Goal: Task Accomplishment & Management: Complete application form

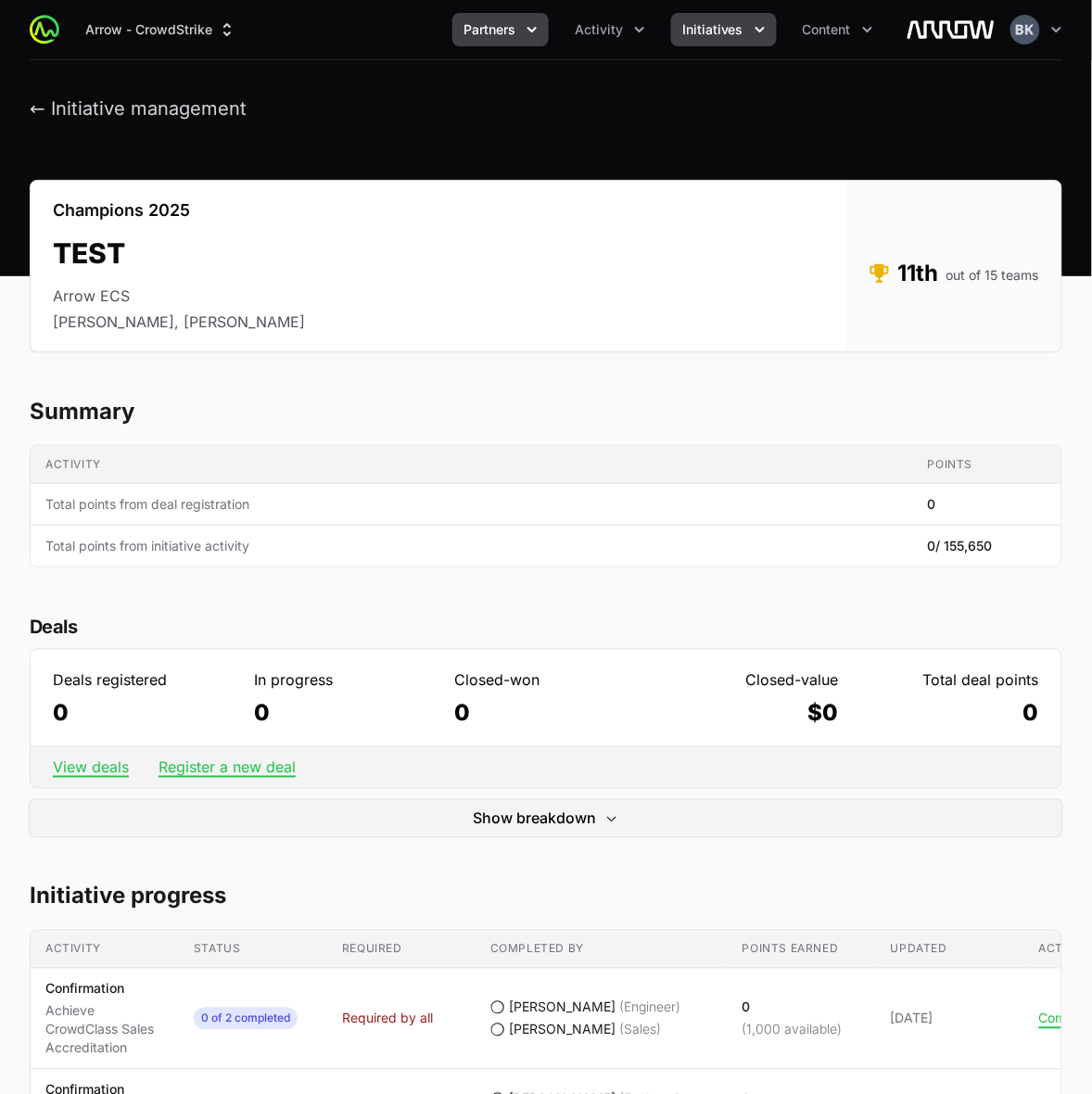
click at [522, 20] on button "Partners" at bounding box center [501, 30] width 97 height 34
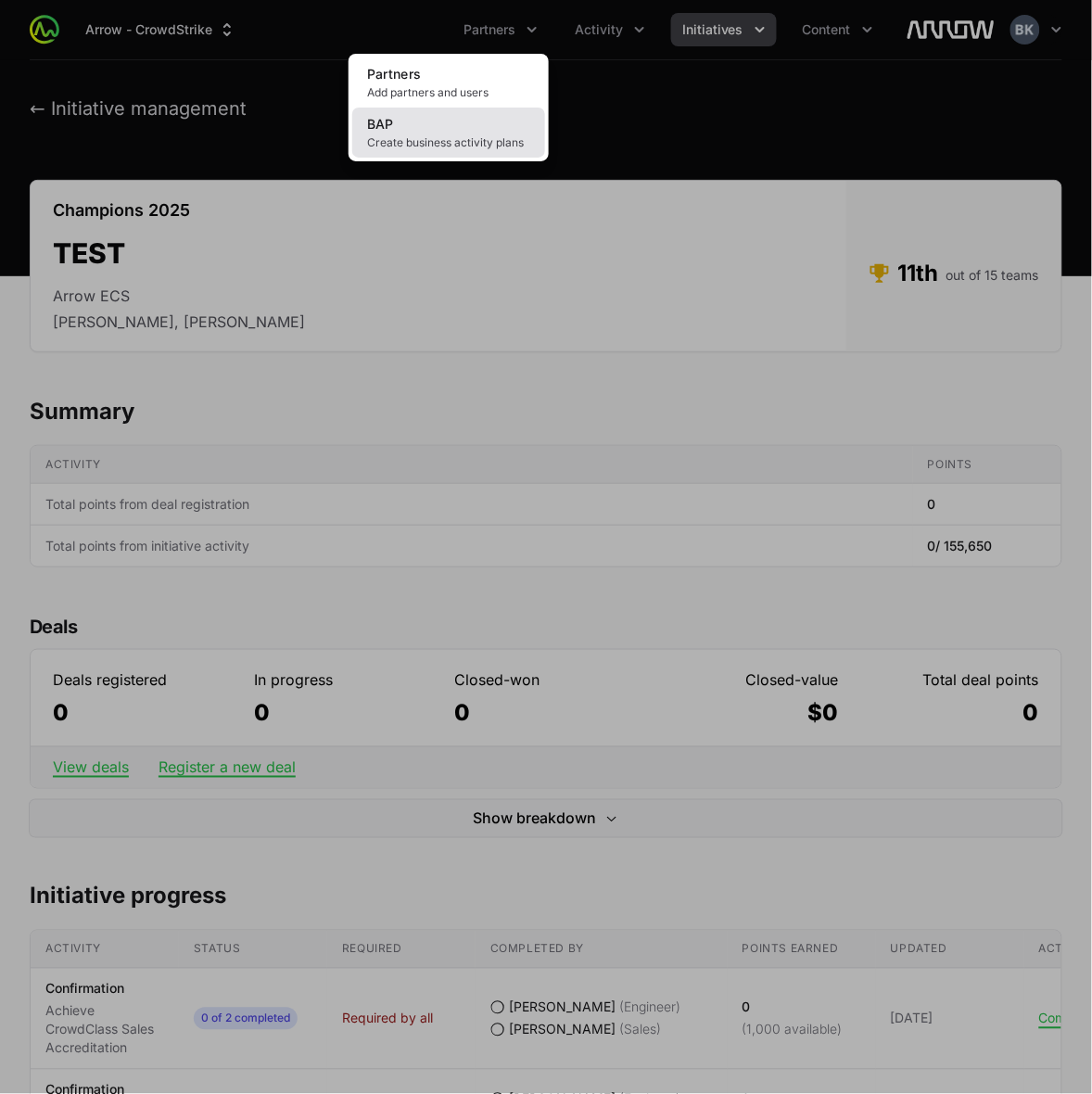
click at [513, 132] on link "BAP Create business activity plans" at bounding box center [449, 133] width 193 height 50
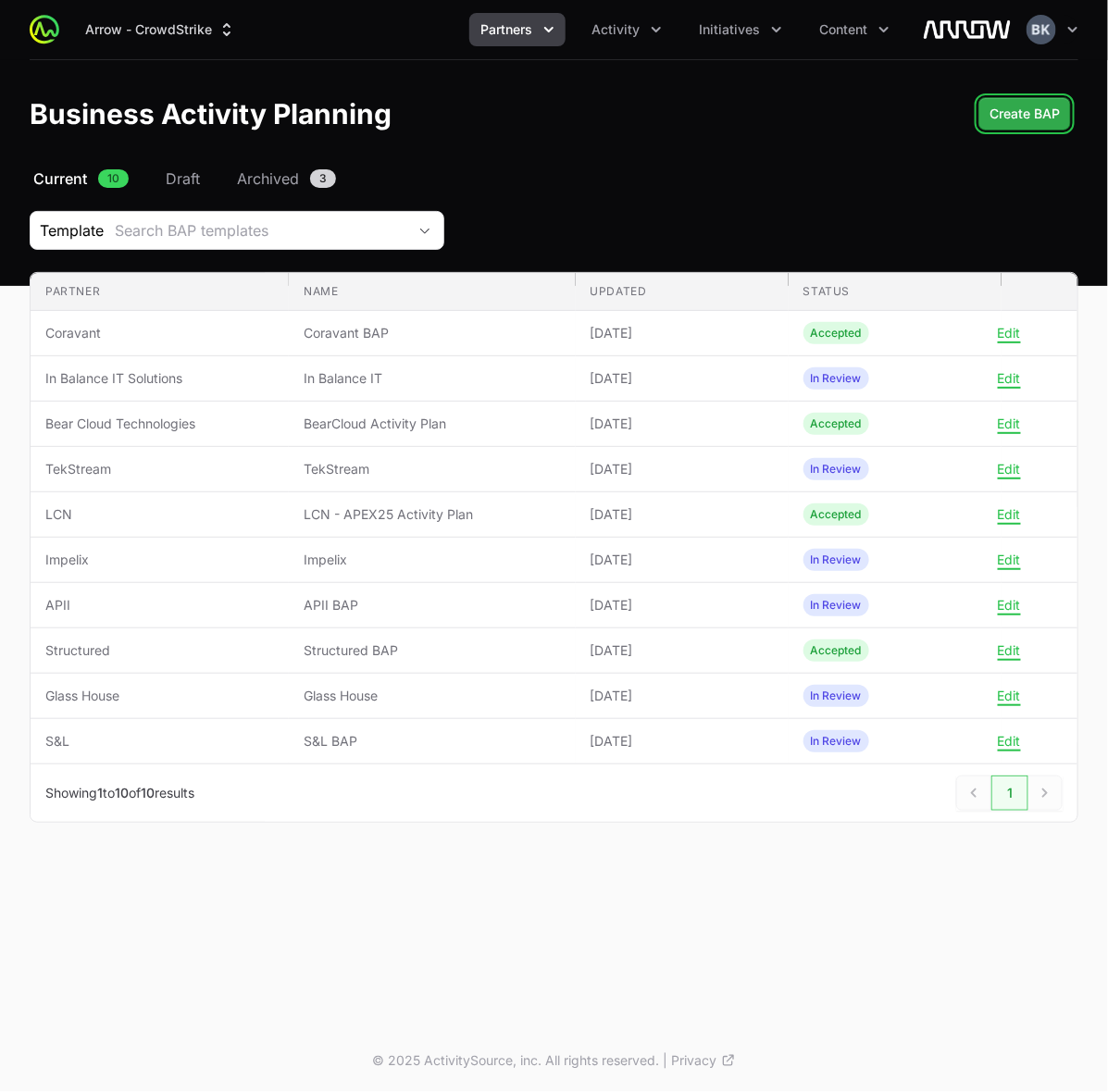
click at [1031, 109] on span "Create BAP" at bounding box center [1025, 114] width 71 height 22
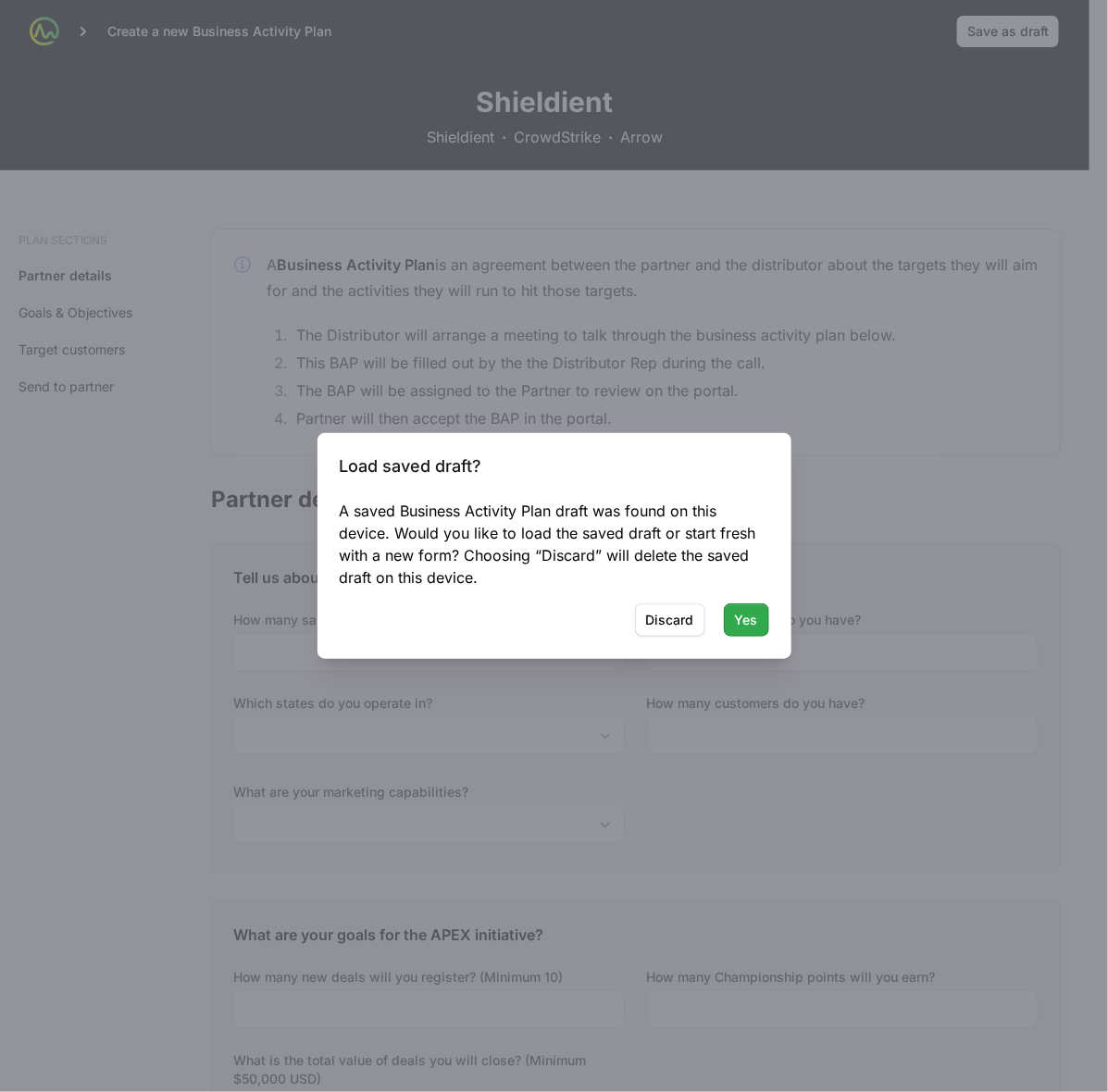
click at [735, 615] on span "Yes" at bounding box center [746, 620] width 23 height 22
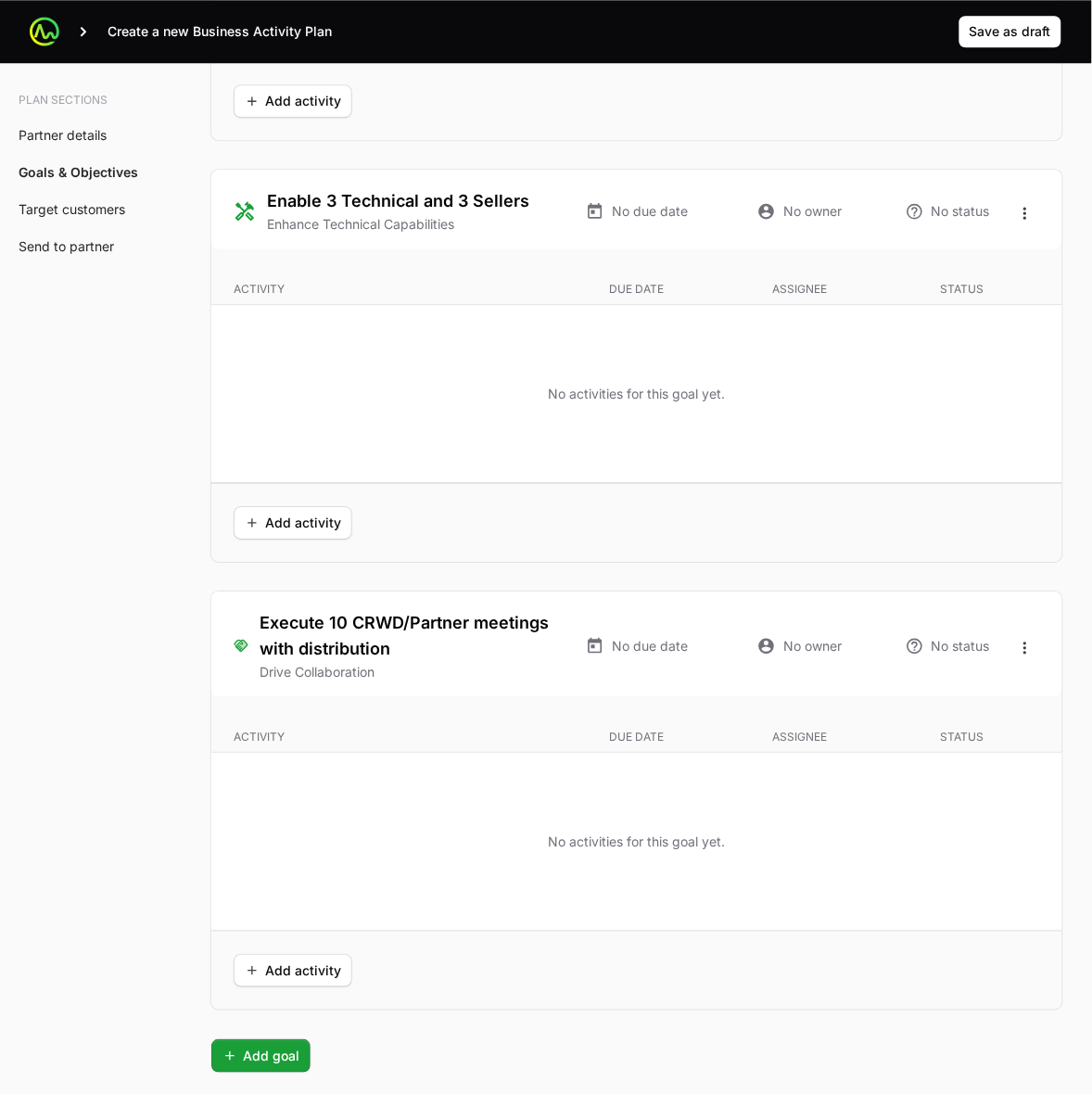
scroll to position [3942, 0]
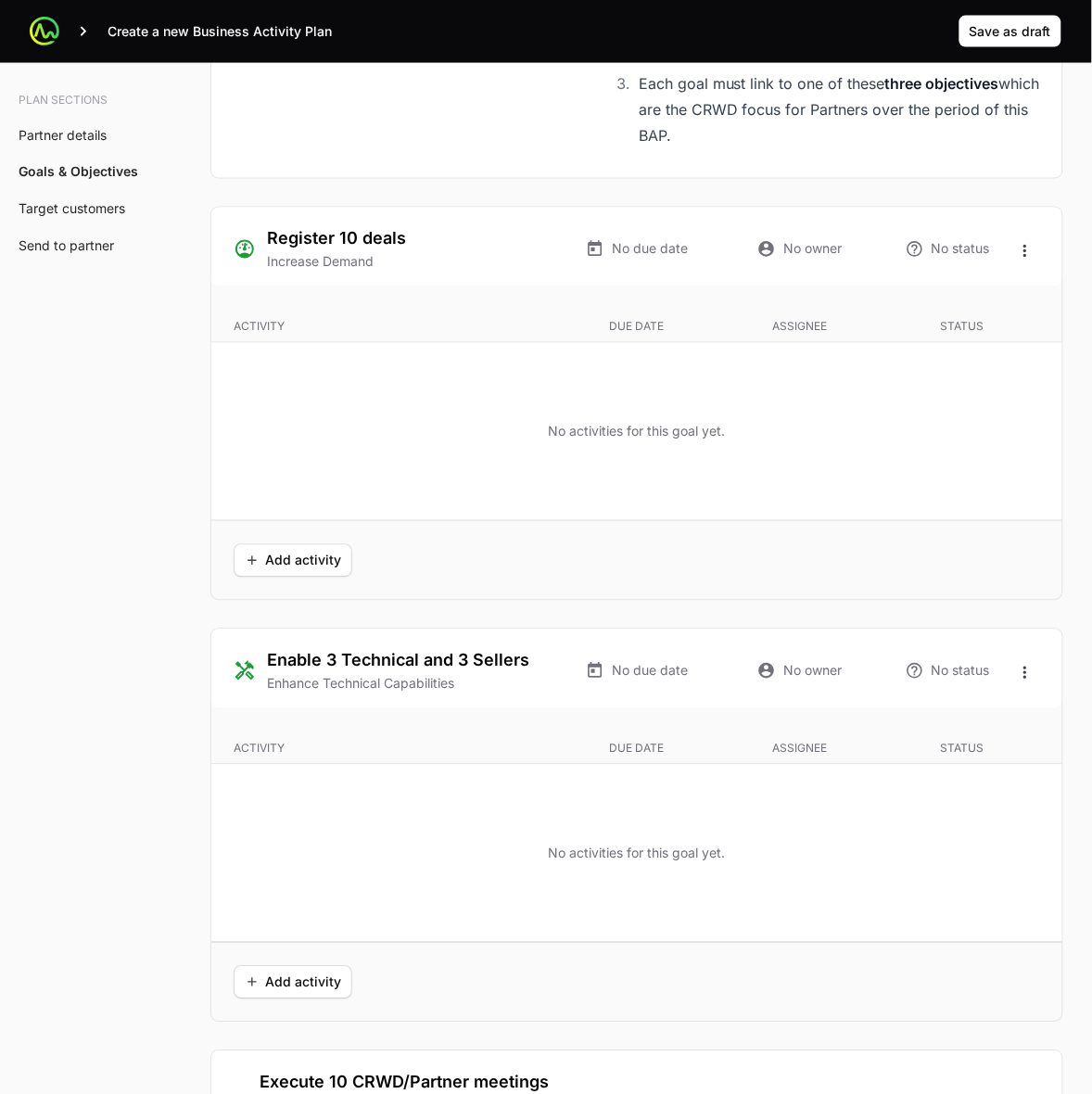
scroll to position [3478, 0]
click at [1022, 252] on icon "Open options" at bounding box center [1026, 253] width 19 height 19
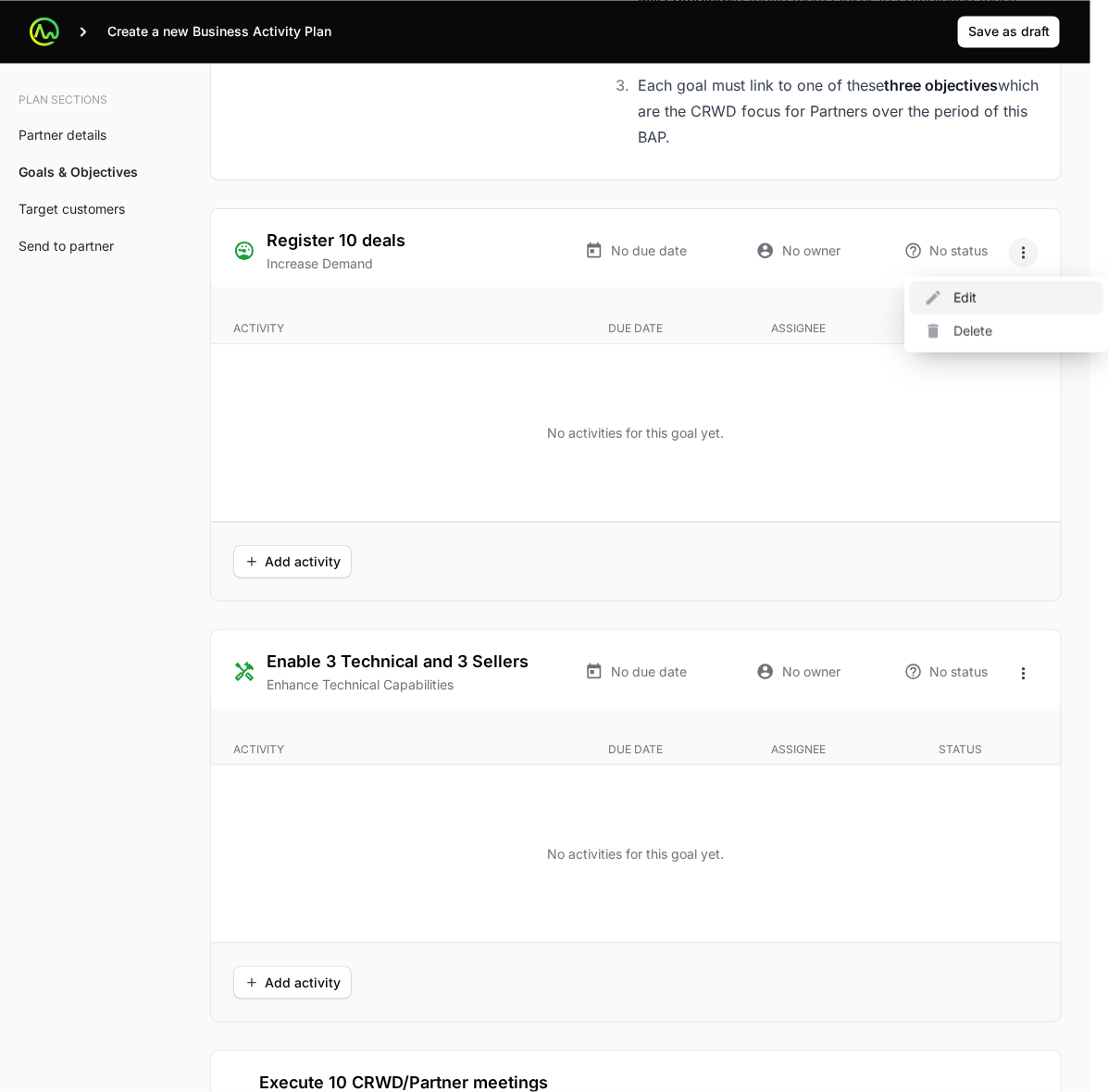
click at [982, 303] on div "Edit" at bounding box center [1007, 298] width 194 height 33
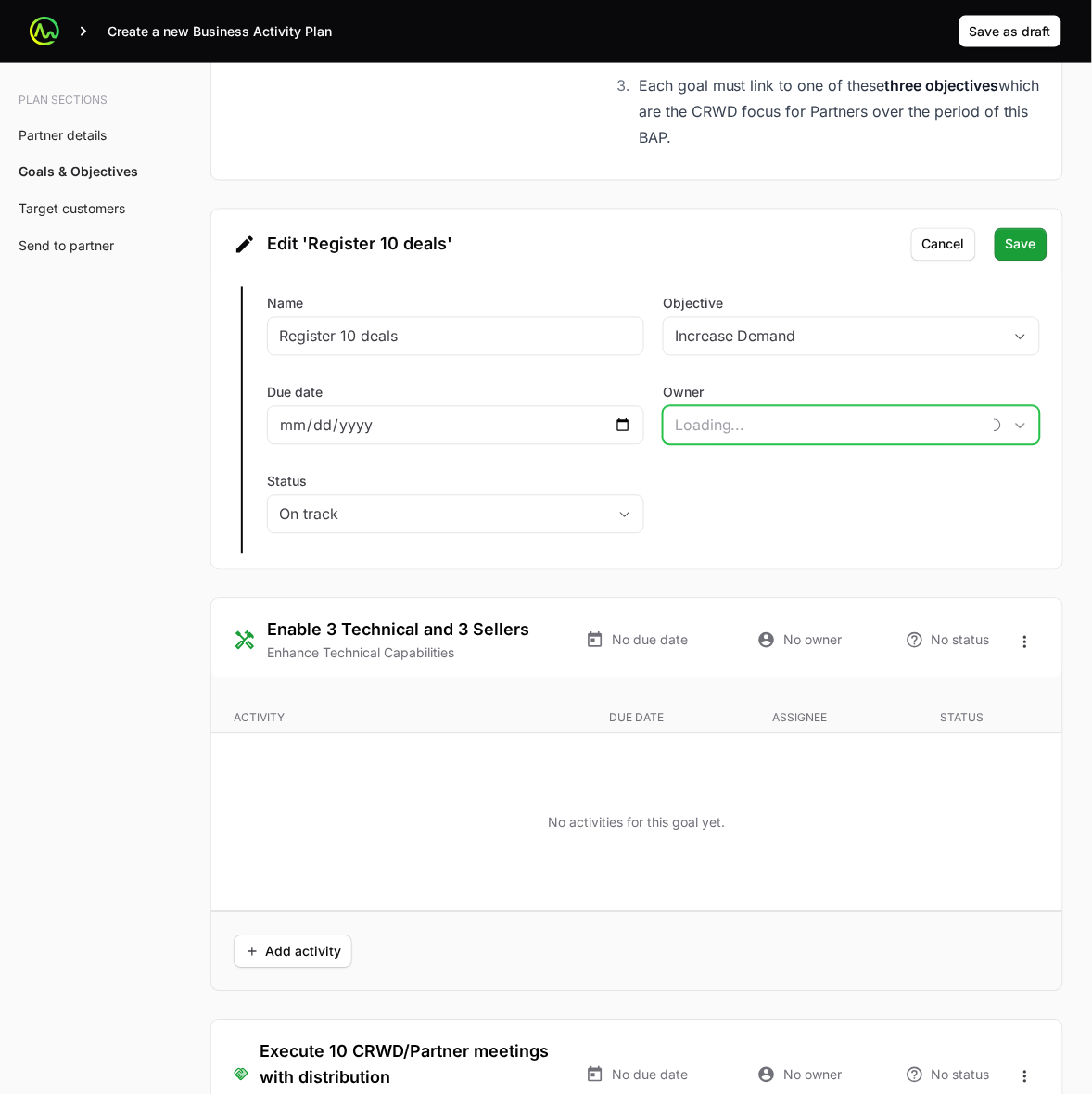
click at [882, 432] on input "Owner" at bounding box center [822, 425] width 317 height 37
type input "m"
click at [882, 420] on input "Owner" at bounding box center [833, 425] width 339 height 37
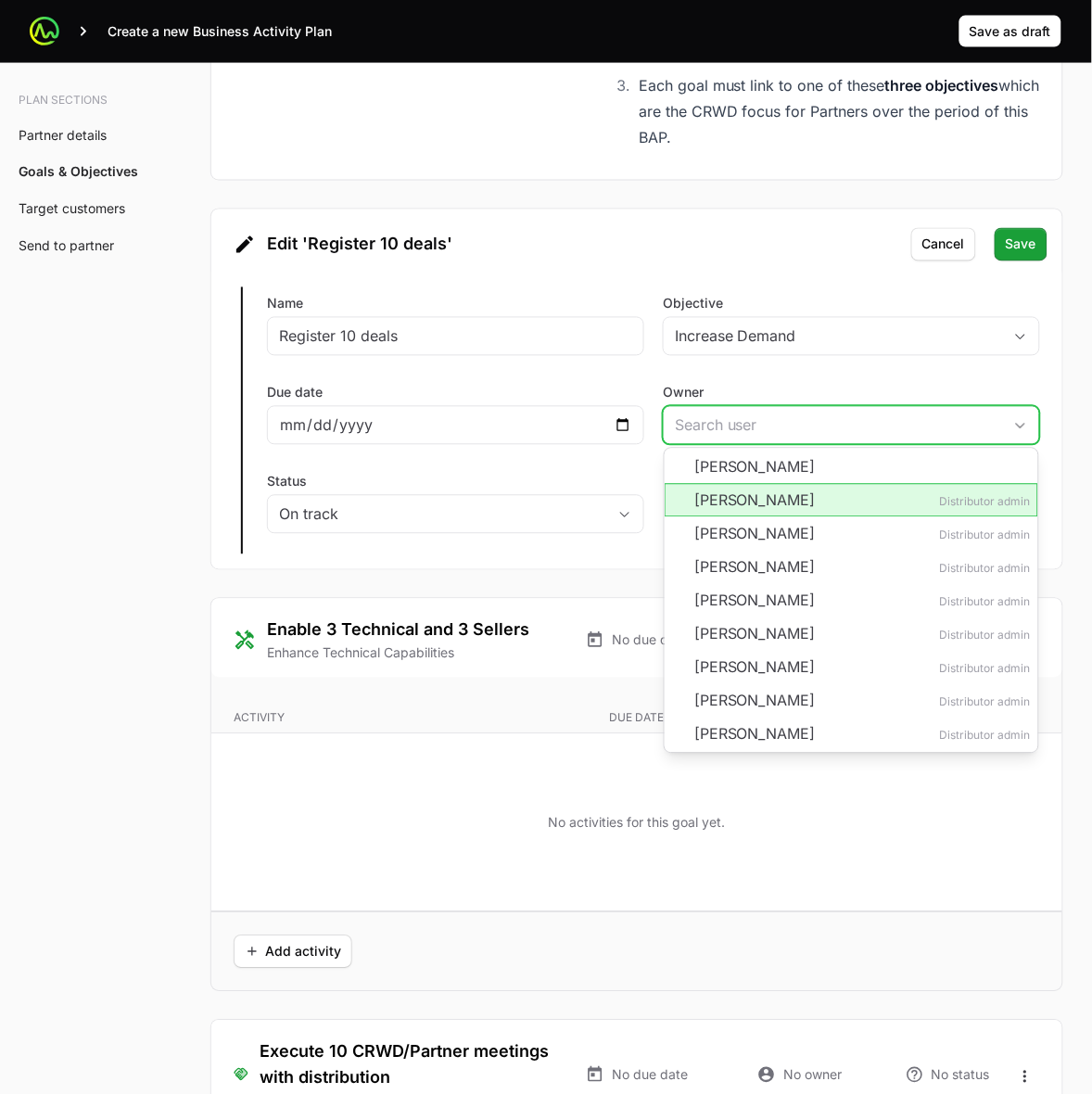
click at [871, 512] on li "[PERSON_NAME] Distributor admin" at bounding box center [851, 501] width 373 height 34
type input "[PERSON_NAME]"
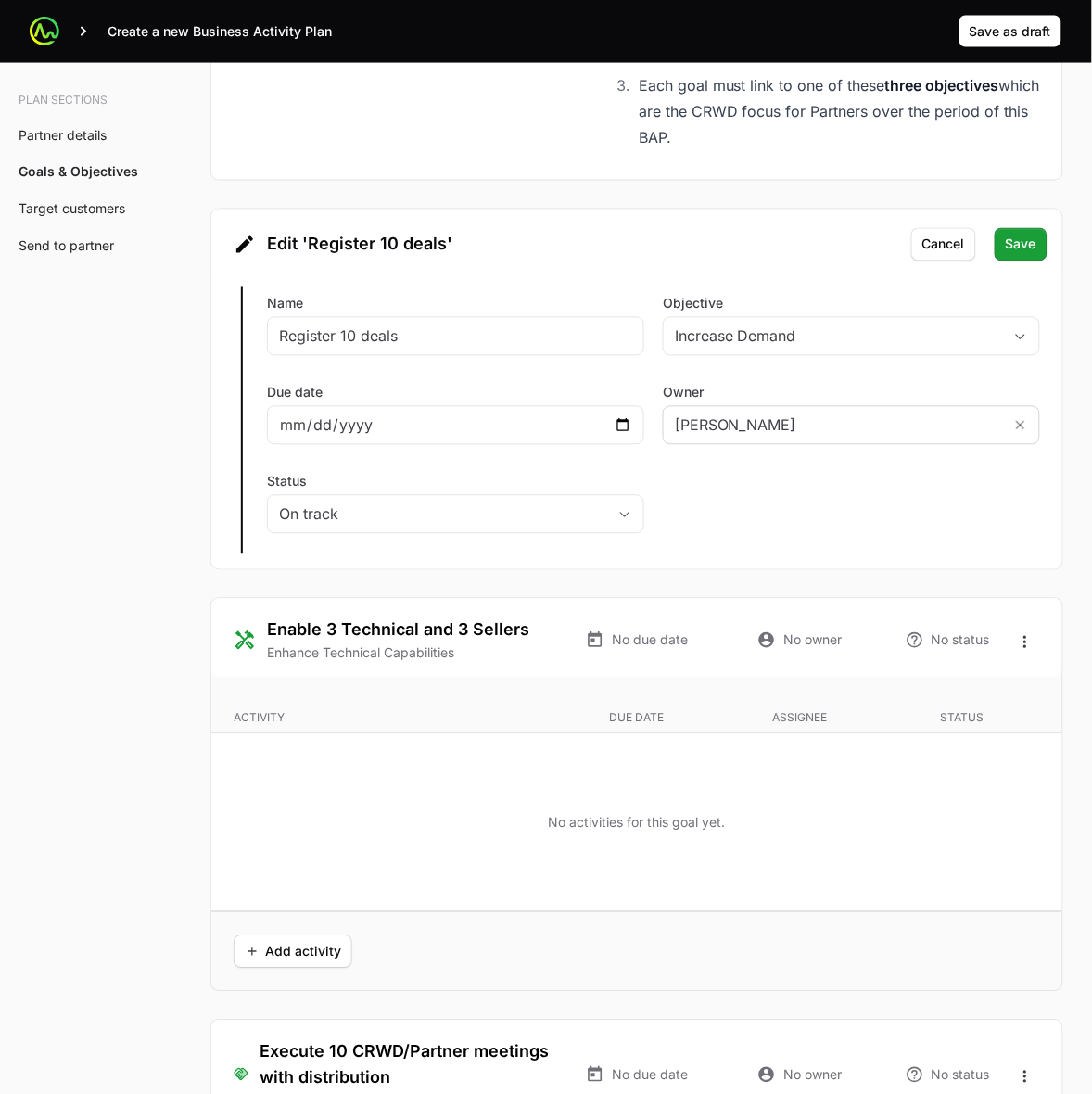
click at [871, 508] on div "Edit Register 10 deals Name Register 10 deals Objective Increase Demand Due dat…" at bounding box center [637, 421] width 851 height 297
click at [623, 437] on input "Due date" at bounding box center [456, 425] width 354 height 22
type input "[DATE]"
click at [808, 525] on div "Edit Register 10 deals Name Register 10 deals Objective Increase Demand Due dat…" at bounding box center [637, 421] width 851 height 297
click at [1023, 253] on span "Save" at bounding box center [1021, 245] width 31 height 22
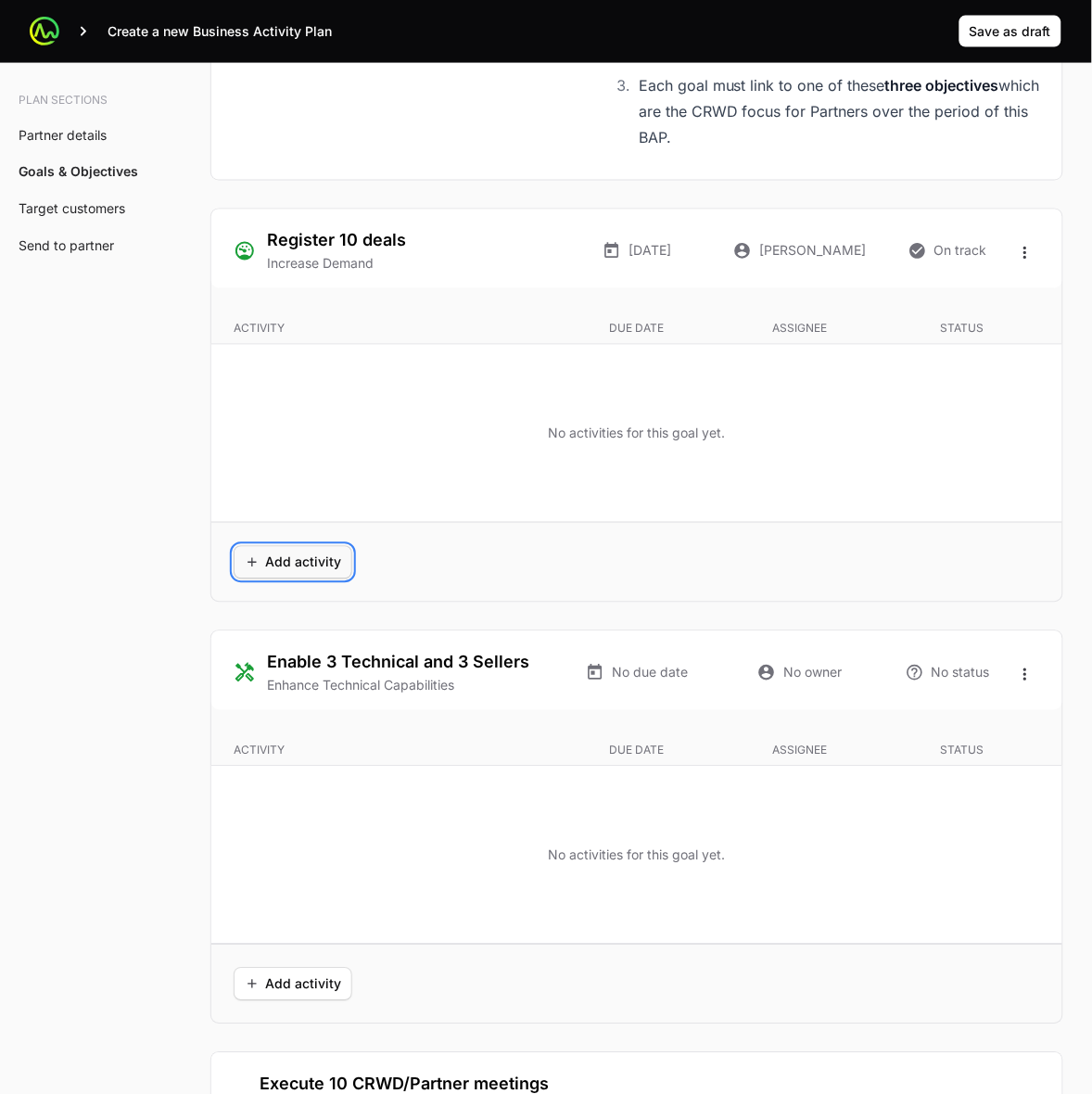
click at [294, 562] on span "Add activity" at bounding box center [293, 563] width 97 height 22
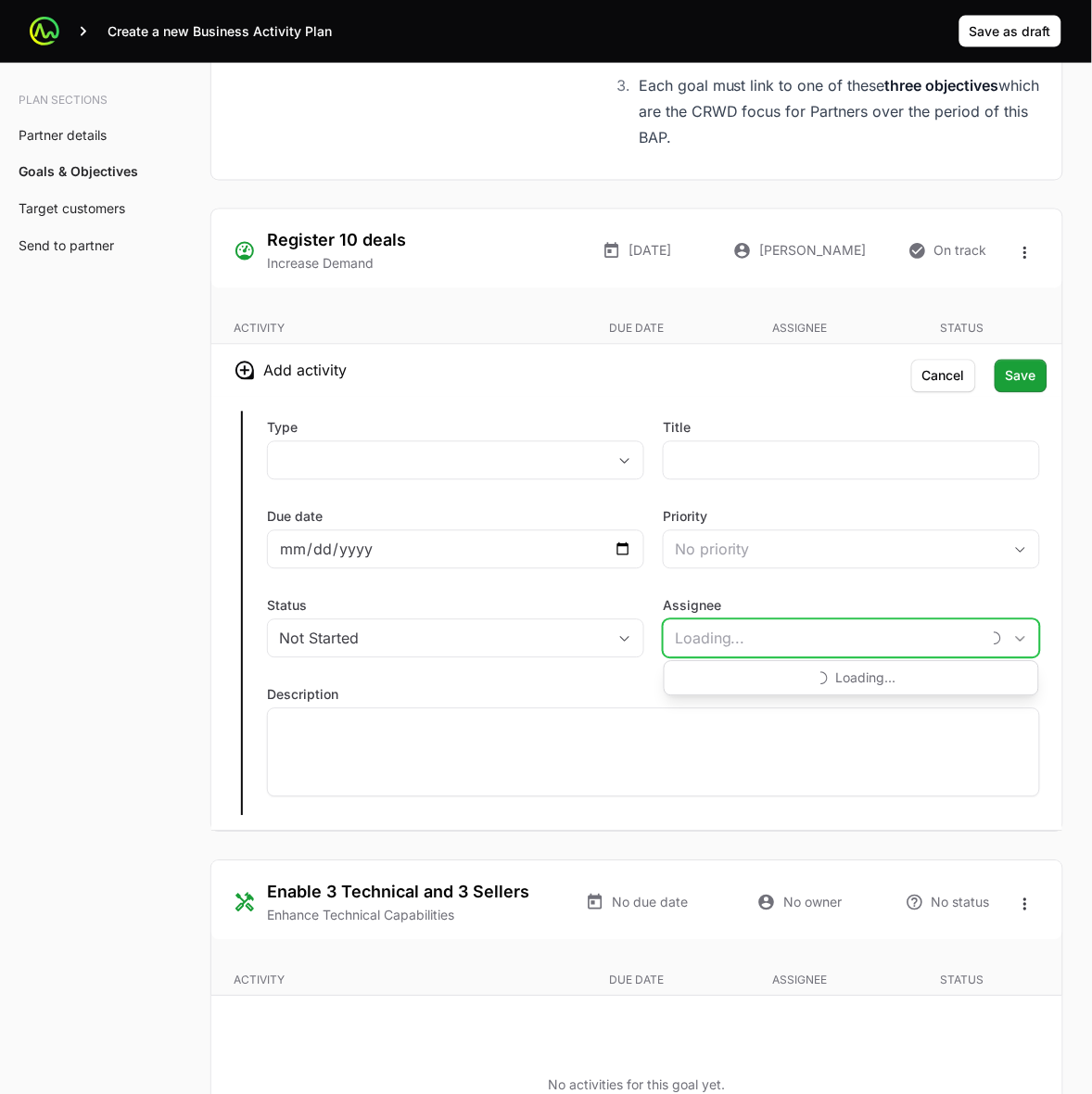
click at [907, 645] on input "Assignee" at bounding box center [822, 639] width 317 height 37
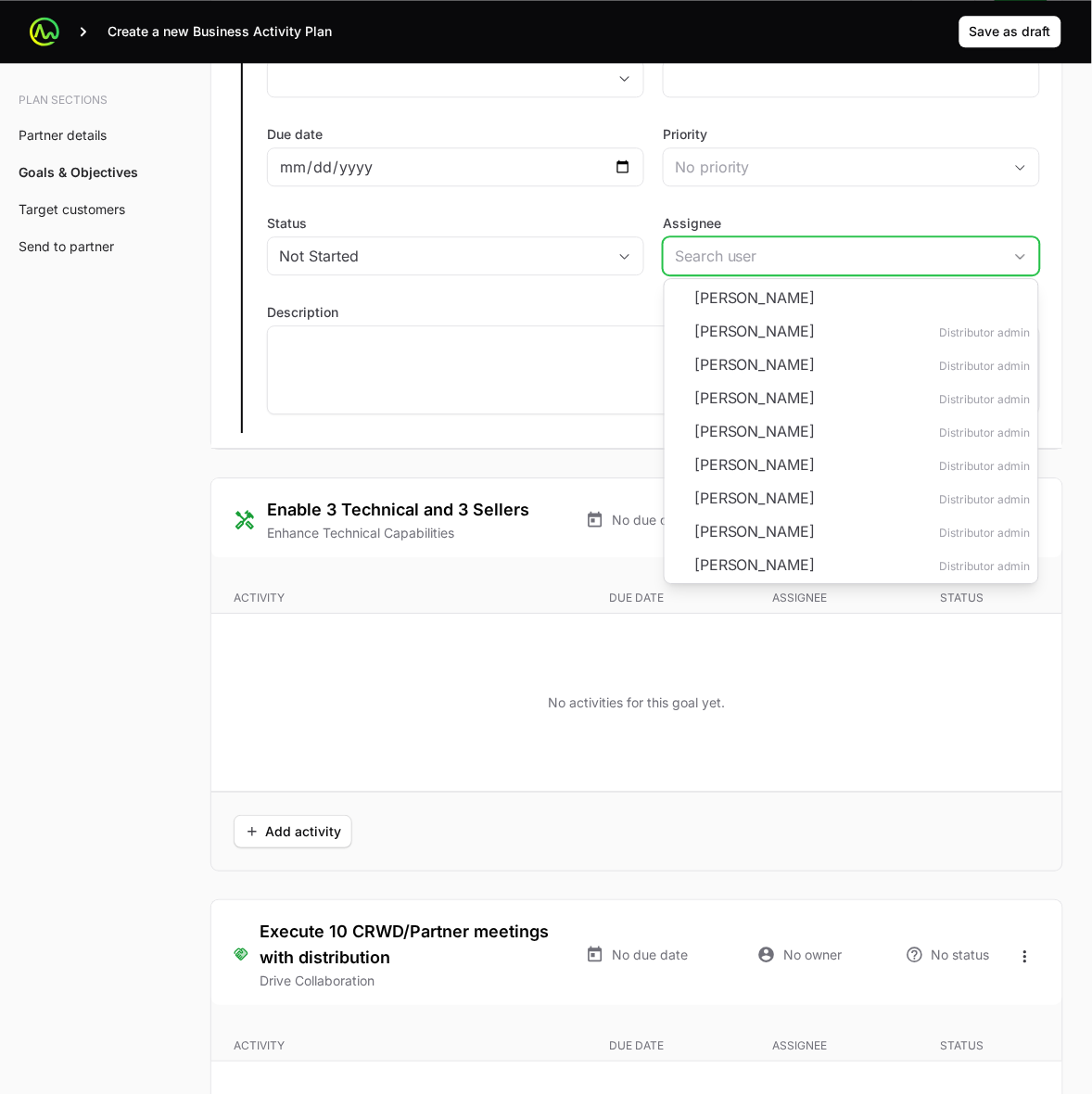
scroll to position [3826, 0]
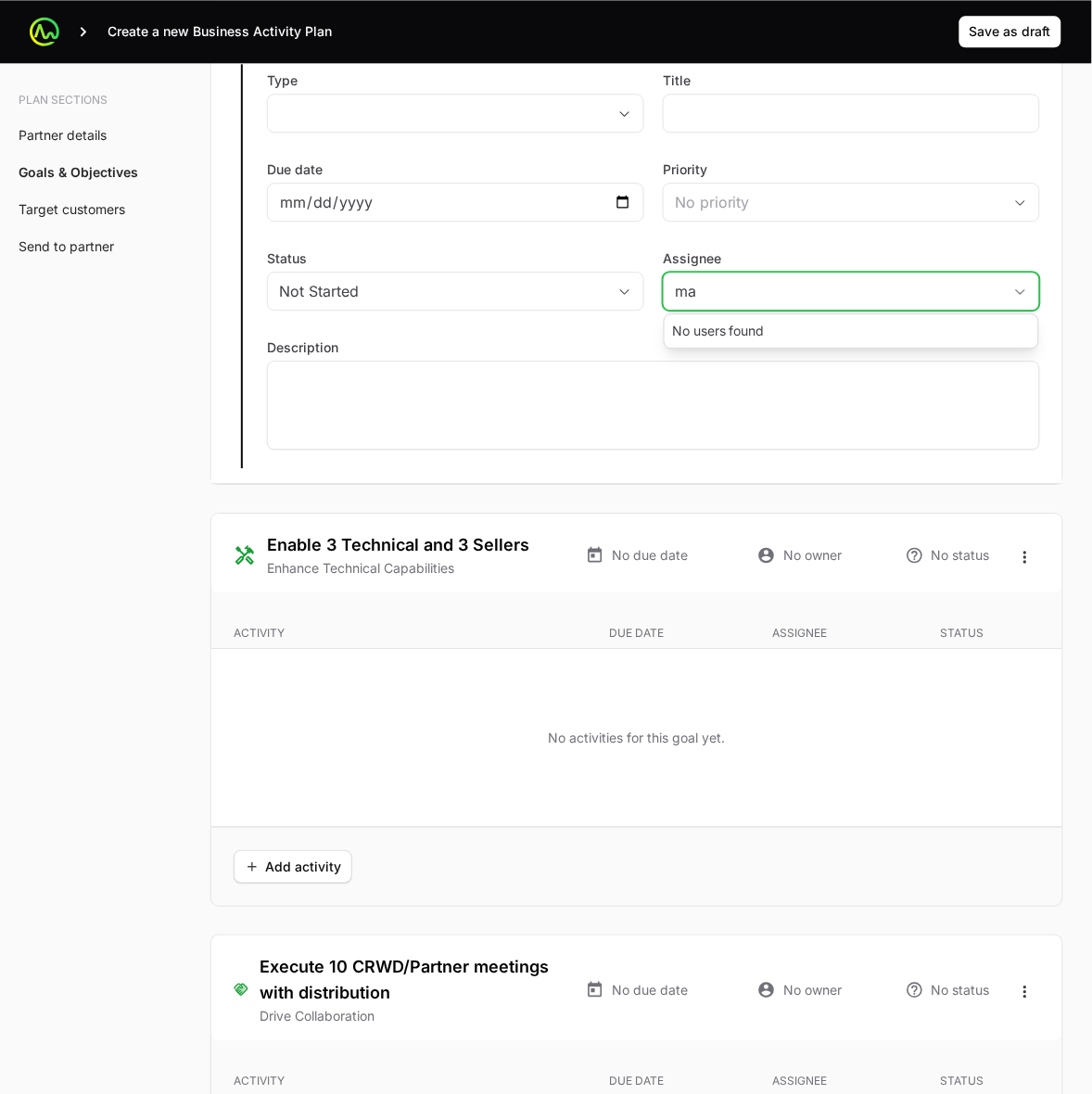
type input "m"
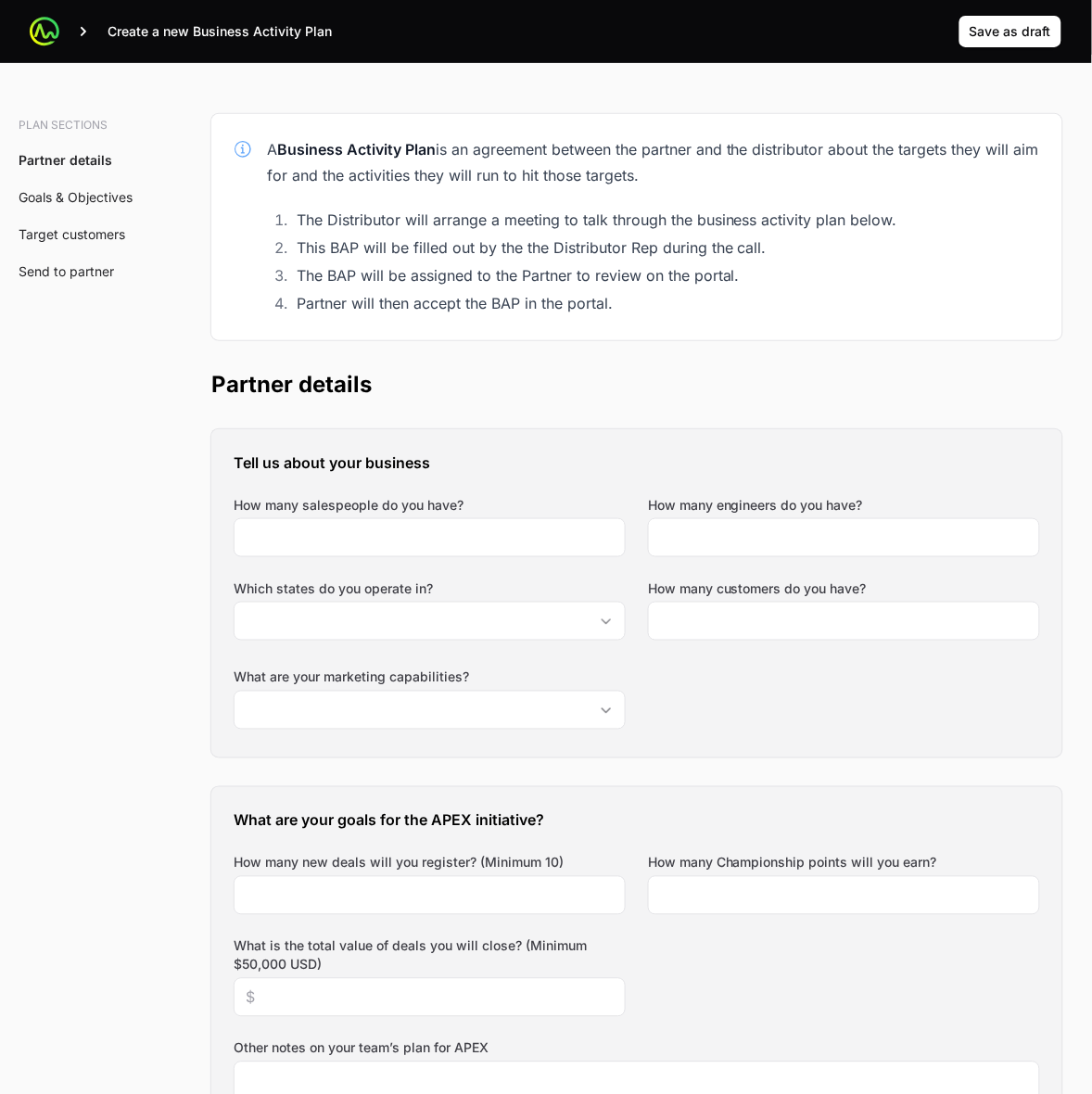
scroll to position [0, 0]
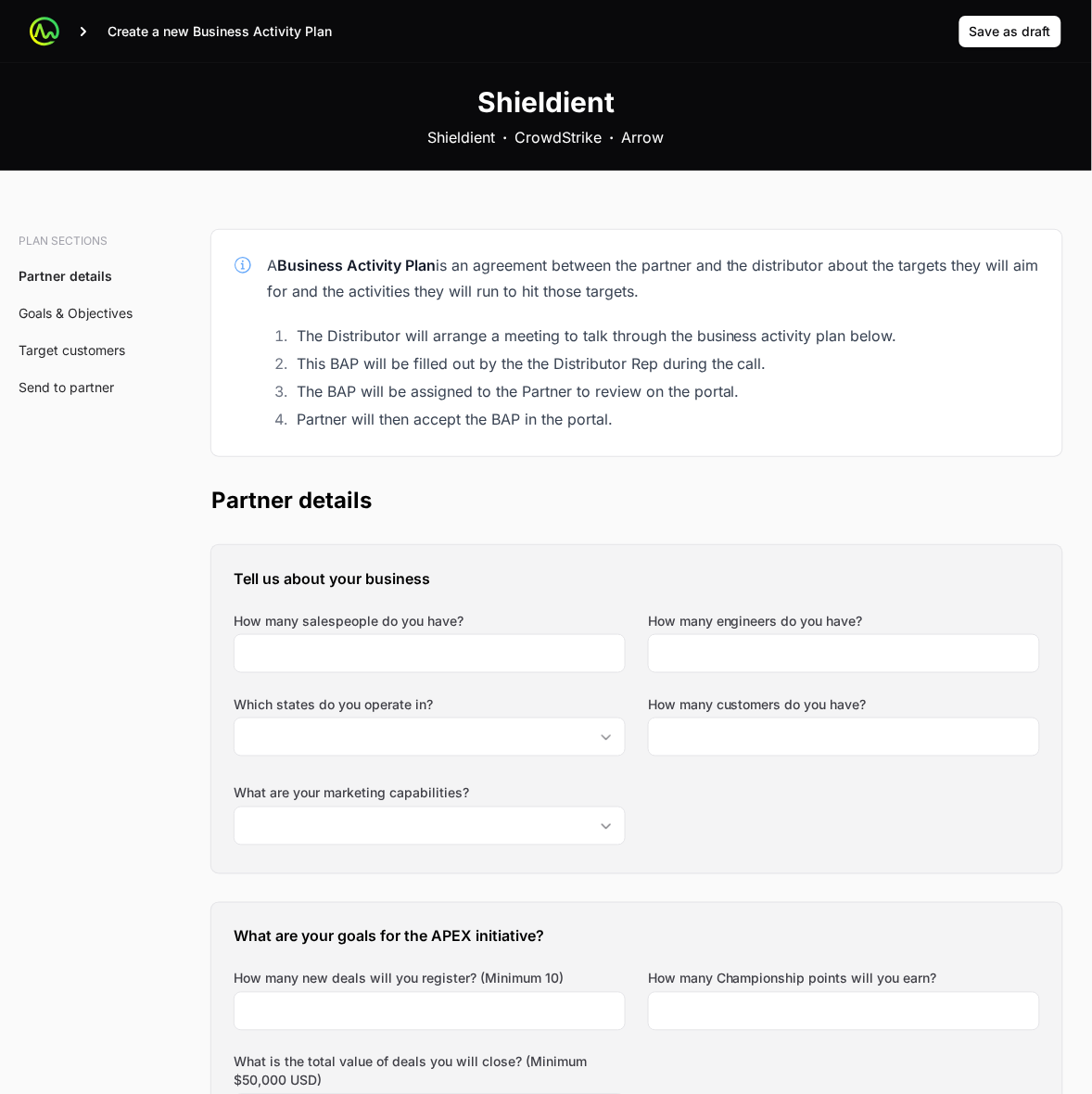
click at [84, 30] on icon at bounding box center [84, 32] width 6 height 9
click at [153, 37] on p "Create a new Business Activity Plan" at bounding box center [220, 32] width 224 height 19
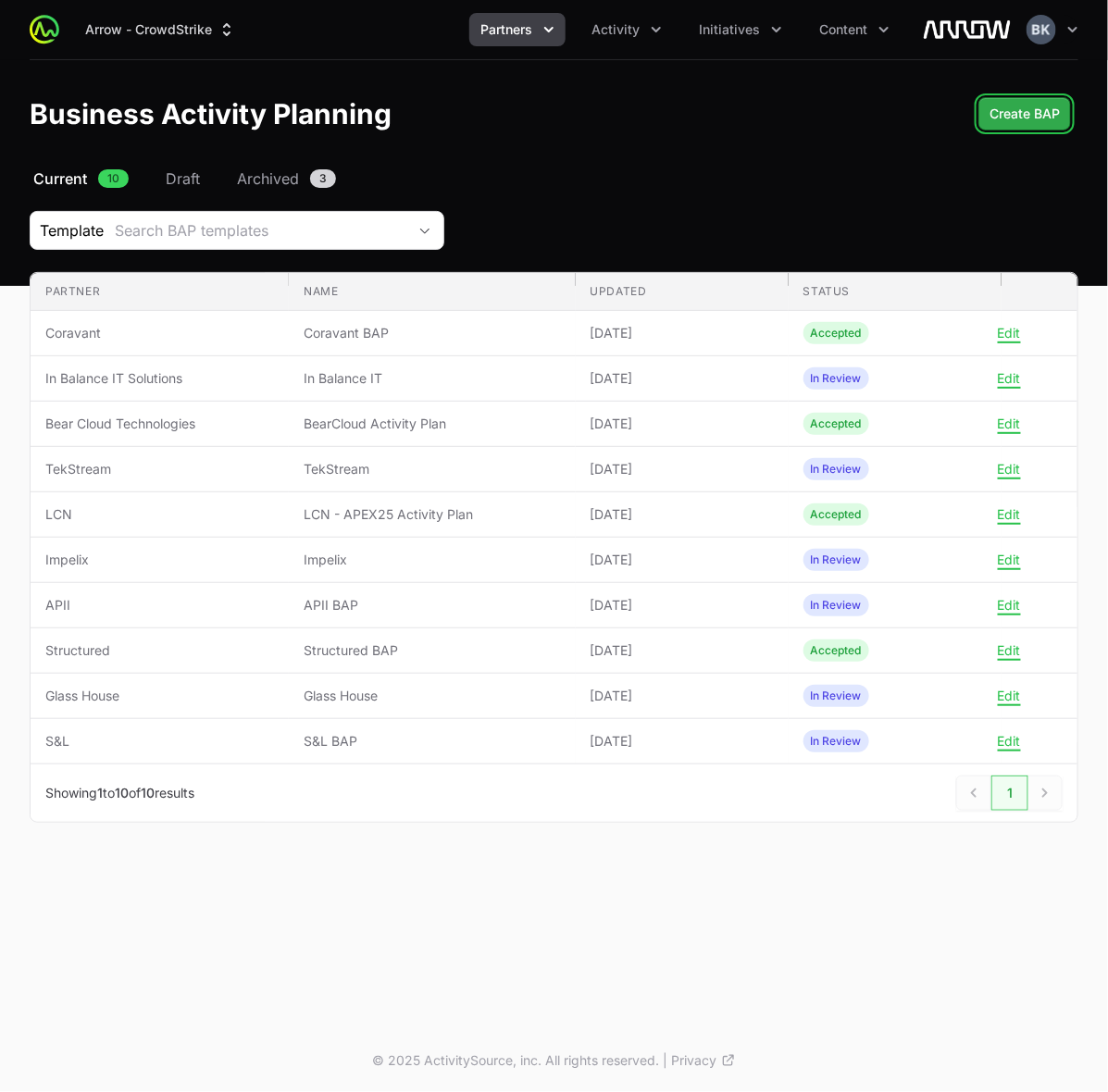
click at [1035, 105] on span "Create BAP" at bounding box center [1025, 114] width 71 height 22
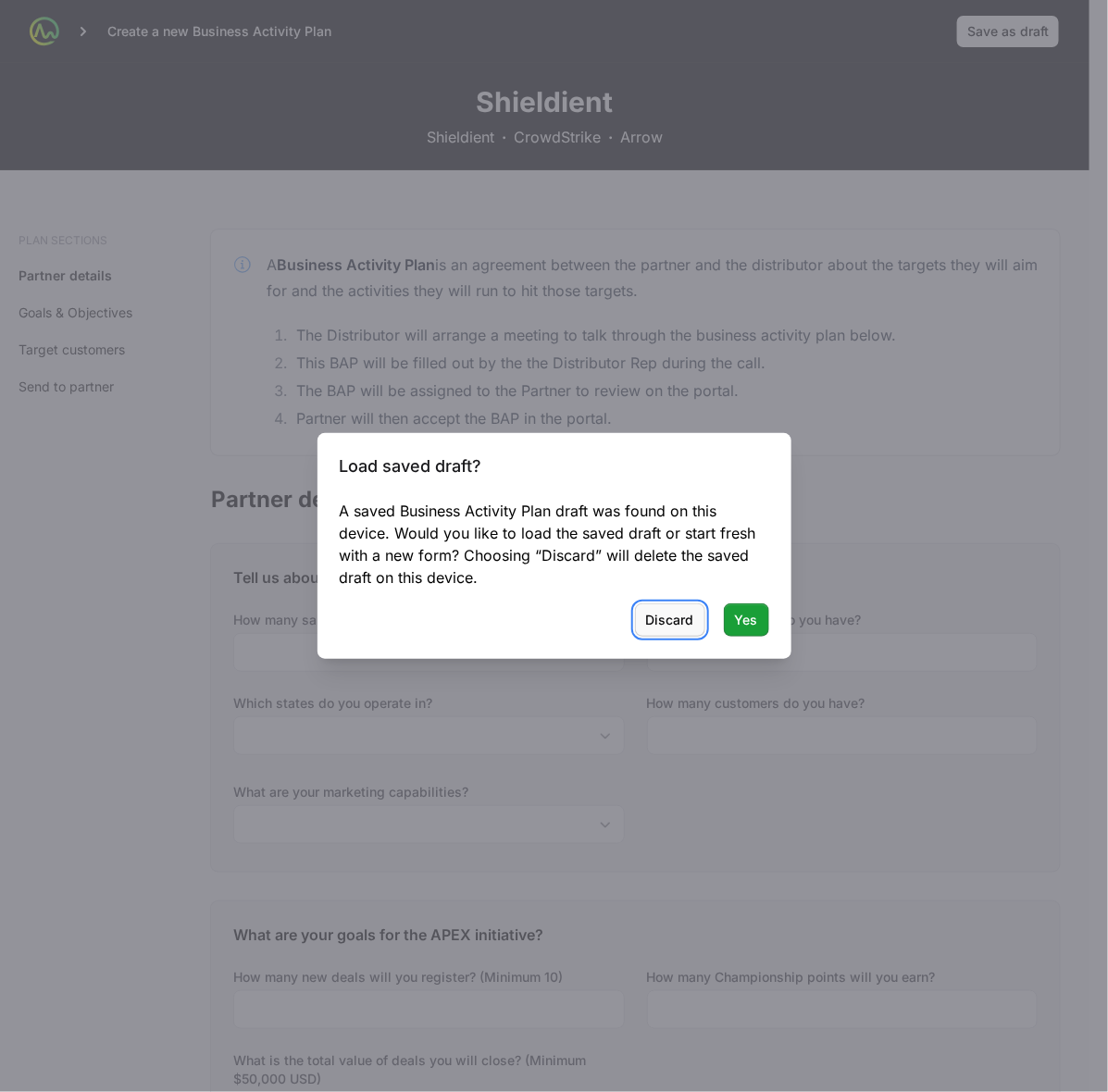
click at [694, 616] on button "Discard Discard" at bounding box center [670, 621] width 71 height 33
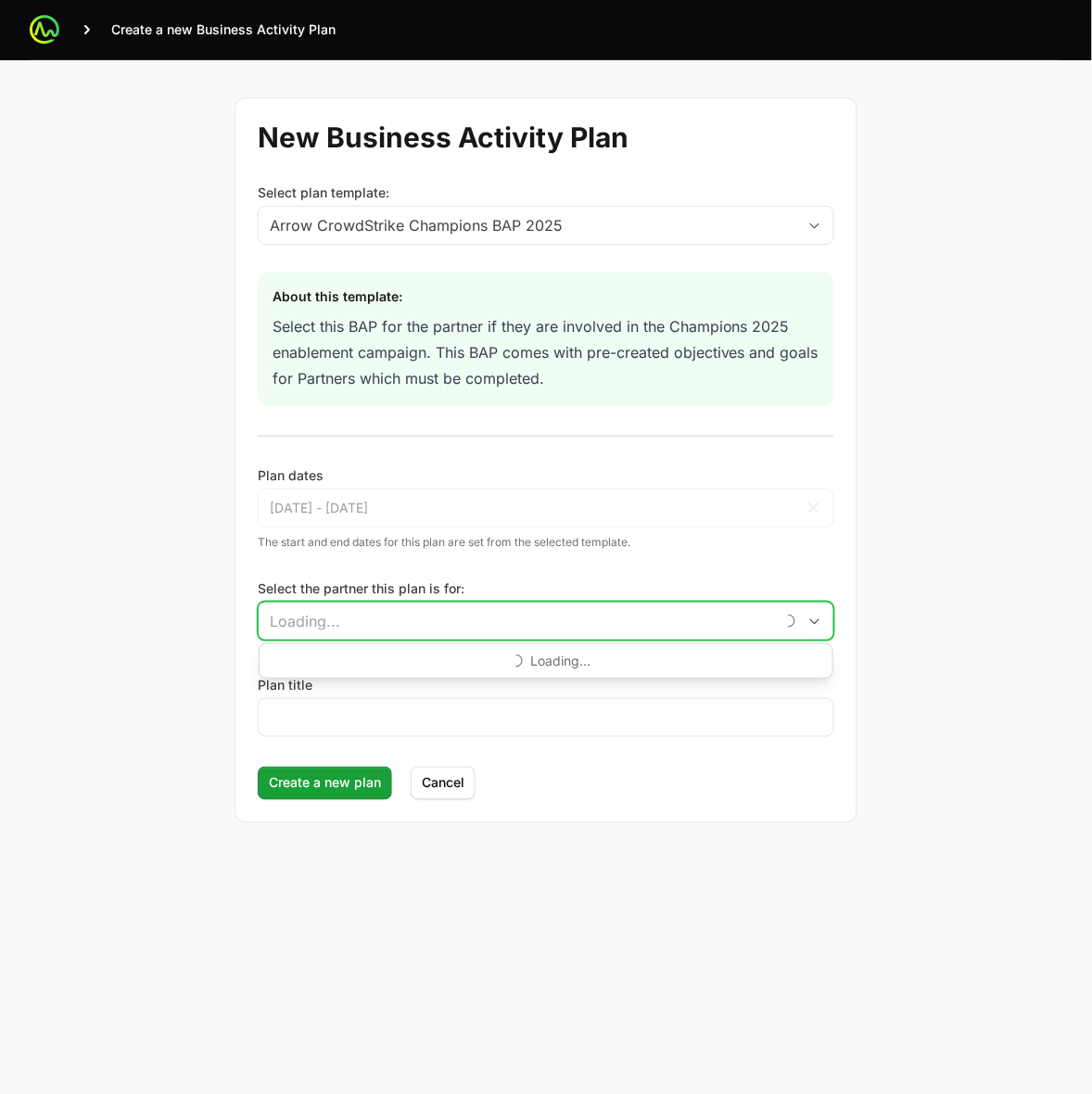
click at [520, 616] on input "Select the partner this plan is for:" at bounding box center [517, 622] width 516 height 37
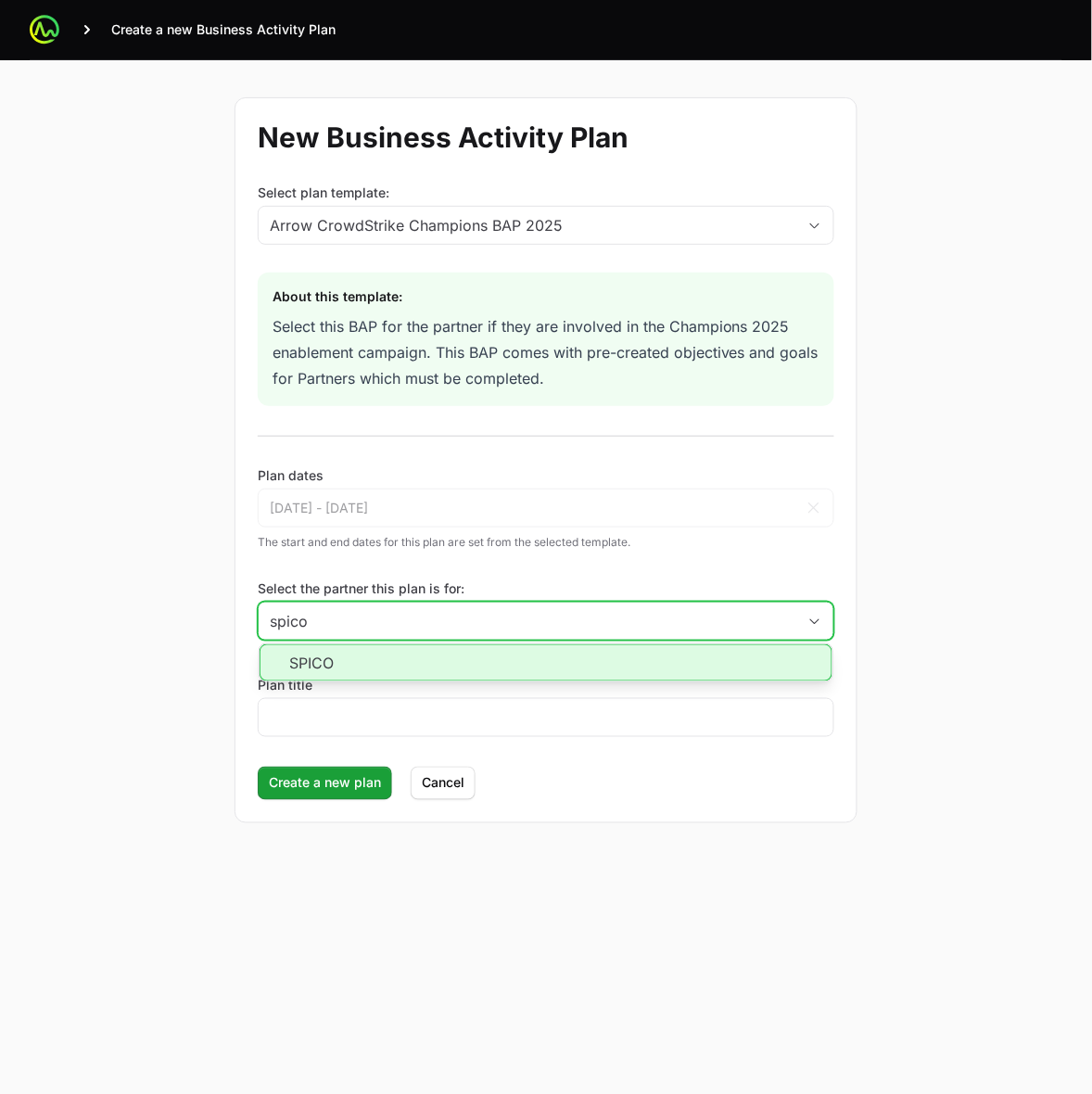
click at [466, 647] on li "SPICO" at bounding box center [546, 663] width 573 height 37
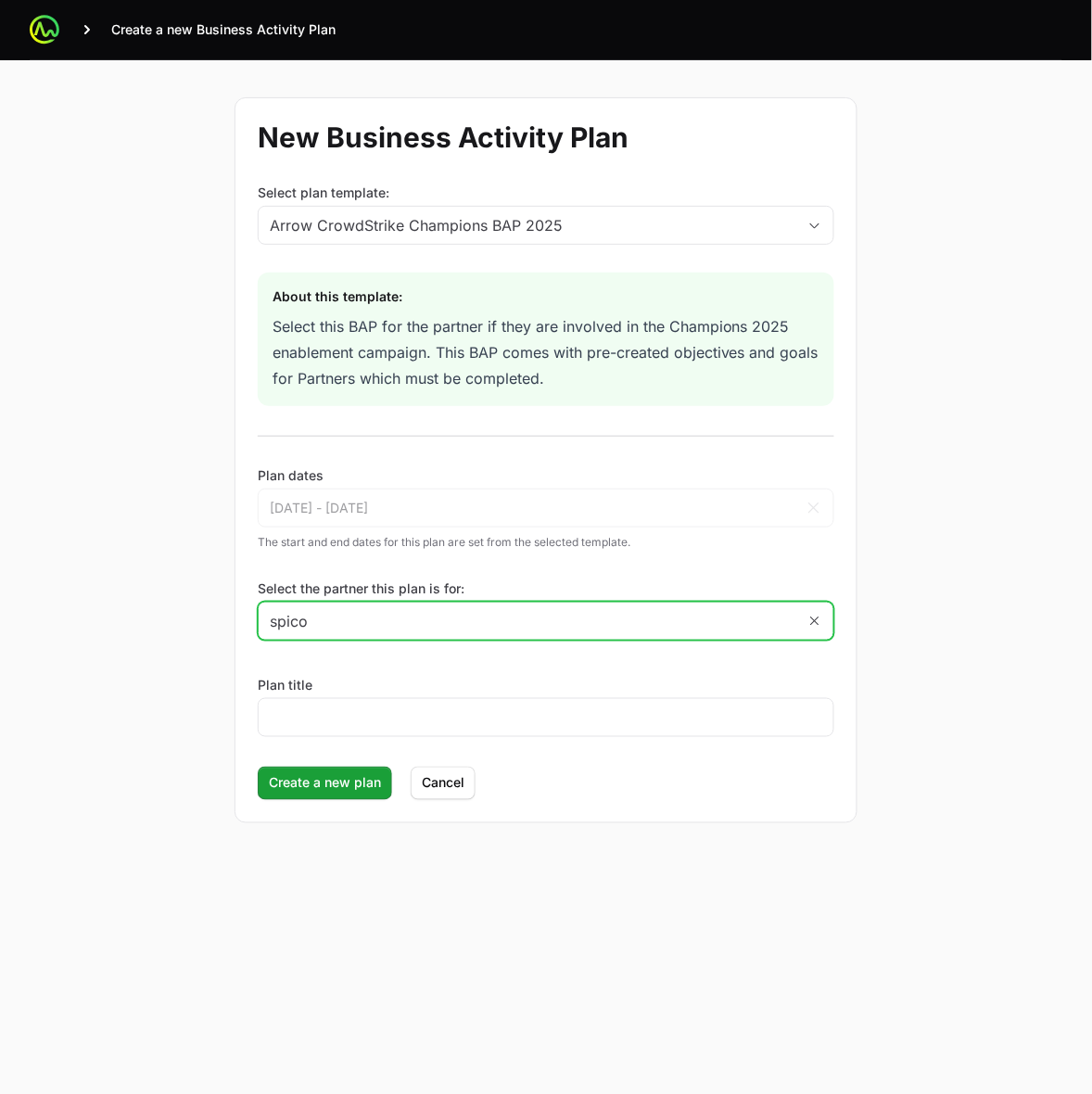
type input "SPICO"
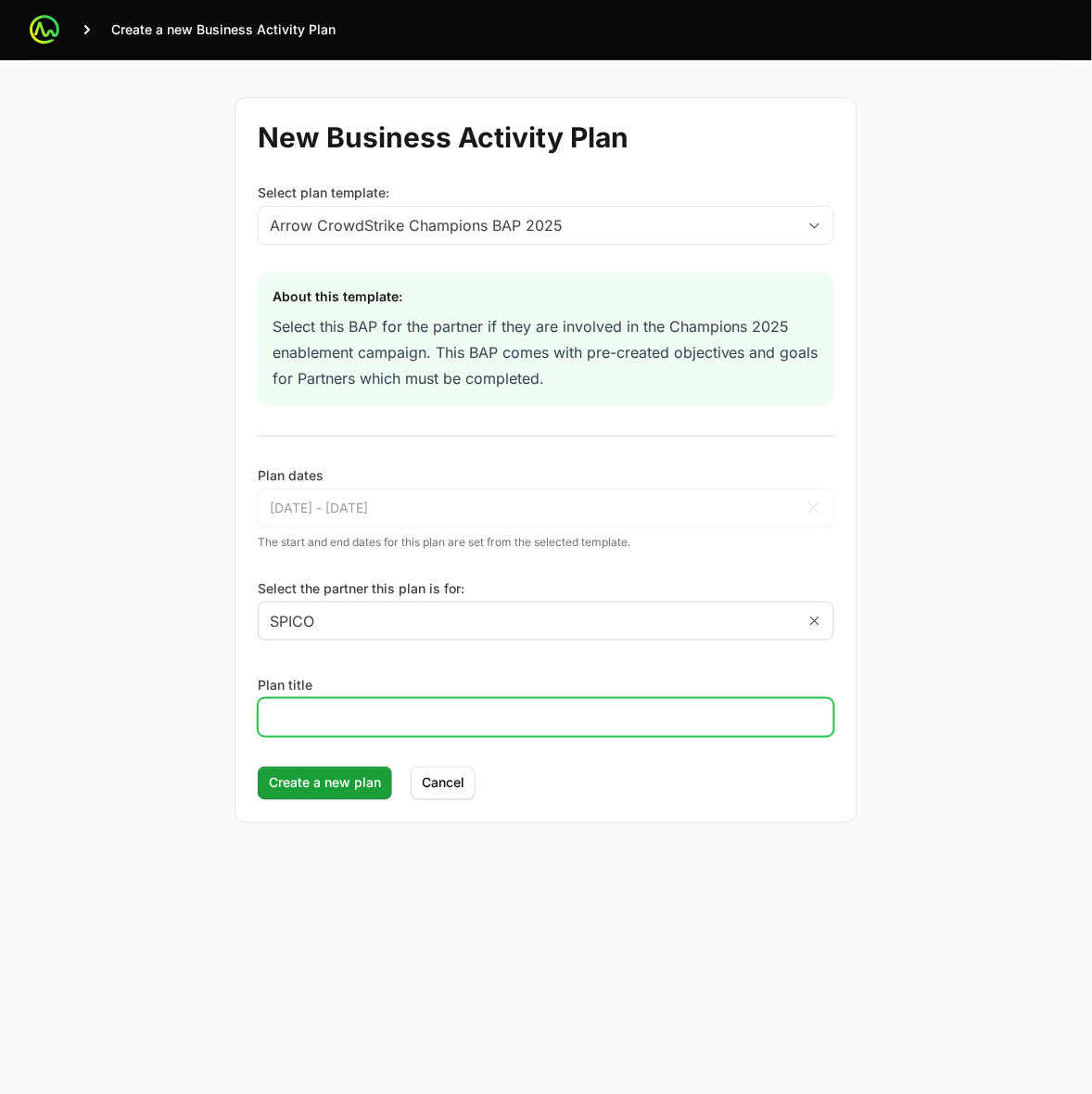
click at [452, 714] on input "Plan title" at bounding box center [546, 718] width 553 height 22
type input "SPICO - BAP"
click at [937, 666] on div "New Business Activity Plan Select plan template: Arrow CrowdStrike Champions BA…" at bounding box center [546, 461] width 1092 height 801
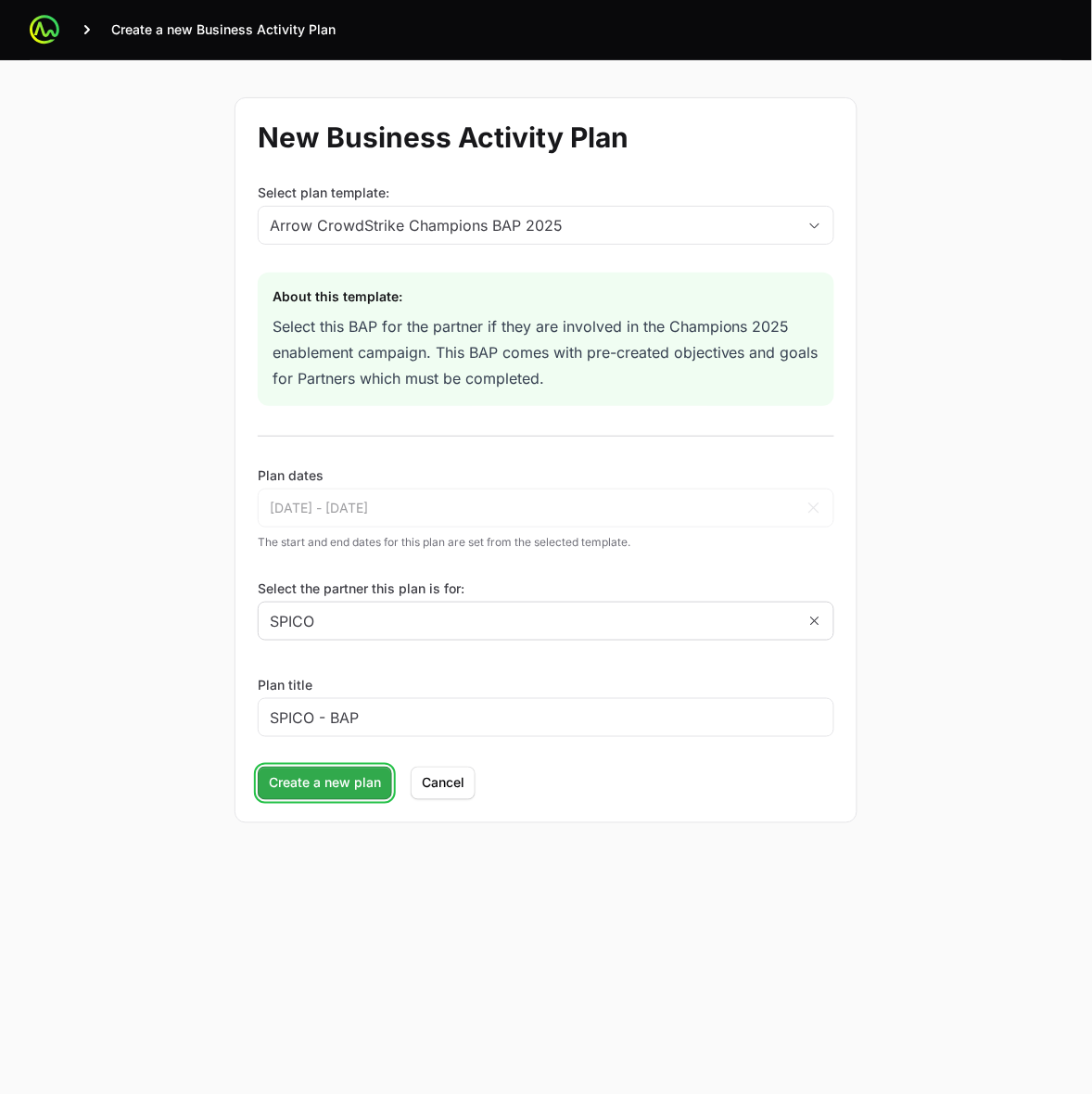
click at [332, 787] on span "Create a new plan" at bounding box center [325, 784] width 113 height 22
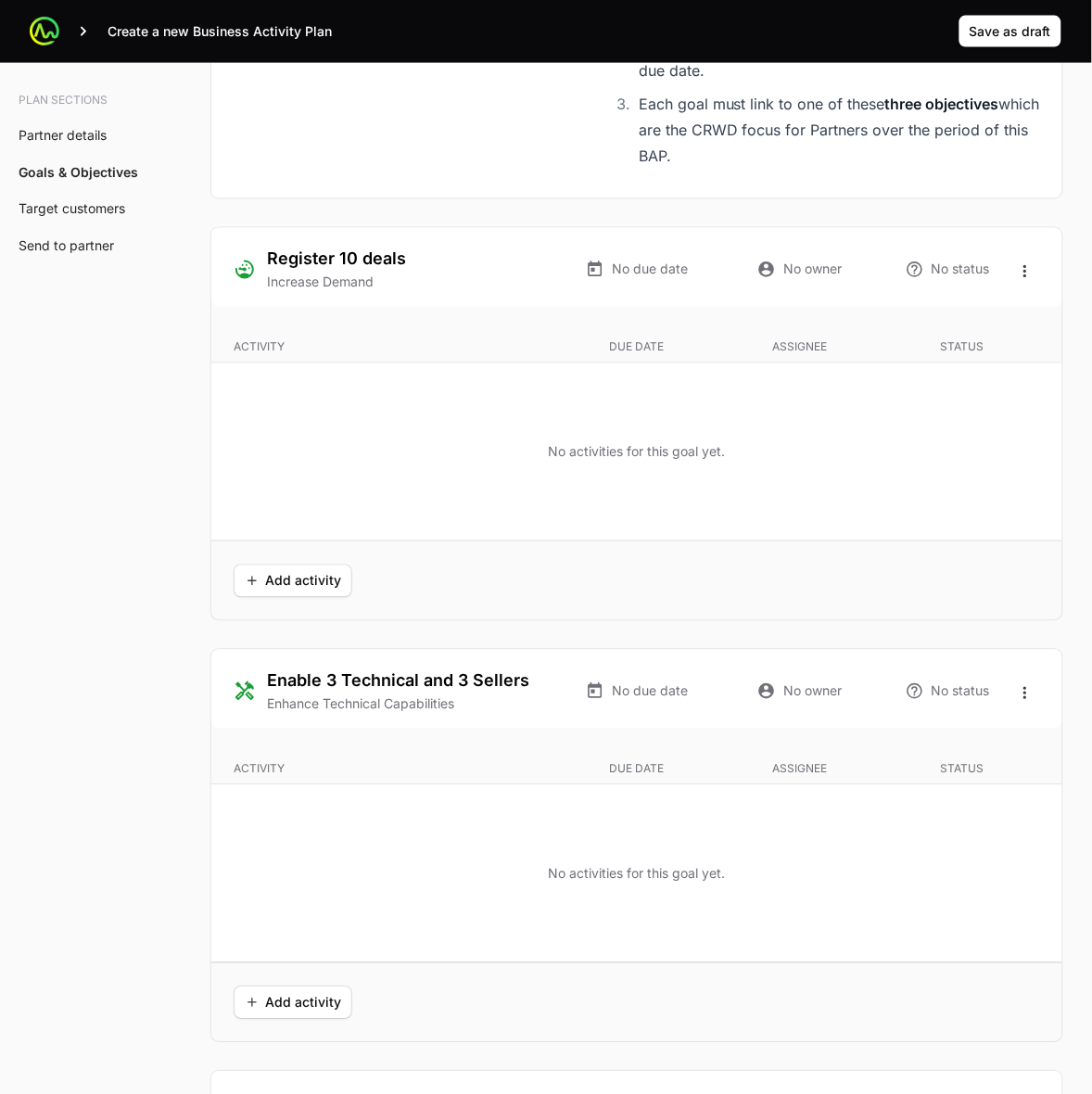
scroll to position [3478, 0]
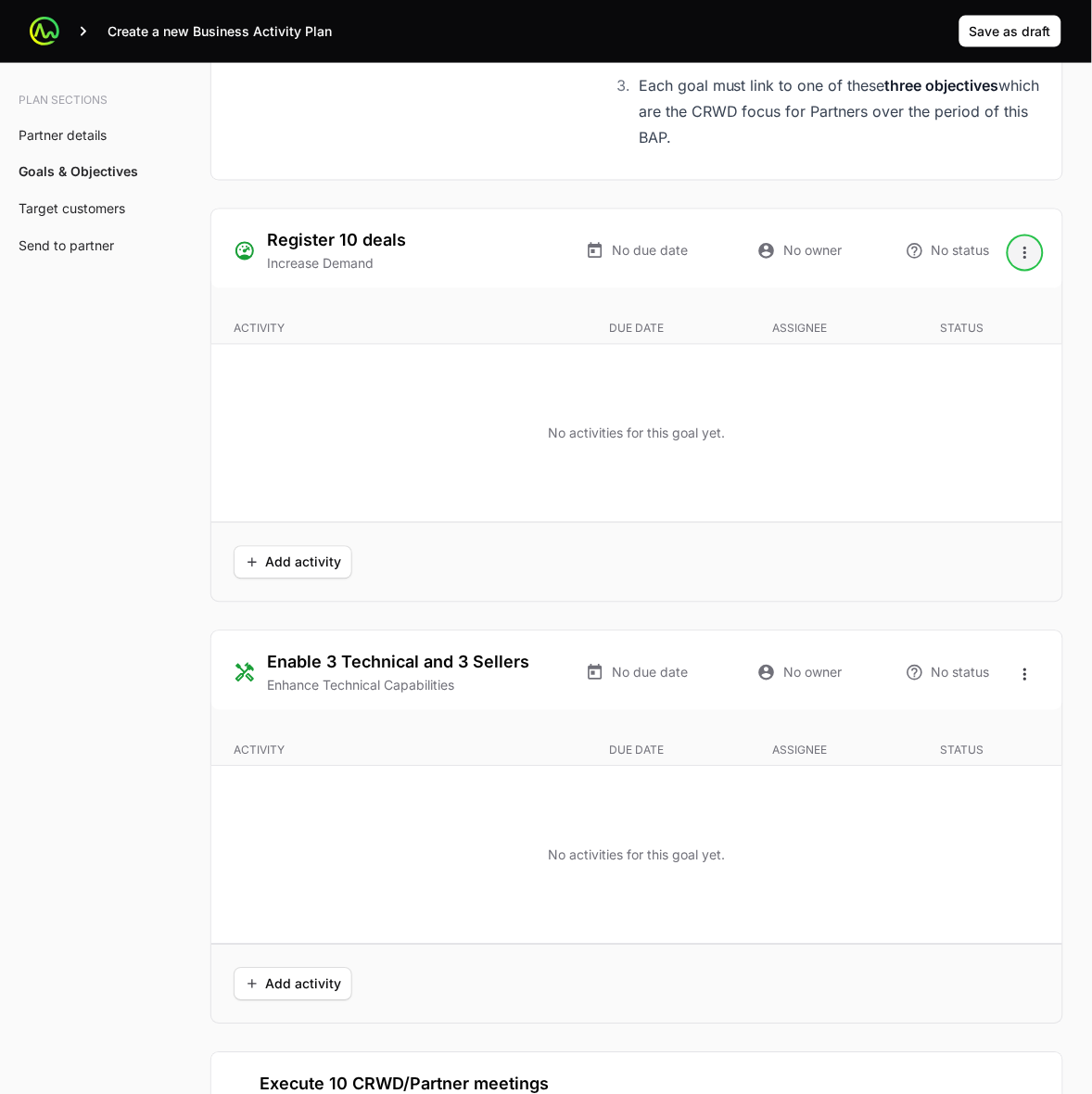
click at [1035, 252] on icon "Open options" at bounding box center [1026, 253] width 19 height 19
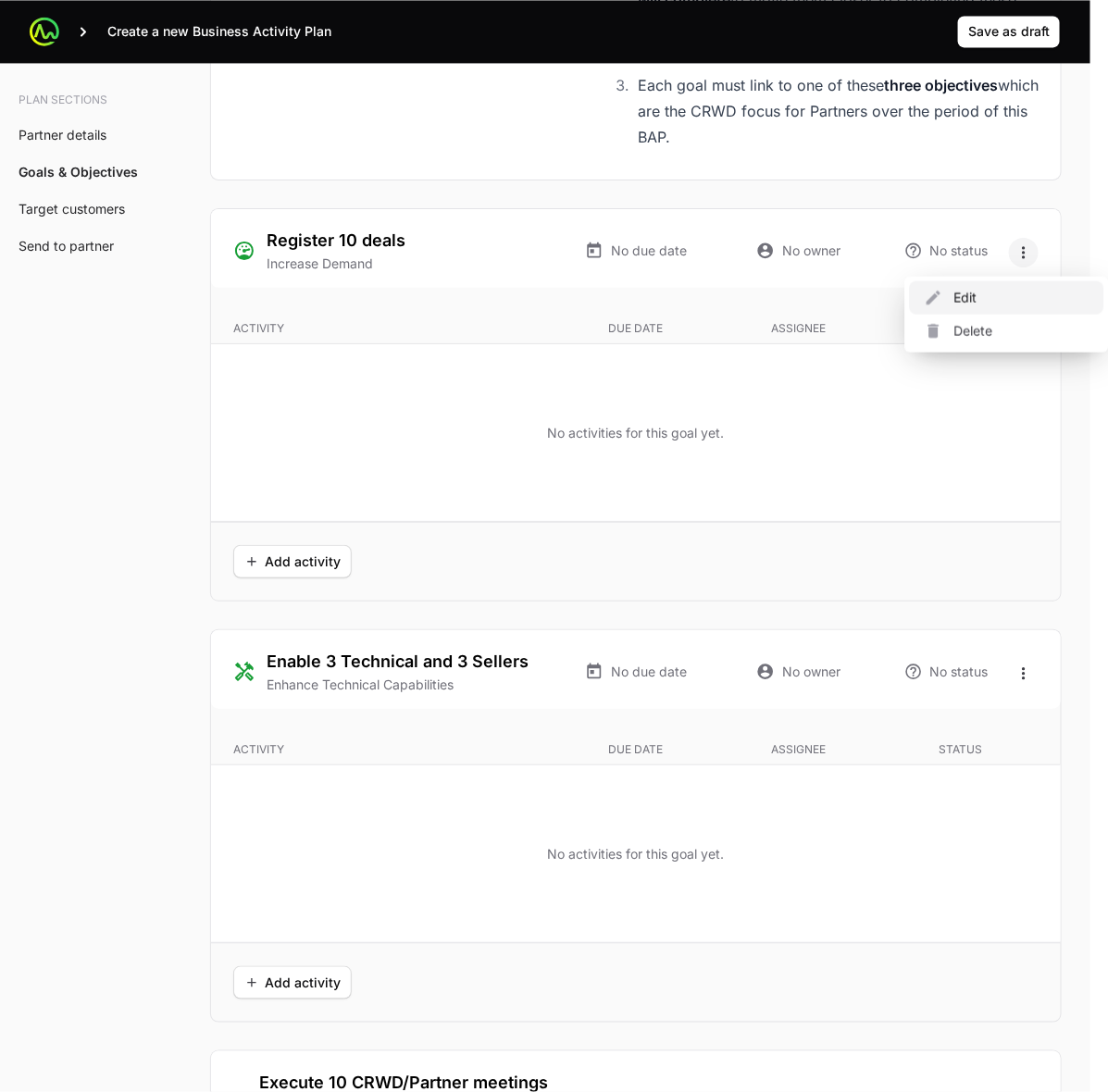
click at [996, 303] on div "Edit" at bounding box center [1007, 298] width 194 height 33
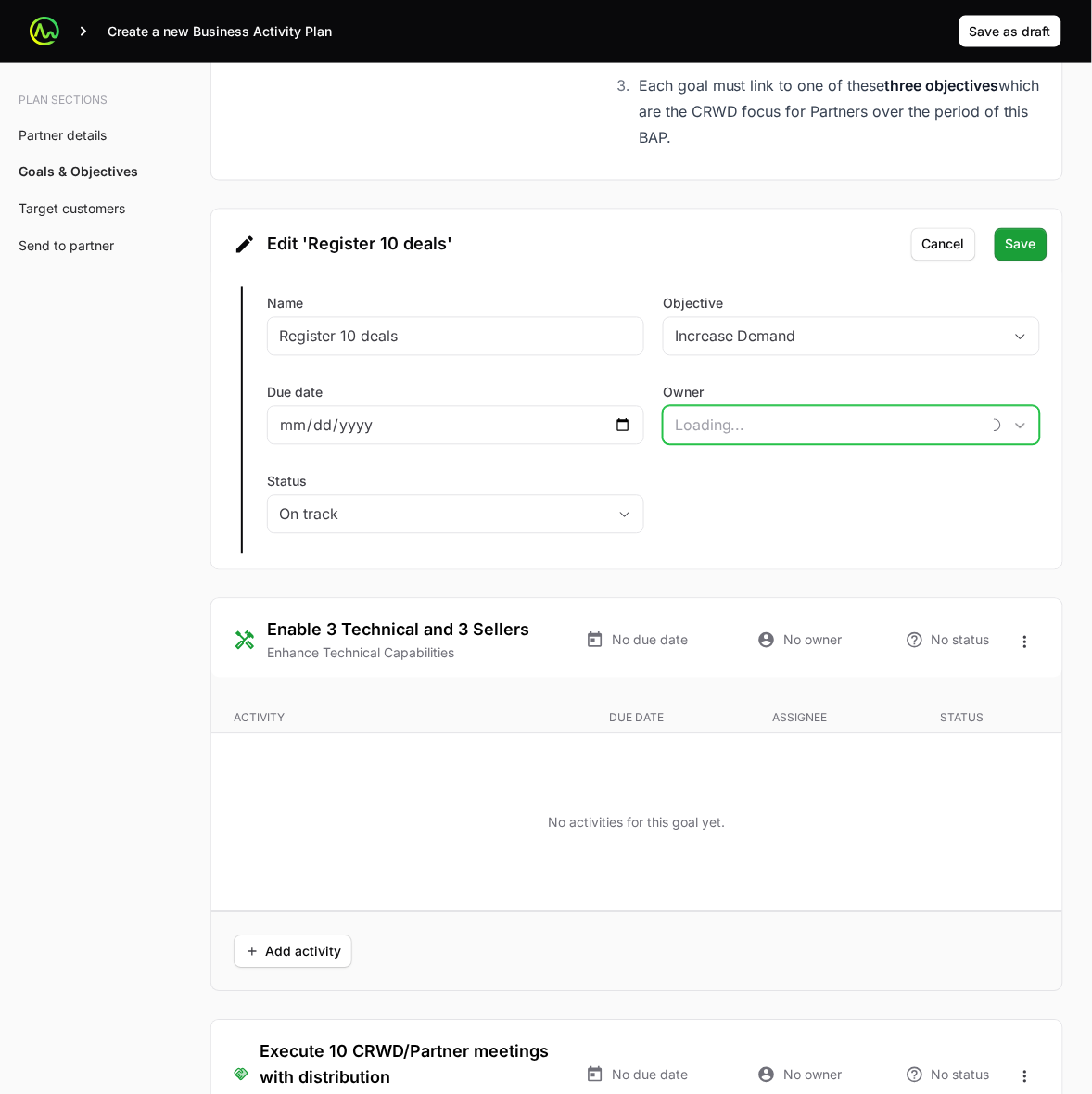
click at [822, 428] on input "Owner" at bounding box center [822, 425] width 317 height 37
type input "m"
click at [822, 428] on input "Owner" at bounding box center [822, 425] width 317 height 37
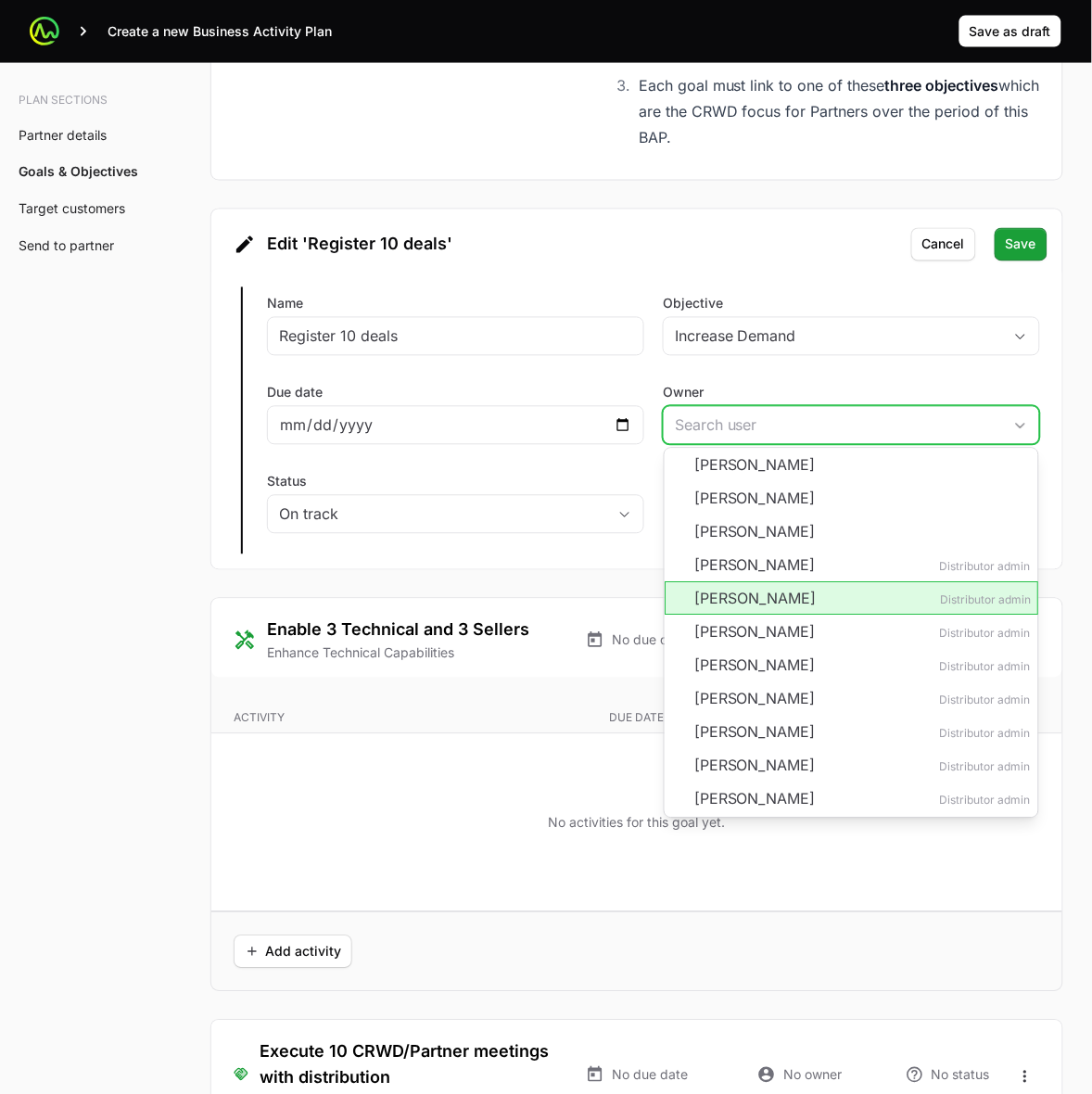
scroll to position [0, 0]
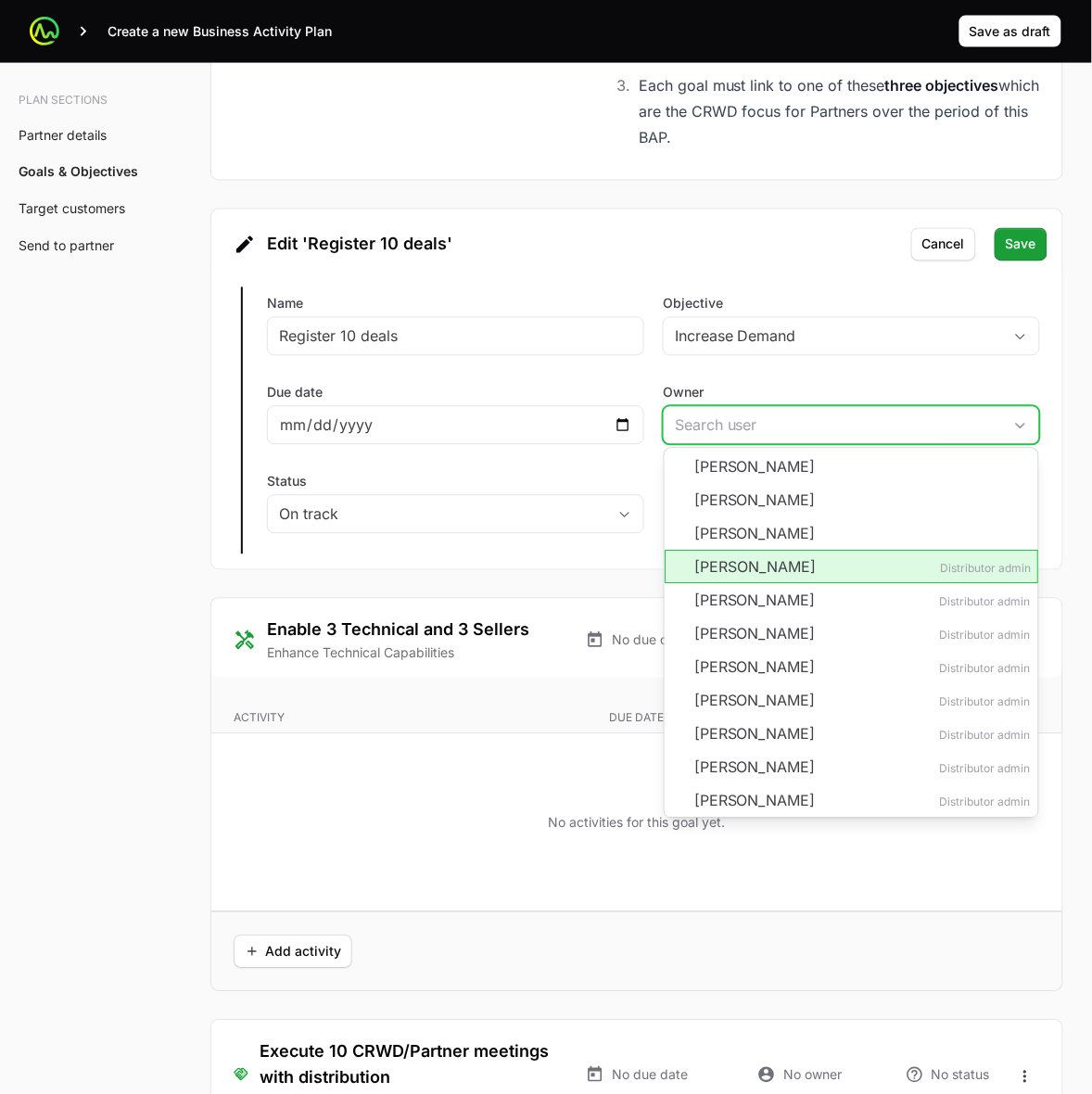
click at [776, 583] on li "[PERSON_NAME] Distributor admin" at bounding box center [851, 568] width 373 height 34
type input "[PERSON_NAME]"
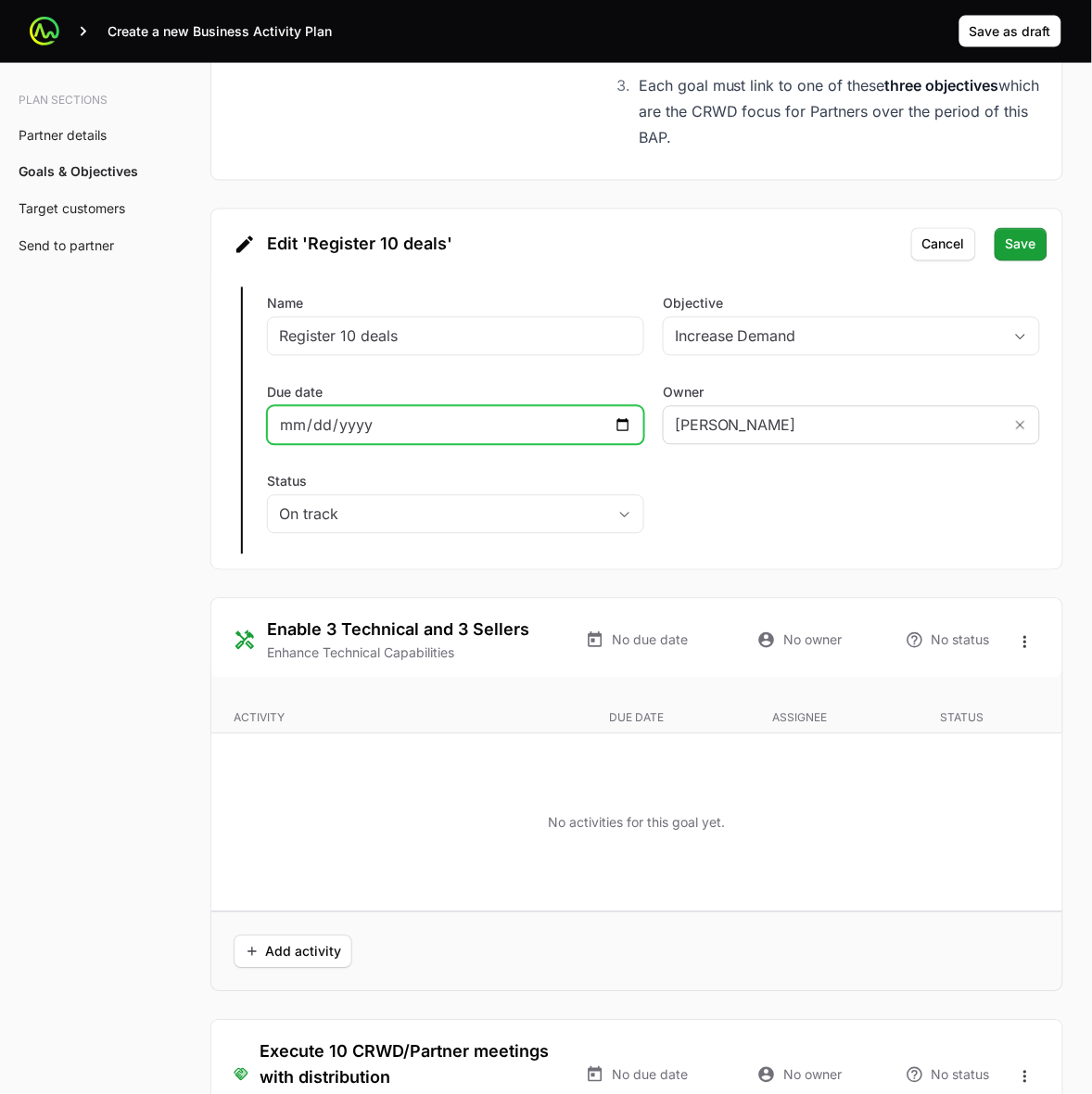
click at [619, 429] on input "Due date" at bounding box center [456, 425] width 354 height 22
type input "[DATE]"
click at [810, 518] on div "Edit Register 10 deals Name Register 10 deals Objective Increase Demand Due dat…" at bounding box center [637, 421] width 851 height 297
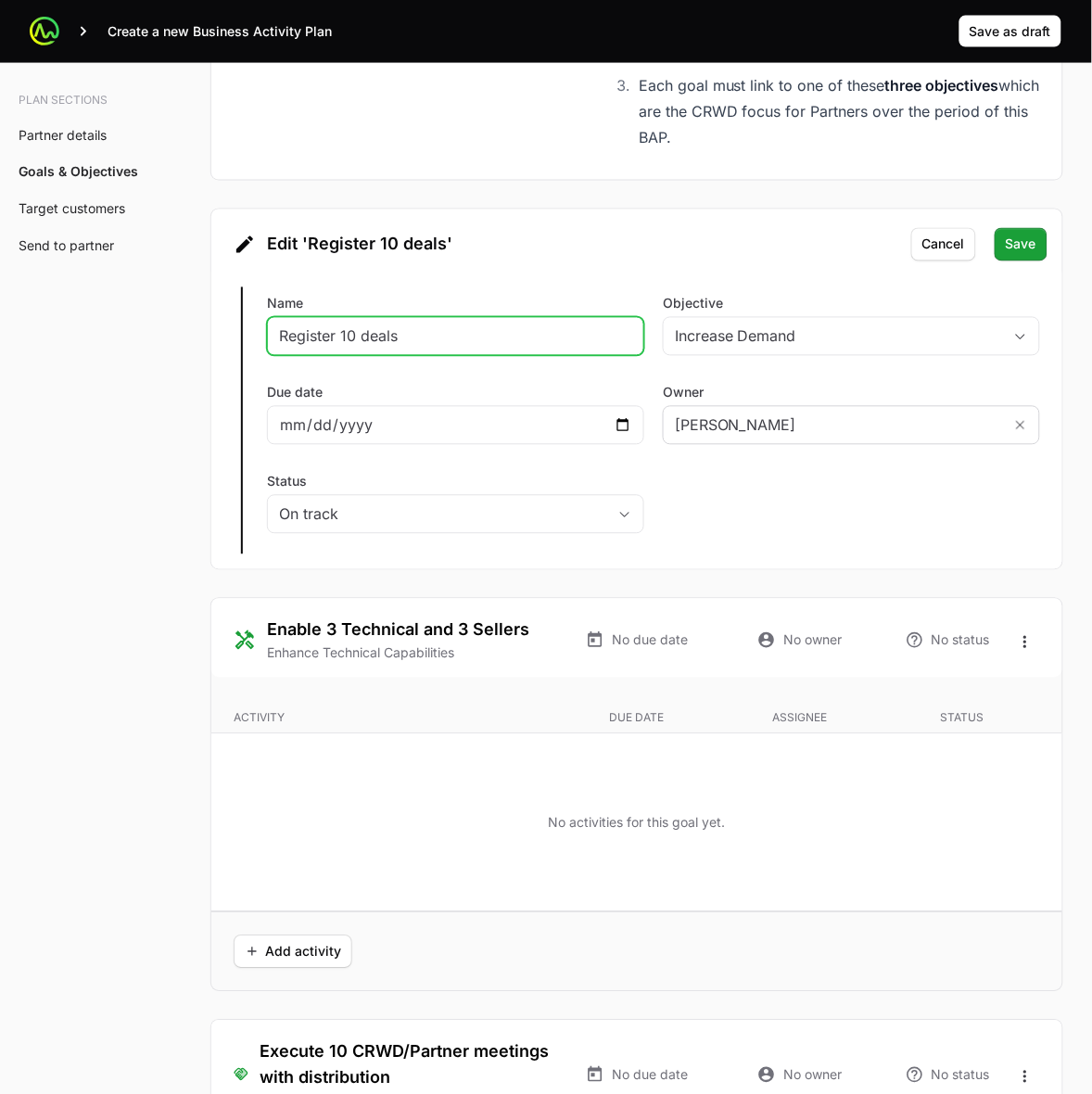
drag, startPoint x: 438, startPoint y: 342, endPoint x: 557, endPoint y: 336, distance: 119.2
click at [557, 336] on input "Register 10 deals" at bounding box center [456, 337] width 354 height 22
click at [409, 354] on div "Register 10 deals through Falcono in [GEOGRAPHIC_DATA]" at bounding box center [455, 337] width 377 height 39
drag, startPoint x: 400, startPoint y: 340, endPoint x: 652, endPoint y: 342, distance: 252.0
click at [652, 342] on div "Edit Register 10 deals Name Register 10 deals through Falcono in Actio Objectiv…" at bounding box center [637, 421] width 851 height 297
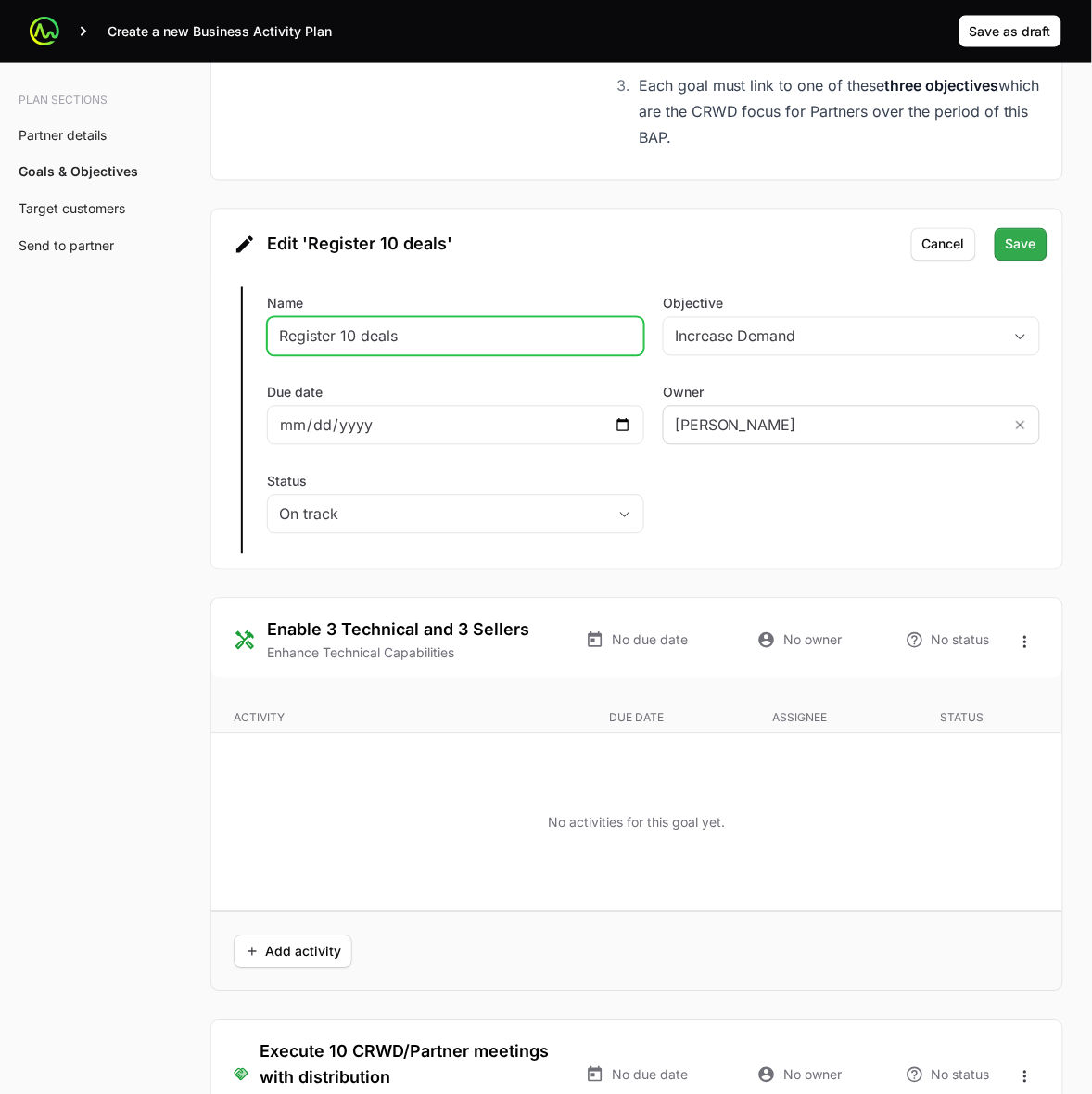
type input "Register 10 deals"
click at [1018, 260] on button "Save Save" at bounding box center [1021, 245] width 53 height 34
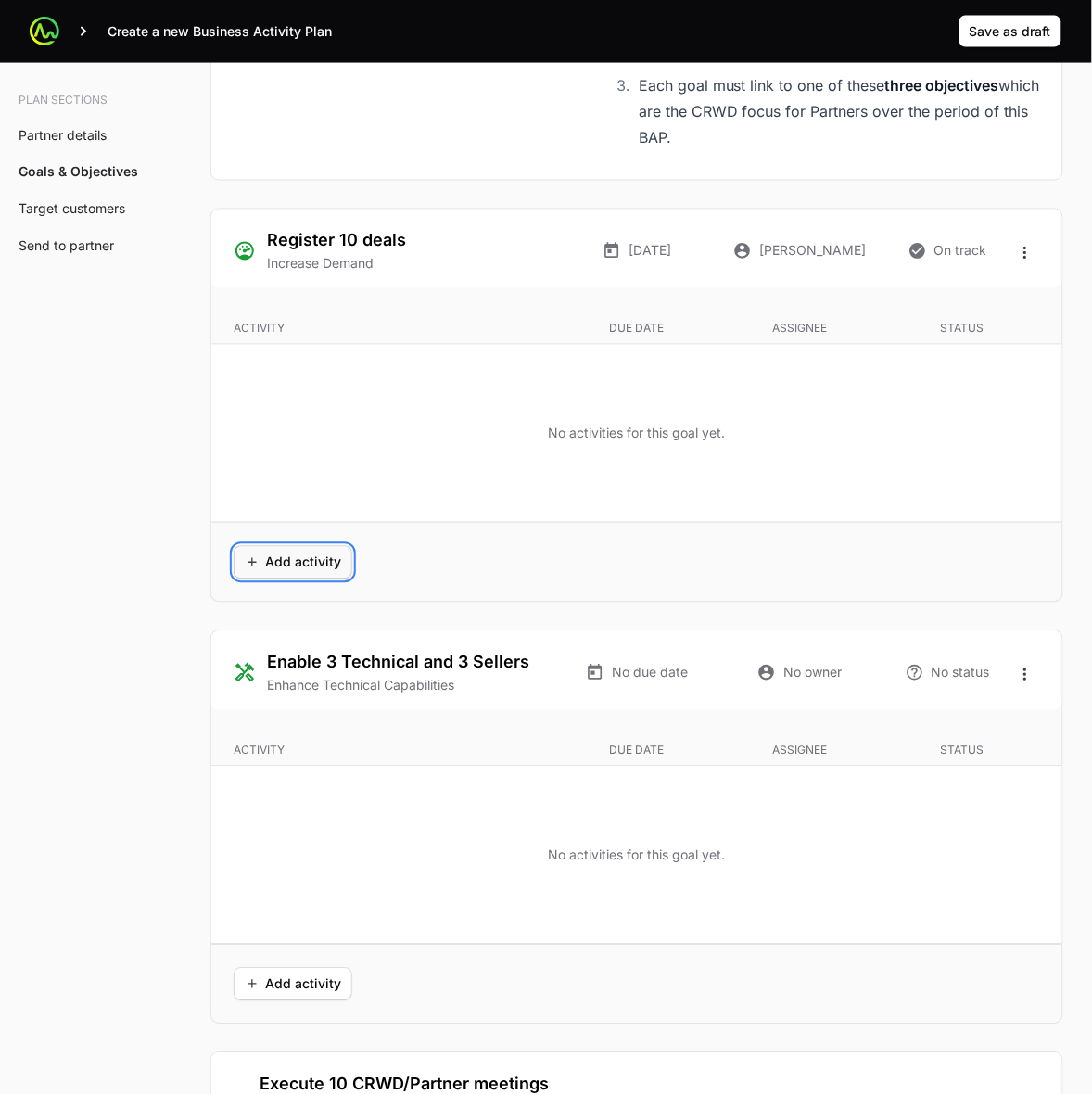
click at [285, 566] on span "Add activity" at bounding box center [293, 563] width 97 height 22
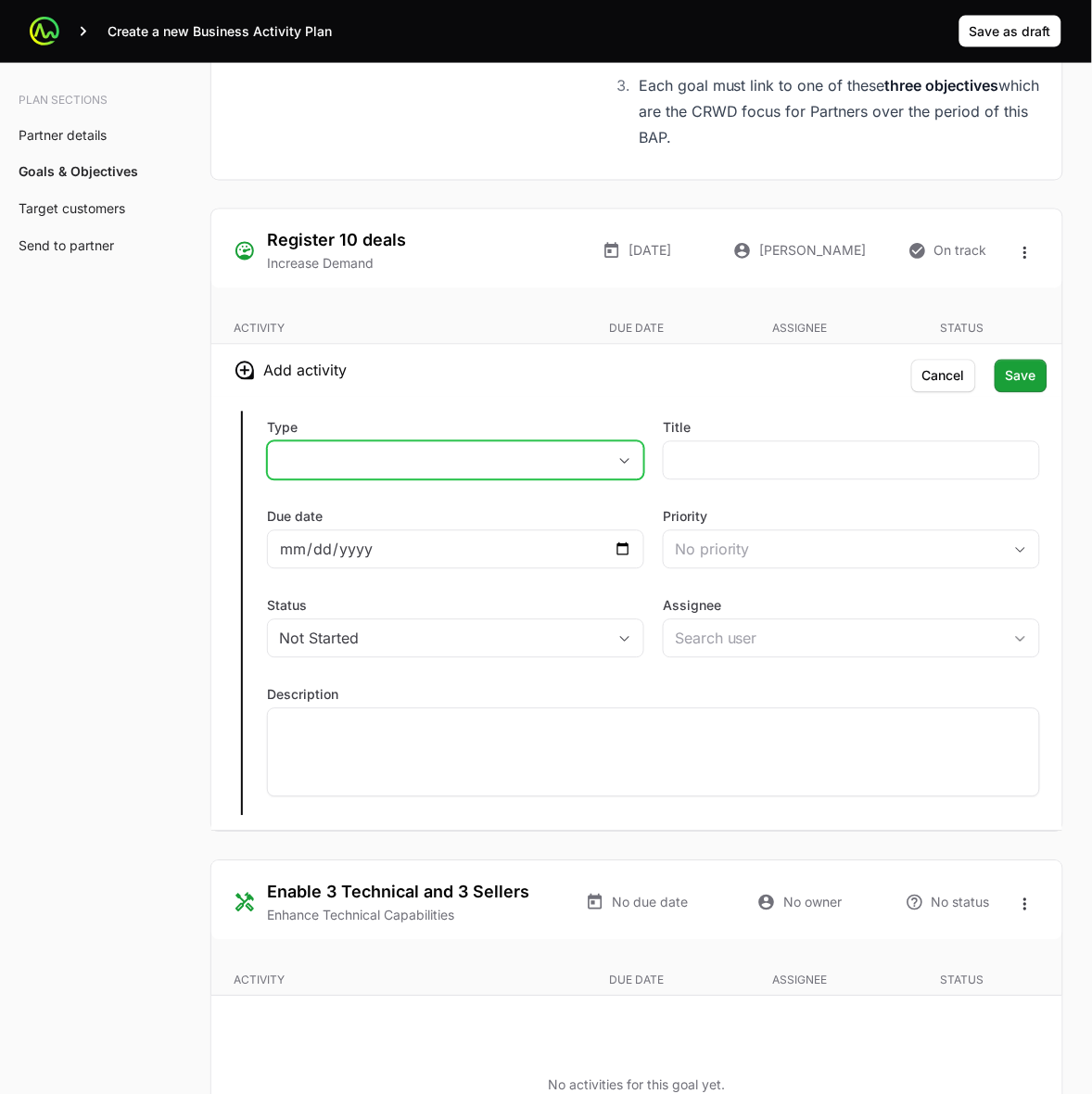
click at [494, 470] on button "placeholder" at bounding box center [455, 461] width 375 height 37
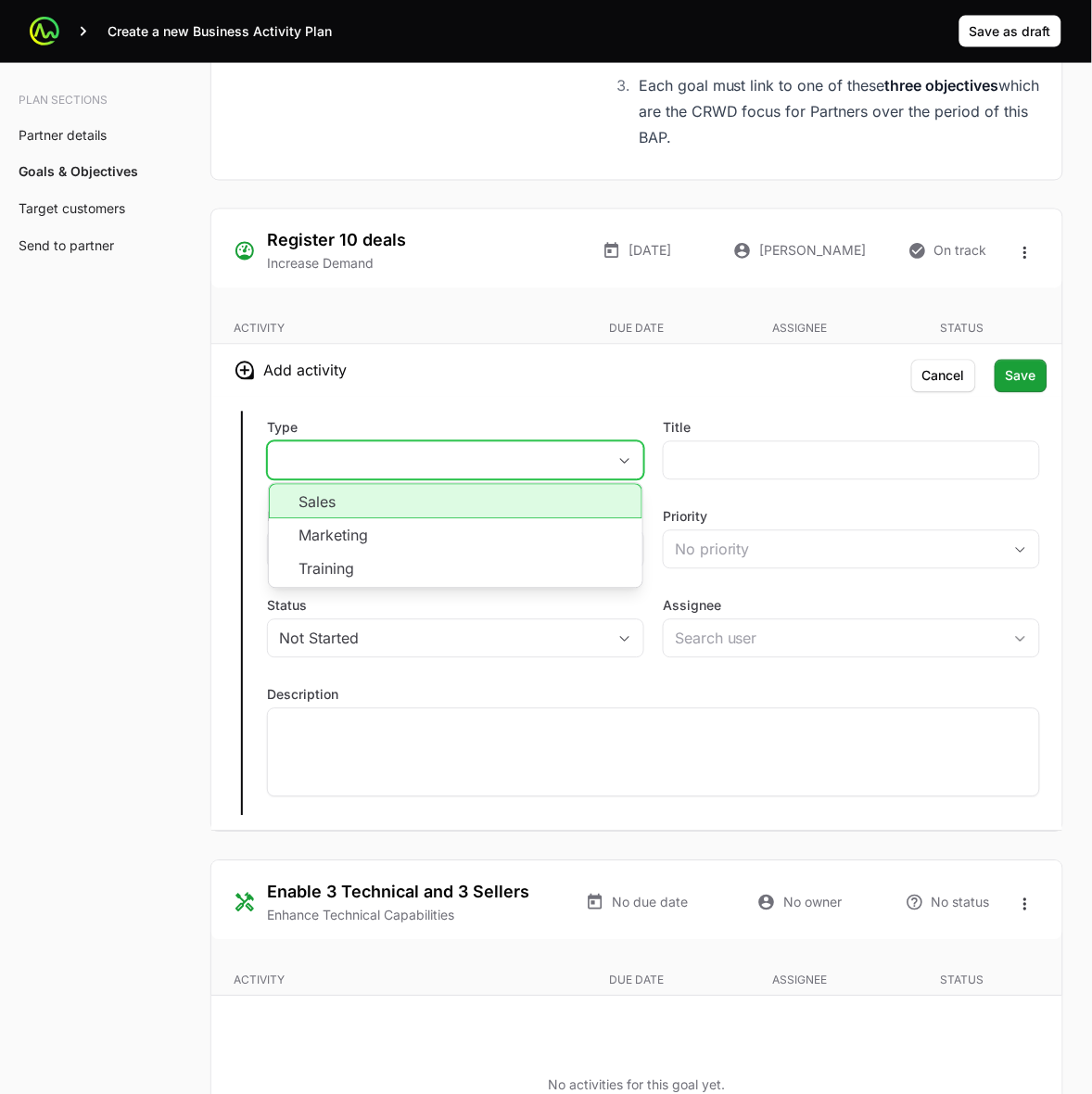
click at [462, 512] on li "Sales" at bounding box center [455, 502] width 373 height 35
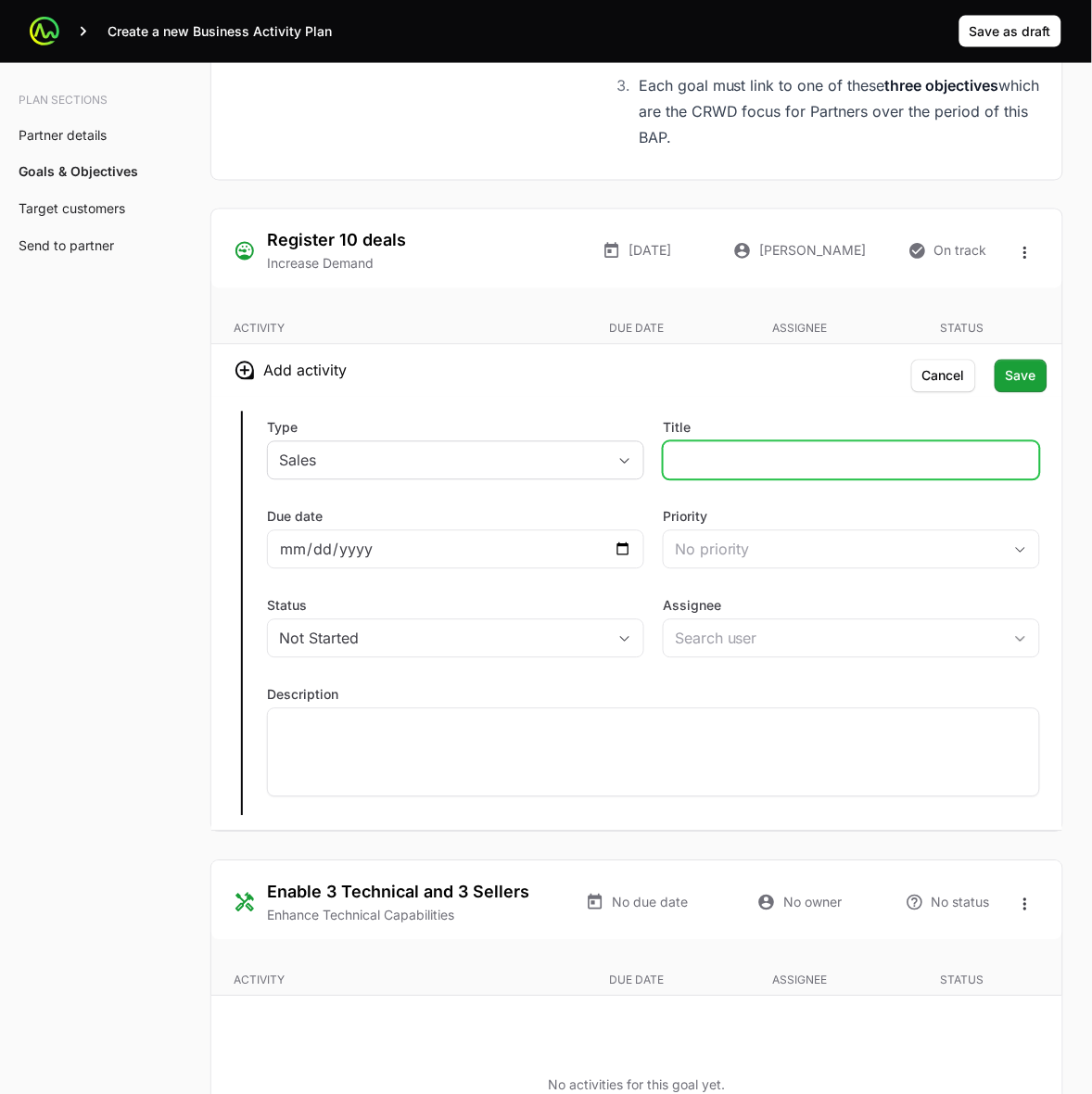
click at [805, 468] on input "Title" at bounding box center [852, 461] width 354 height 22
type input "Falcon in Action"
click at [686, 748] on div at bounding box center [654, 753] width 774 height 89
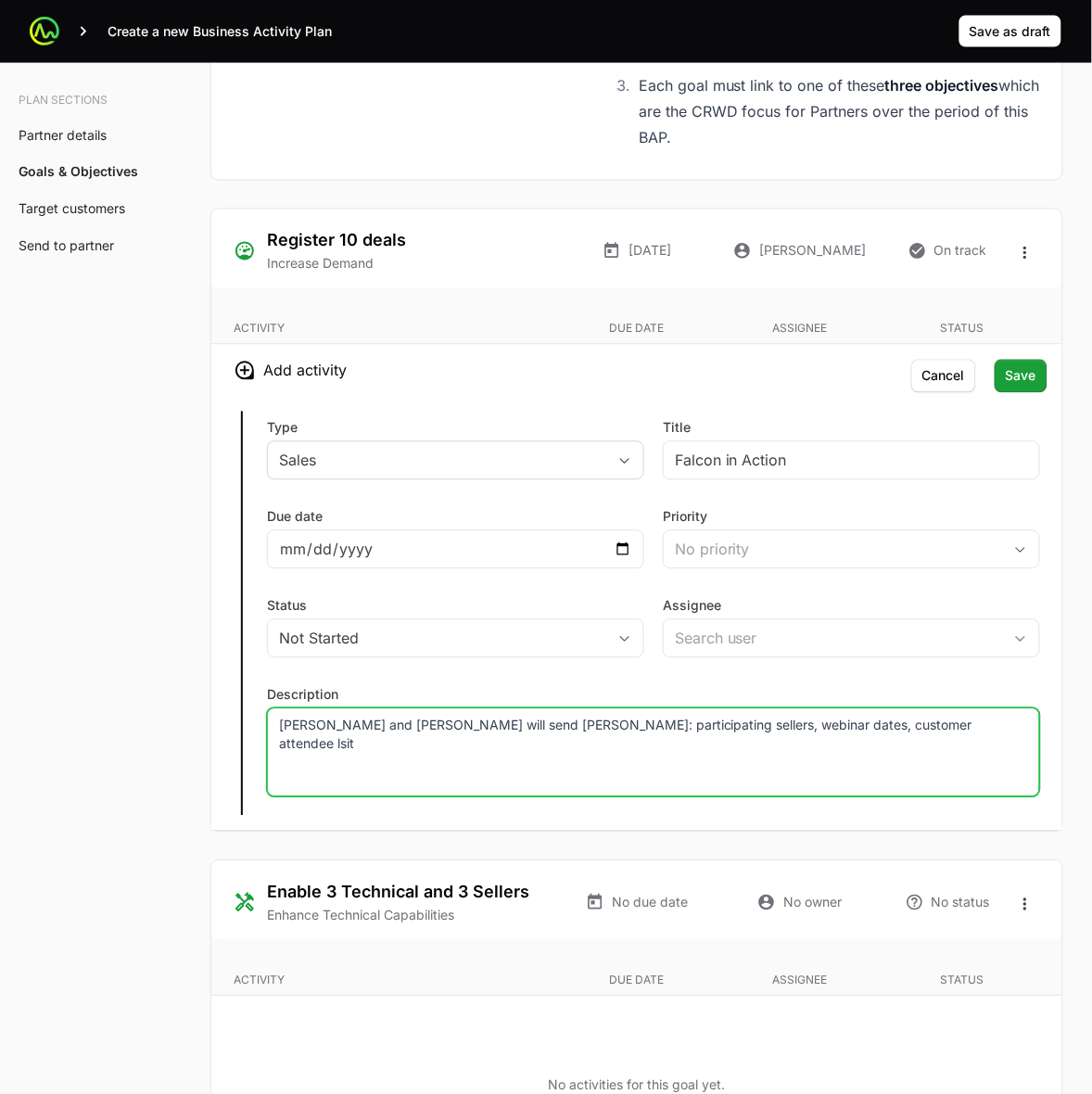
drag, startPoint x: 765, startPoint y: 733, endPoint x: 937, endPoint y: 722, distance: 172.4
click at [937, 722] on p "[PERSON_NAME] and [PERSON_NAME] will send [PERSON_NAME]: participating sellers,…" at bounding box center [654, 736] width 749 height 37
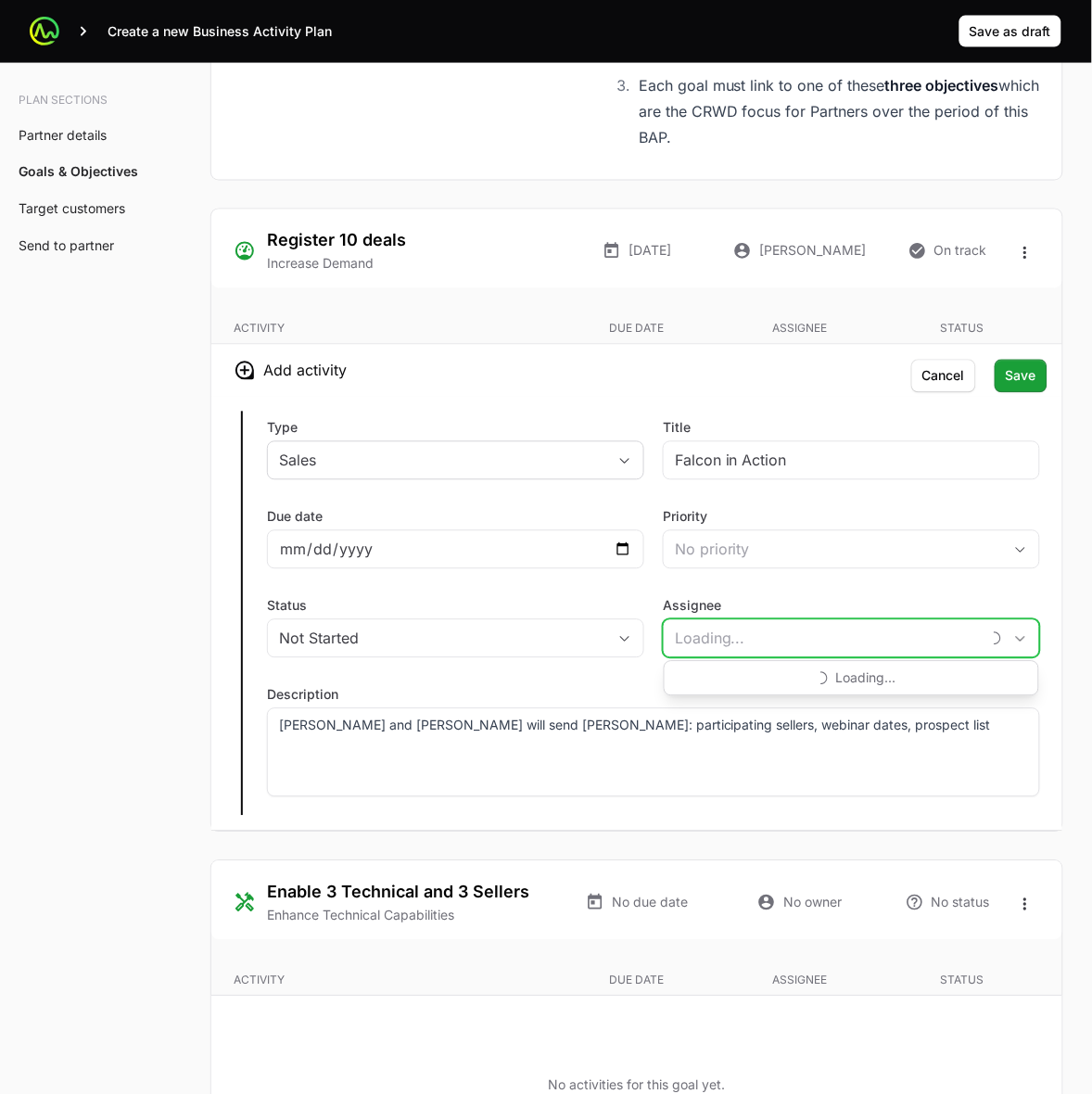
click at [814, 645] on input "Assignee" at bounding box center [822, 639] width 317 height 37
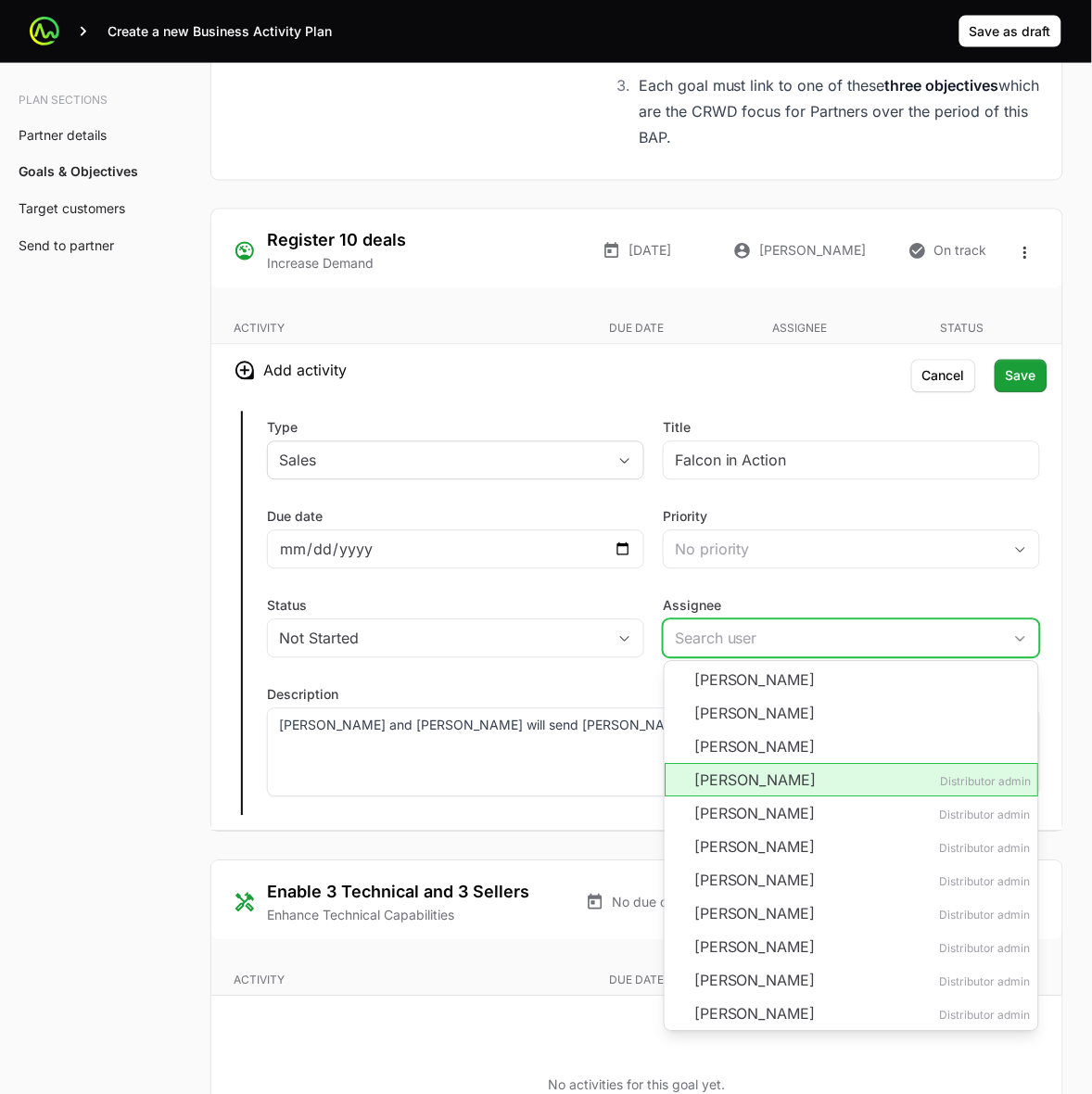
click at [780, 780] on li "[PERSON_NAME] Distributor admin" at bounding box center [851, 781] width 373 height 34
type input "[PERSON_NAME]"
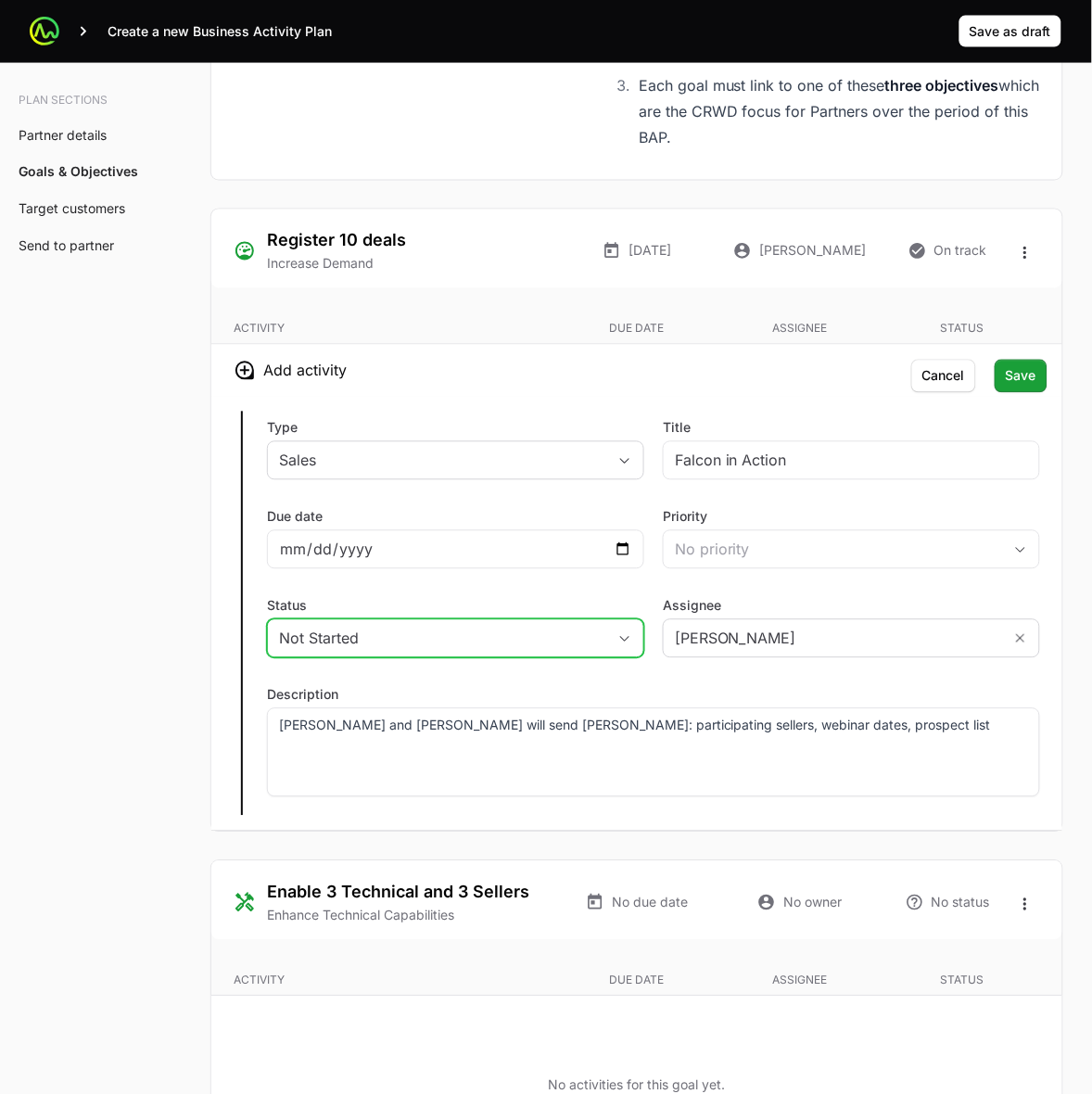
click at [397, 642] on div "Not Started" at bounding box center [443, 639] width 328 height 22
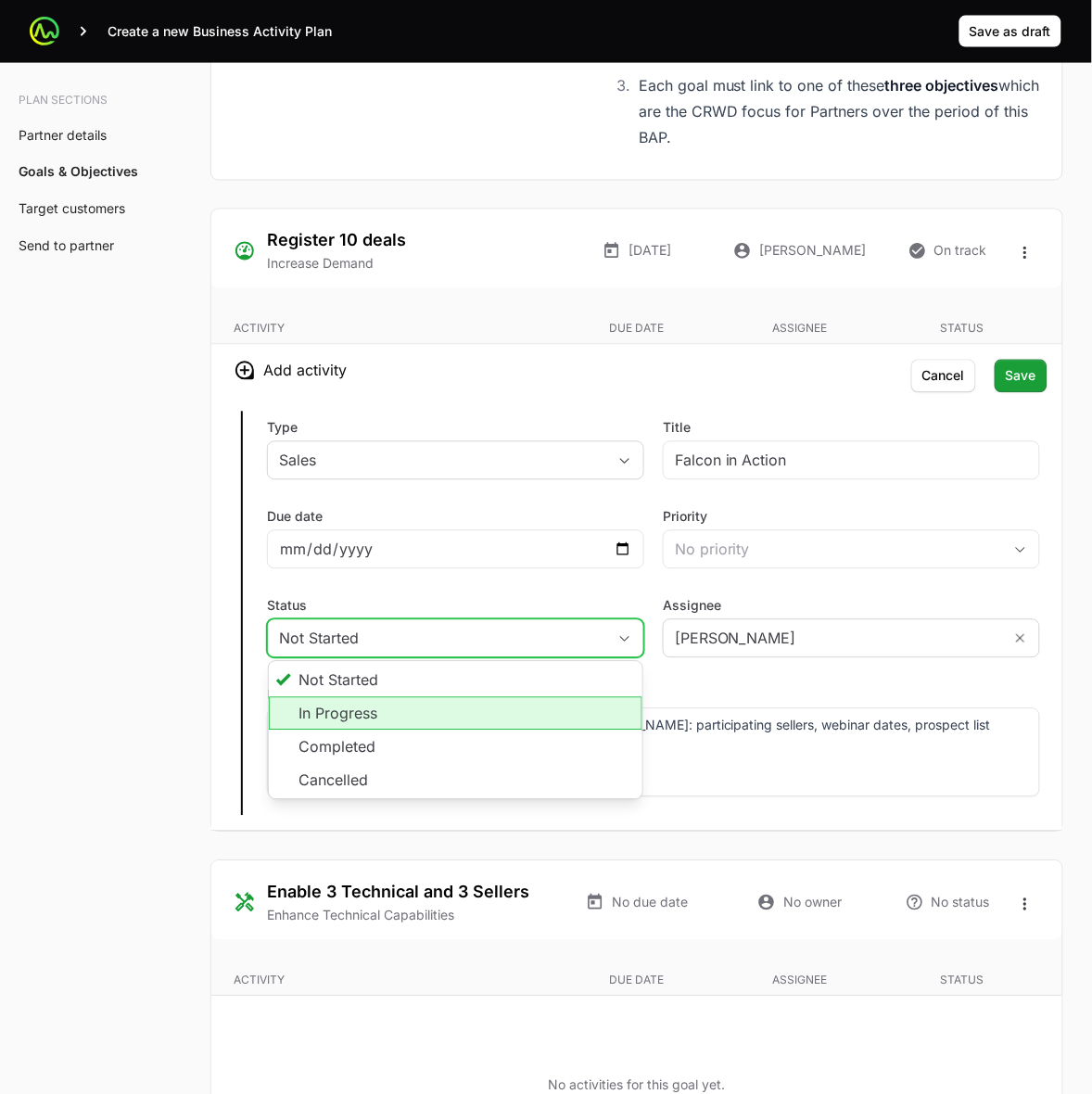
click at [394, 711] on li "In Progress" at bounding box center [455, 714] width 373 height 34
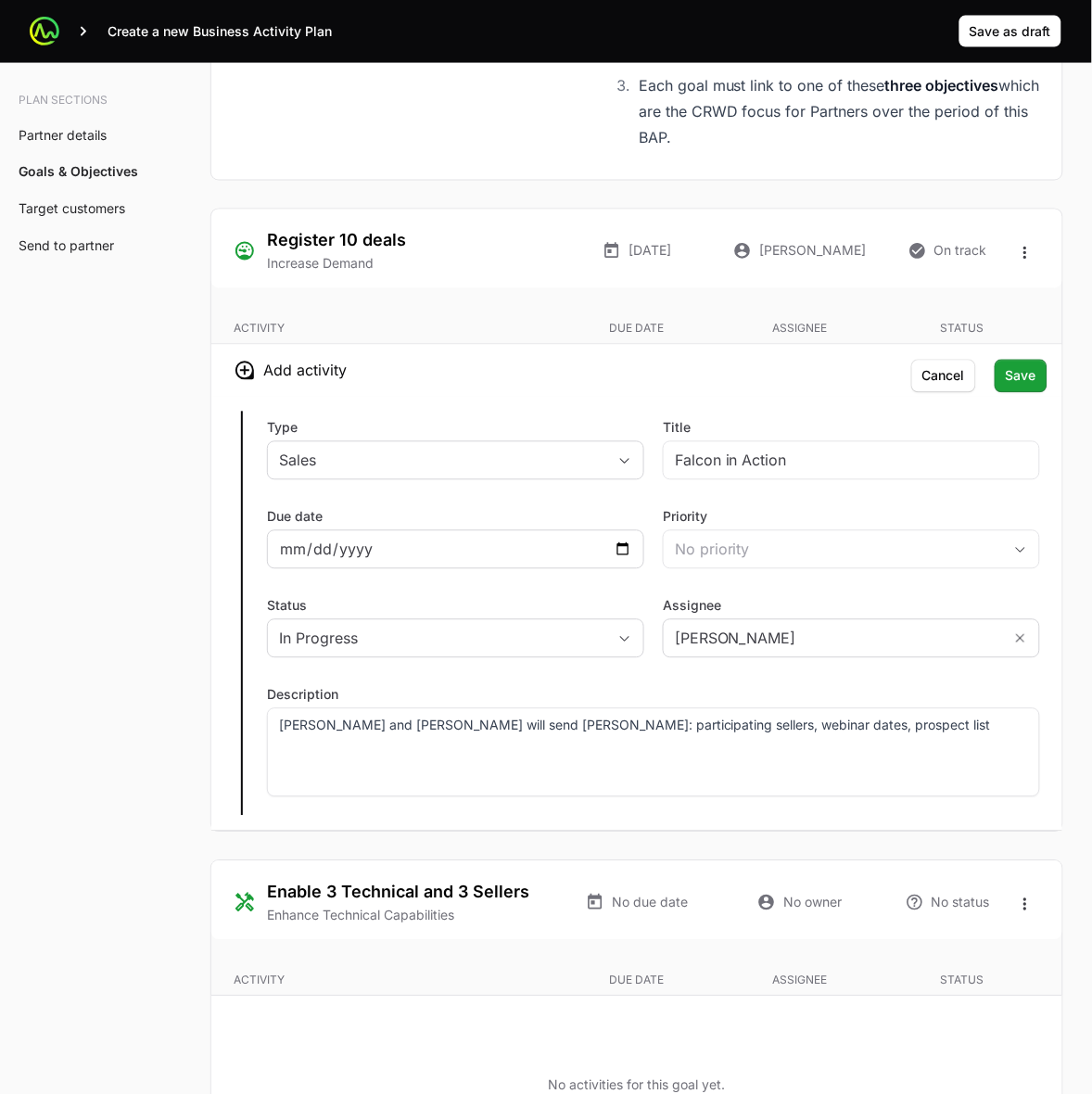
click at [460, 541] on div at bounding box center [455, 550] width 377 height 39
click at [621, 553] on input "Due date" at bounding box center [456, 550] width 354 height 22
type input "[DATE]"
click at [851, 747] on div "[PERSON_NAME] and [PERSON_NAME] will send [PERSON_NAME]: participating sellers,…" at bounding box center [654, 753] width 774 height 89
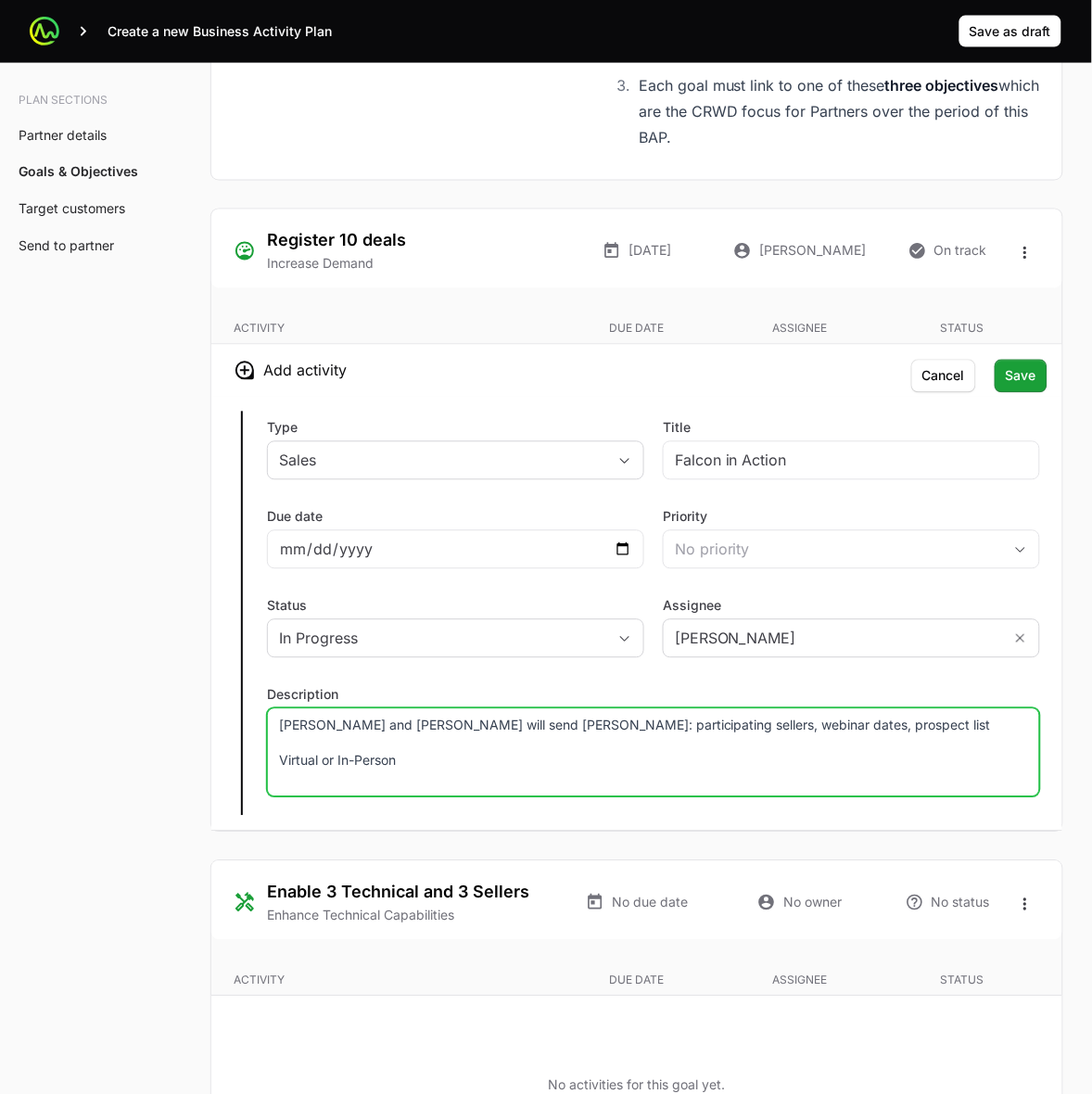
click at [546, 767] on p "Virtual or In-Person" at bounding box center [654, 762] width 749 height 19
click at [279, 726] on p "[PERSON_NAME] and [PERSON_NAME] will send [PERSON_NAME]: participating sellers,…" at bounding box center [654, 726] width 749 height 19
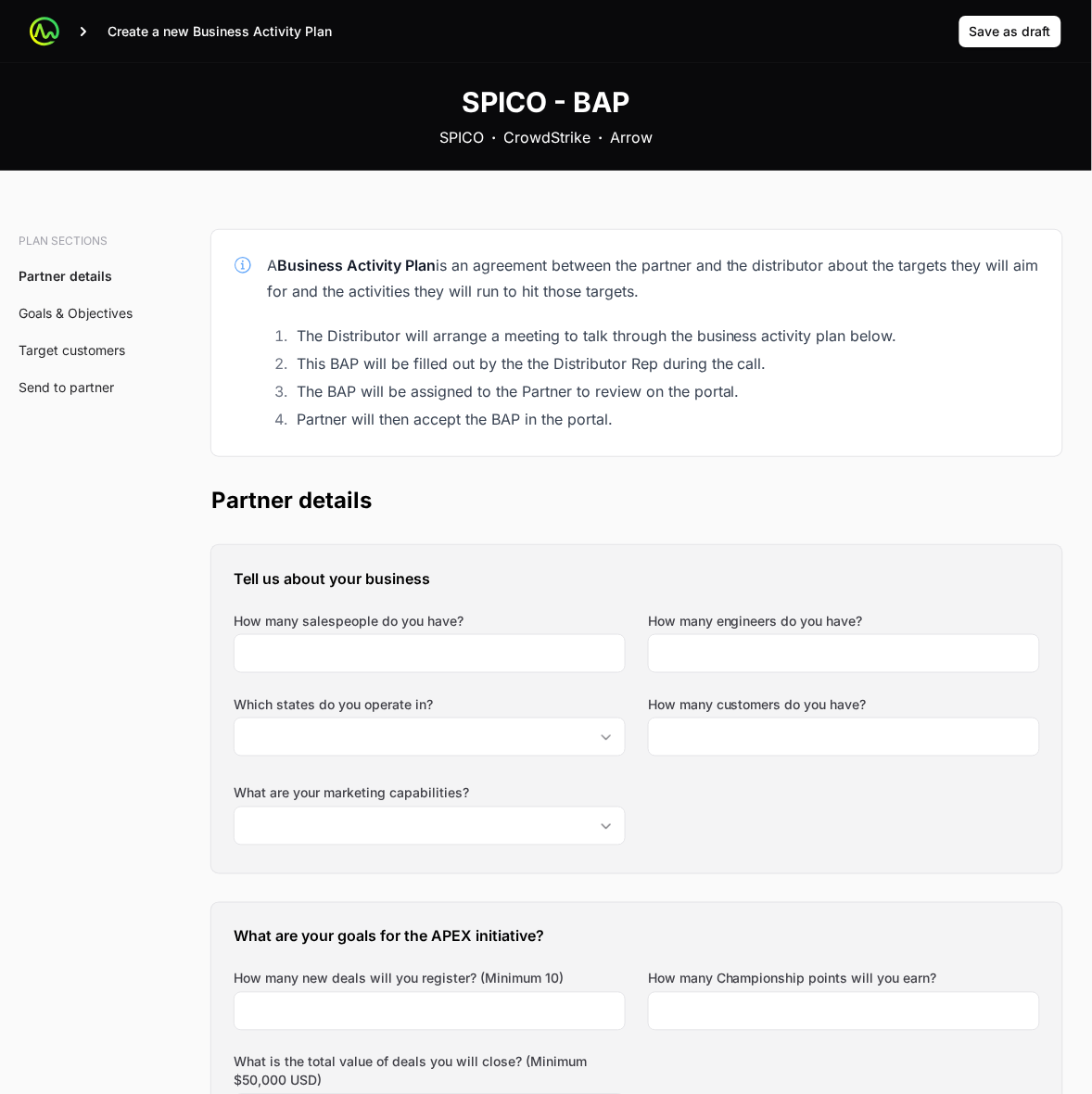
drag, startPoint x: 236, startPoint y: 615, endPoint x: 534, endPoint y: 627, distance: 298.2
click at [534, 627] on div "How many salespeople do you have?" at bounding box center [429, 642] width 392 height 61
copy label "How many salespeople do you have?"
drag, startPoint x: 457, startPoint y: 482, endPoint x: 468, endPoint y: 461, distance: 23.7
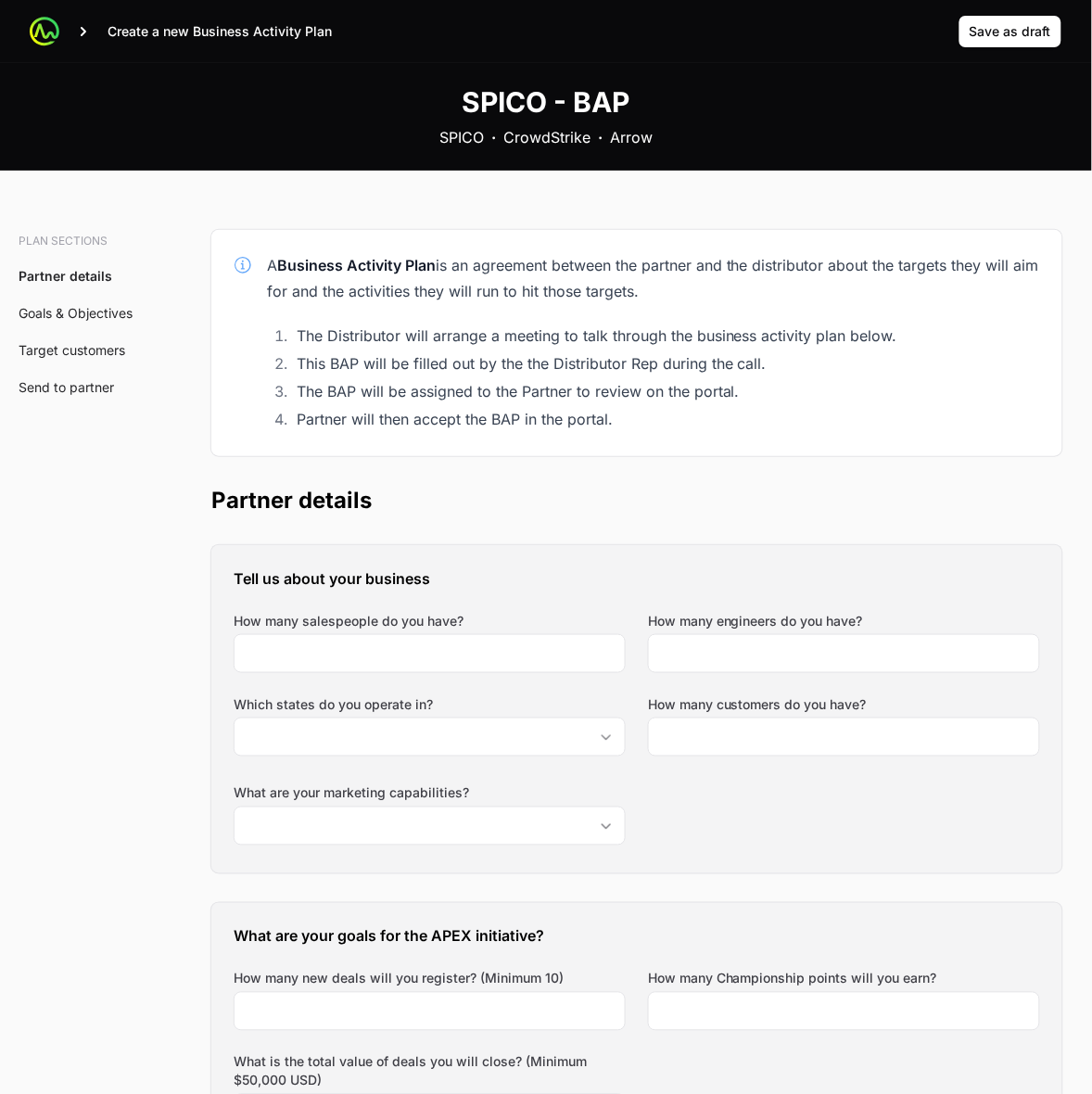
drag, startPoint x: 650, startPoint y: 616, endPoint x: 897, endPoint y: 614, distance: 247.0
click at [897, 614] on div "How many engineers do you have?" at bounding box center [843, 642] width 392 height 61
copy label "How many engineers do you have?"
drag, startPoint x: 455, startPoint y: 600, endPoint x: 455, endPoint y: 573, distance: 27.0
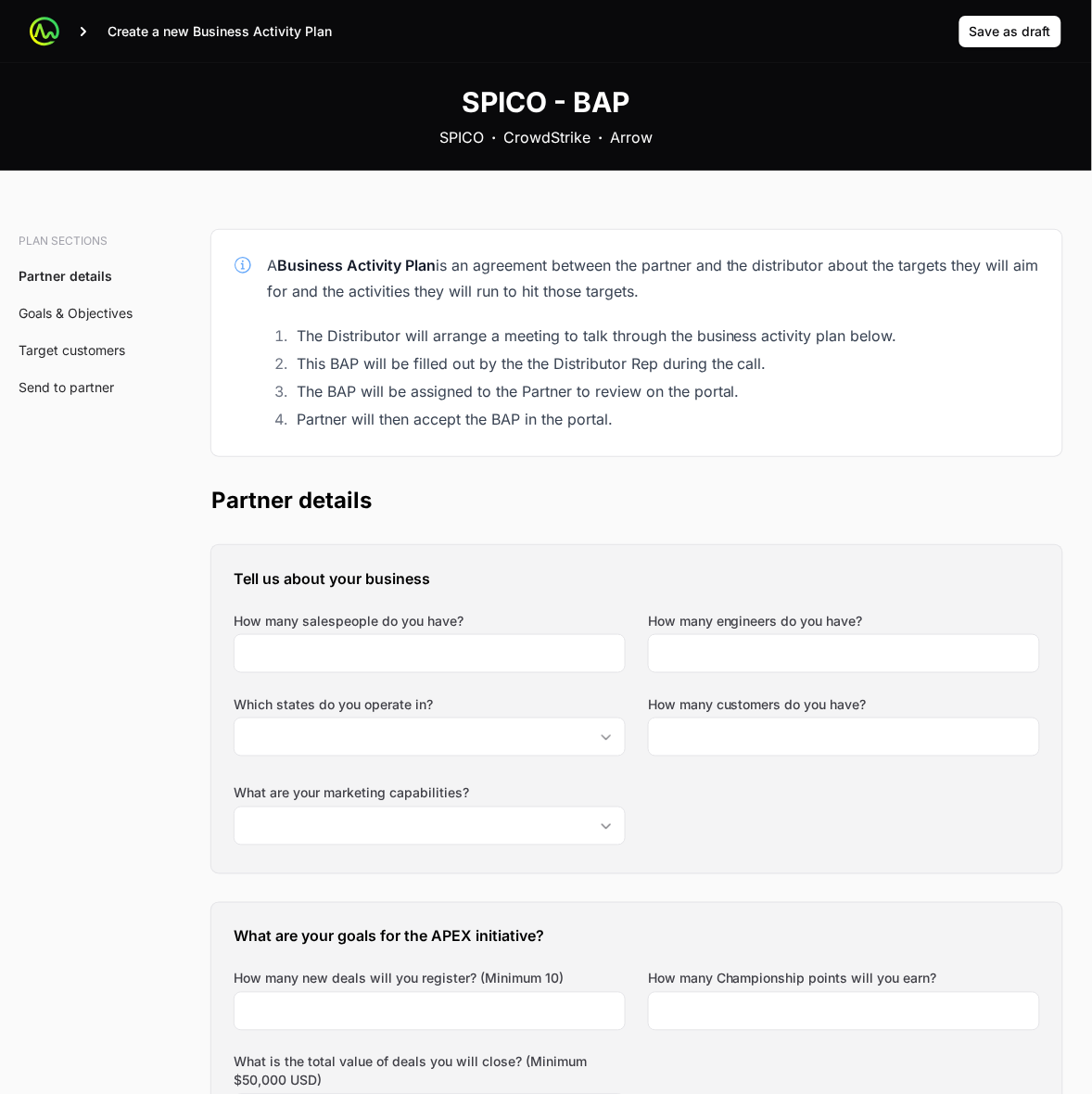
click at [455, 600] on div "Tell us about your business How many salespeople do you have? How many engineer…" at bounding box center [637, 709] width 851 height 329
drag, startPoint x: 464, startPoint y: 706, endPoint x: 228, endPoint y: 700, distance: 236.1
click at [228, 700] on div "Tell us about your business How many salespeople do you have? How many engineer…" at bounding box center [637, 709] width 851 height 329
copy label "Which states do you operate in?"
drag, startPoint x: 431, startPoint y: 526, endPoint x: 567, endPoint y: 569, distance: 142.6
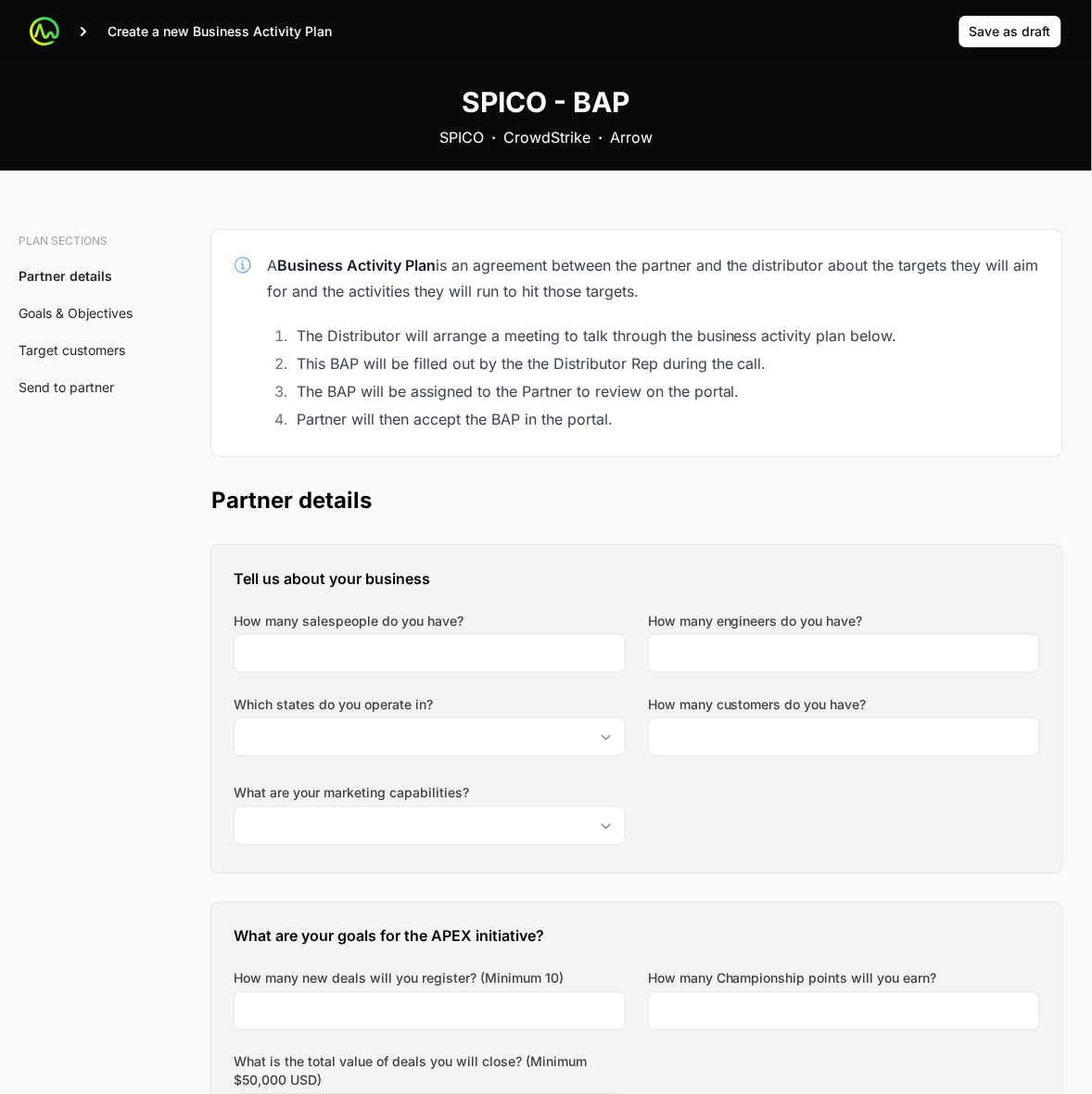
drag, startPoint x: 646, startPoint y: 703, endPoint x: 923, endPoint y: 707, distance: 277.0
click at [923, 707] on div "Tell us about your business How many salespeople do you have? How many engineer…" at bounding box center [637, 709] width 851 height 329
copy label "How many customers do you have?"
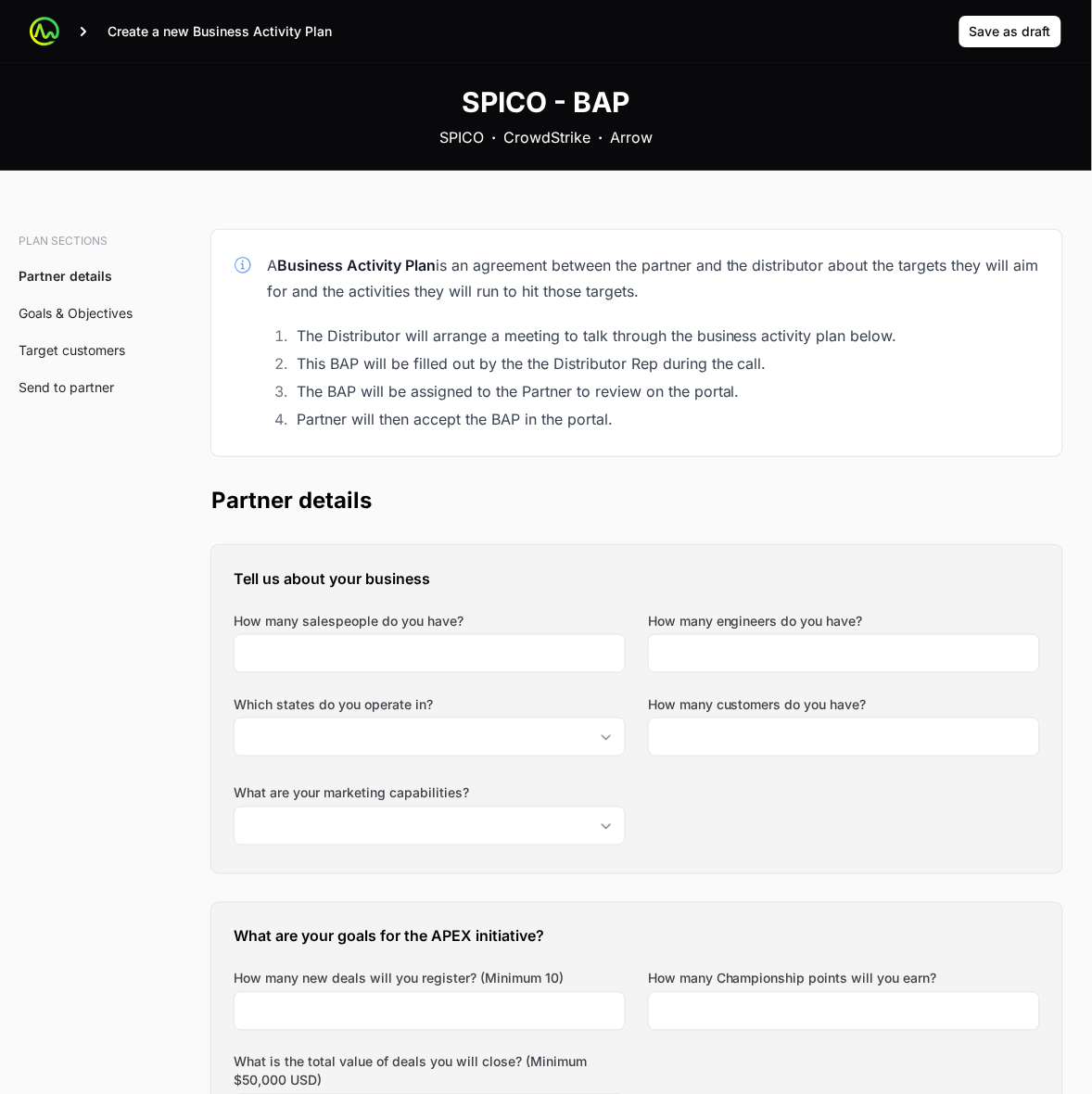
drag, startPoint x: 490, startPoint y: 799, endPoint x: 224, endPoint y: 784, distance: 266.4
click at [224, 784] on div "Tell us about your business How many salespeople do you have? How many engineer…" at bounding box center [637, 709] width 851 height 329
copy label "What are your marketing capabilities?"
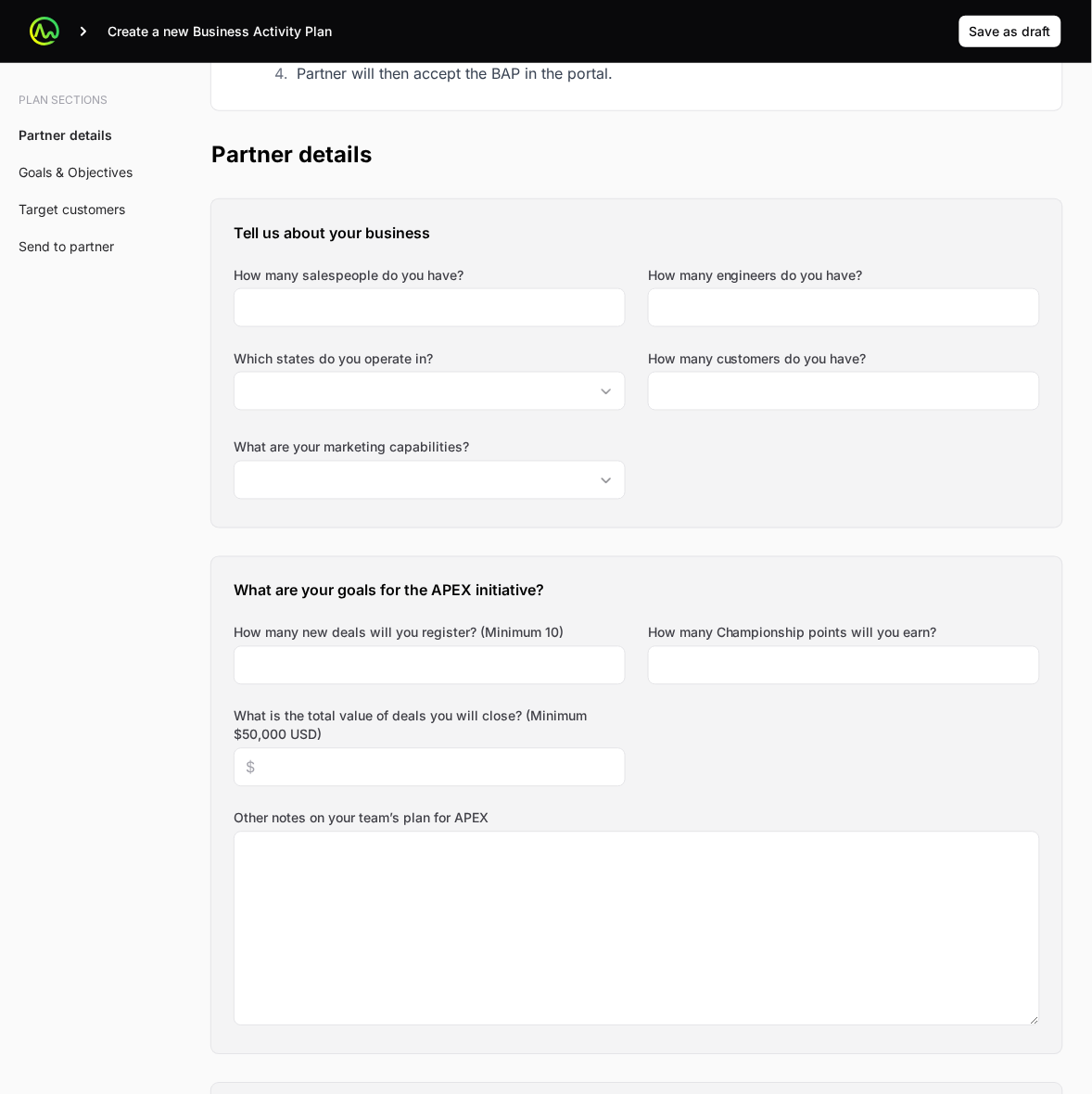
scroll to position [348, 0]
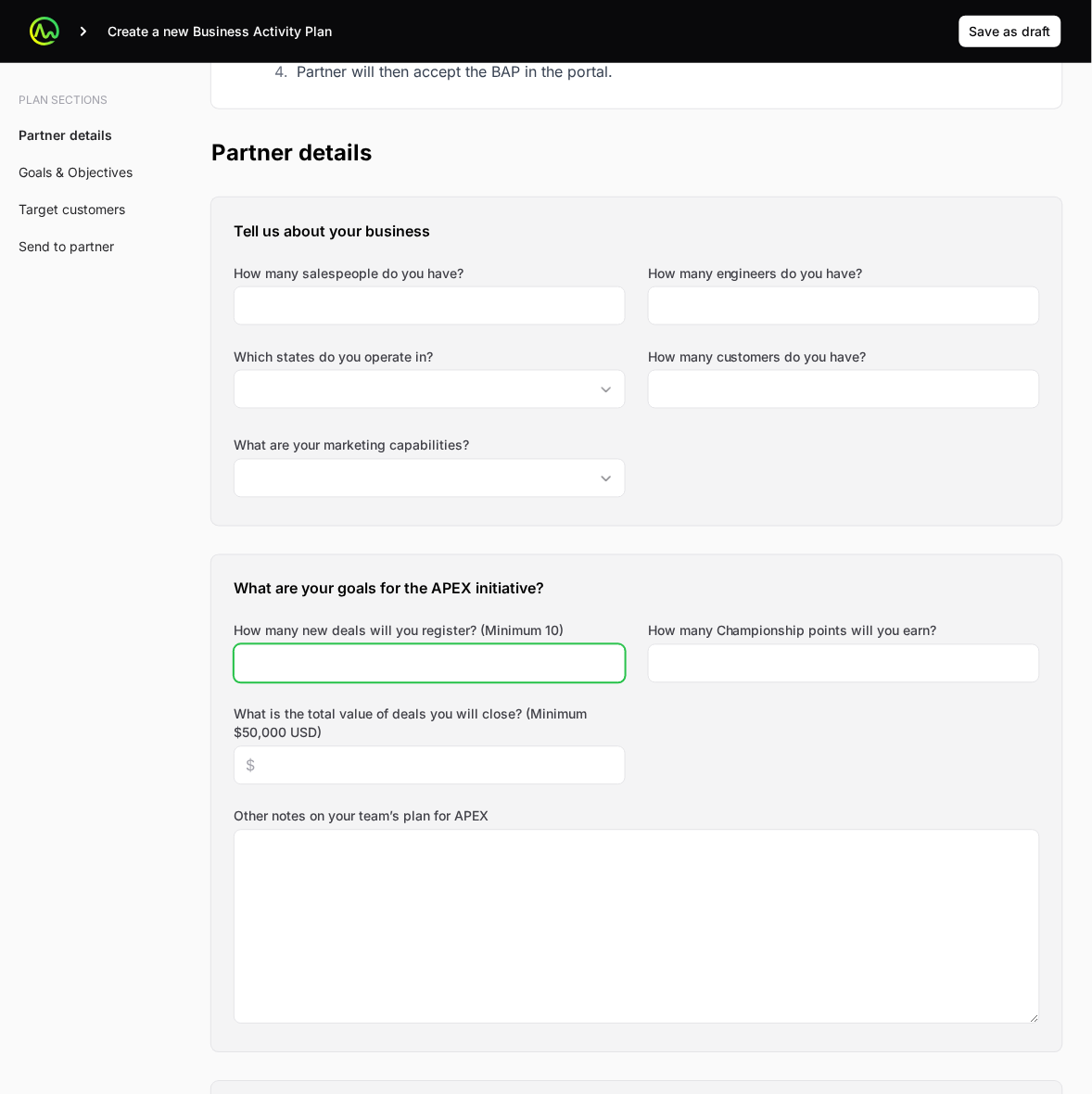
drag, startPoint x: 587, startPoint y: 632, endPoint x: 314, endPoint y: 624, distance: 273.1
click at [314, 626] on div "How many new deals will you register? (Minimum 10)" at bounding box center [429, 653] width 392 height 61
click at [308, 622] on label "How many new deals will you register? (Minimum 10)" at bounding box center [398, 631] width 330 height 19
click at [308, 653] on input "How many new deals will you register? (Minimum 10)" at bounding box center [429, 664] width 368 height 22
click at [264, 628] on label "How many new deals will you register? (Minimum 10)" at bounding box center [398, 631] width 330 height 19
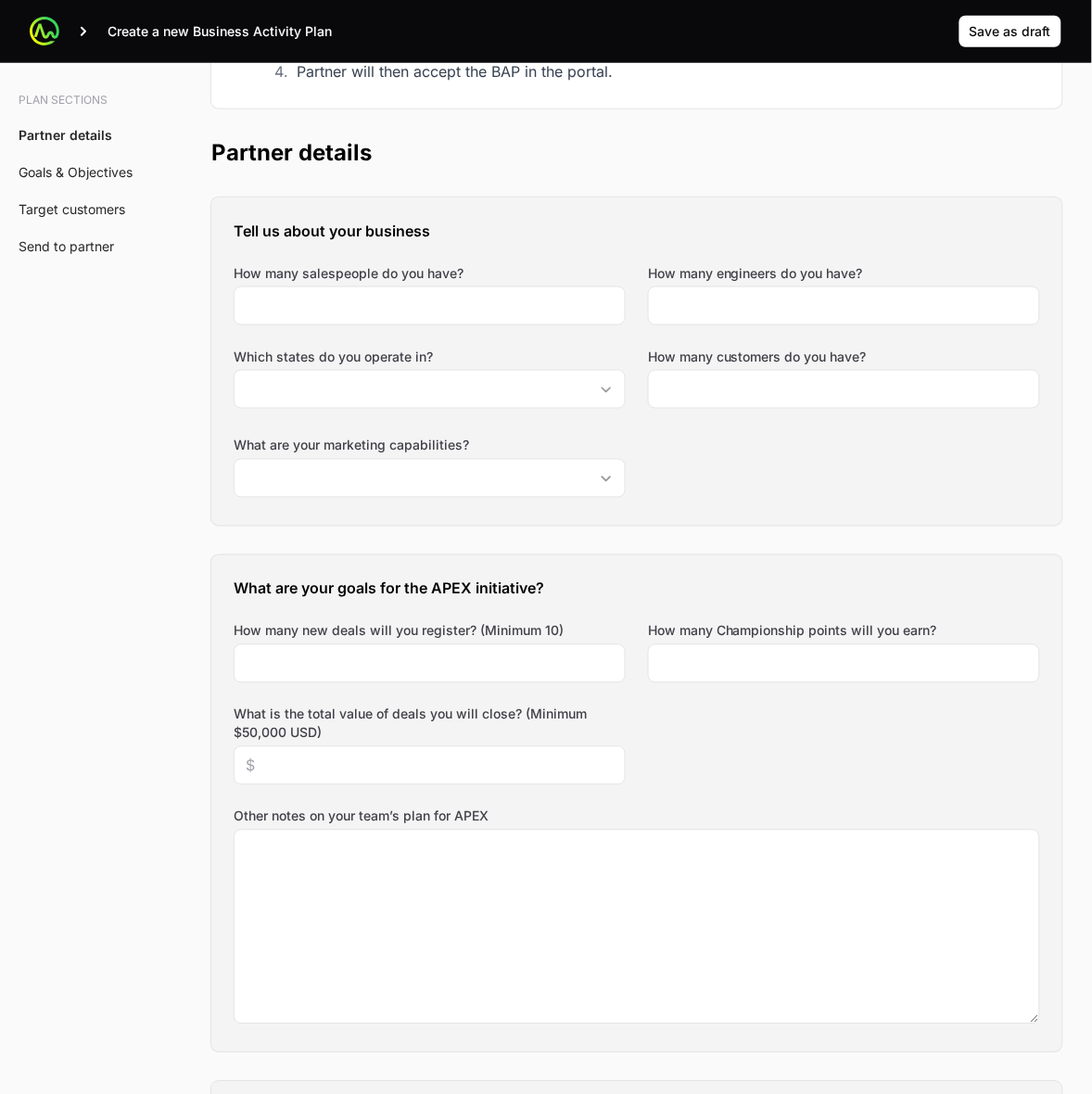
click at [264, 628] on label "How many new deals will you register? (Minimum 10)" at bounding box center [398, 631] width 330 height 19
click at [264, 653] on input "How many new deals will you register? (Minimum 10)" at bounding box center [429, 664] width 368 height 22
click at [264, 628] on label "How many new deals will you register? (Minimum 10)" at bounding box center [398, 631] width 330 height 19
click at [264, 653] on input "How many new deals will you register? (Minimum 10)" at bounding box center [429, 664] width 368 height 22
copy label "How many new deals will you register? (Minimum 10)"
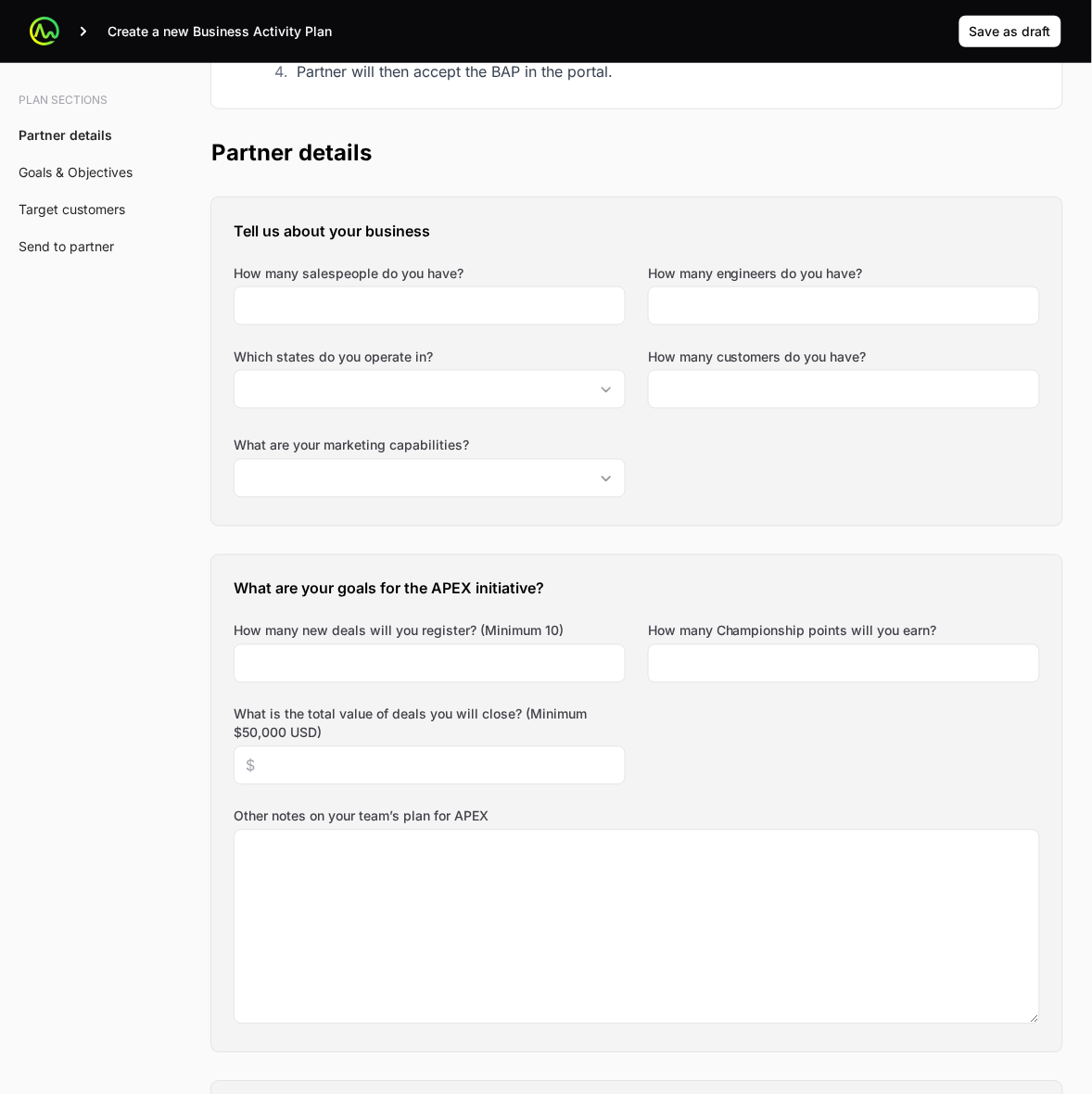
click at [830, 628] on label "How many Championship points will you earn?" at bounding box center [792, 631] width 290 height 19
click at [830, 653] on input "How many Championship points will you earn?" at bounding box center [843, 664] width 368 height 22
click at [830, 628] on label "How many Championship points will you earn?" at bounding box center [792, 631] width 290 height 19
click at [830, 653] on input "How many Championship points will you earn?" at bounding box center [843, 664] width 368 height 22
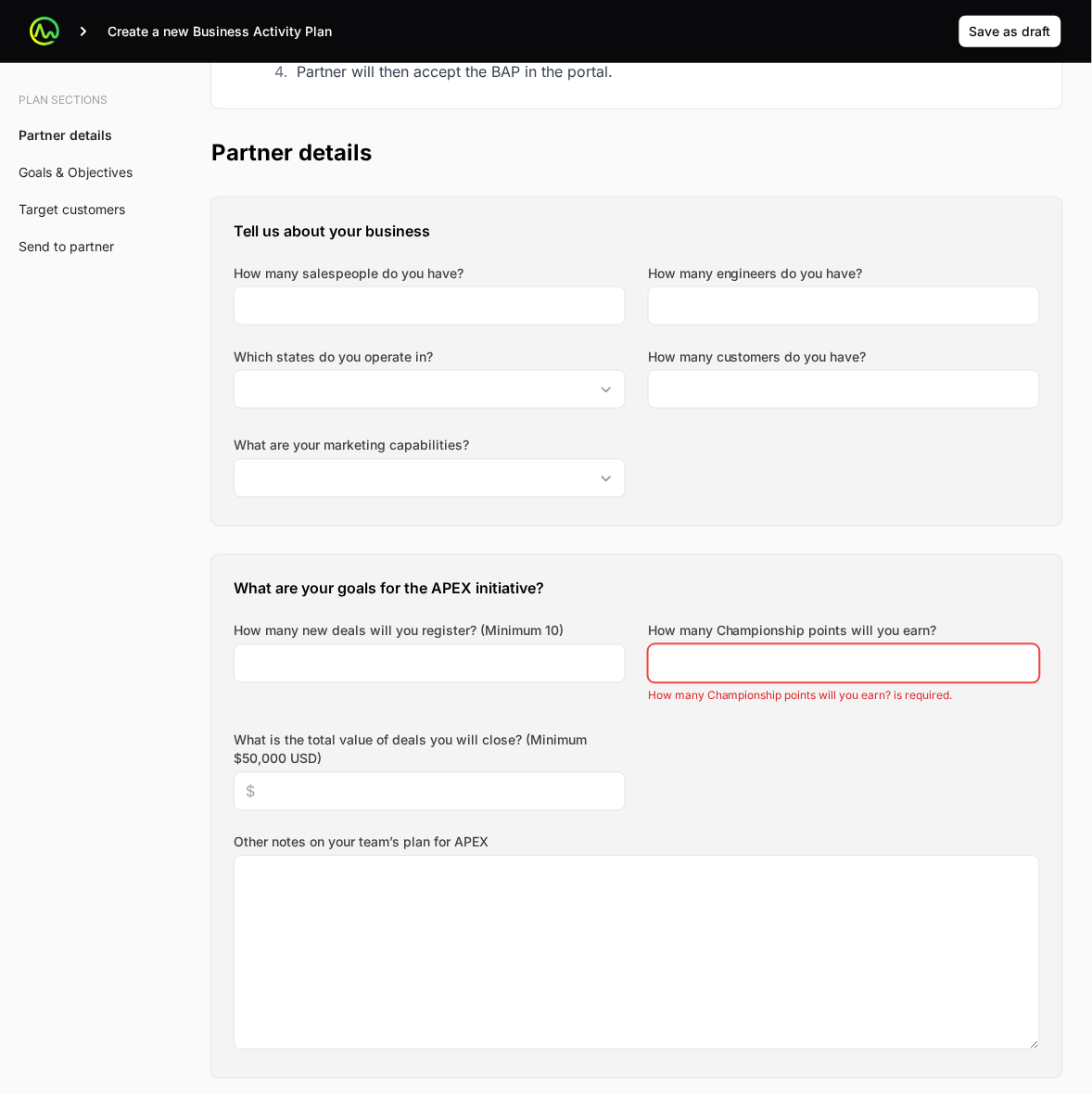
click at [830, 628] on label "How many Championship points will you earn?" at bounding box center [792, 631] width 290 height 19
click at [830, 653] on input "How many Championship points will you earn?" at bounding box center [843, 664] width 368 height 22
copy label "How many Championship points will you earn?"
click at [377, 762] on label "What is the total value of deals you will close? (Minimum $50,000 USD)" at bounding box center [429, 750] width 392 height 37
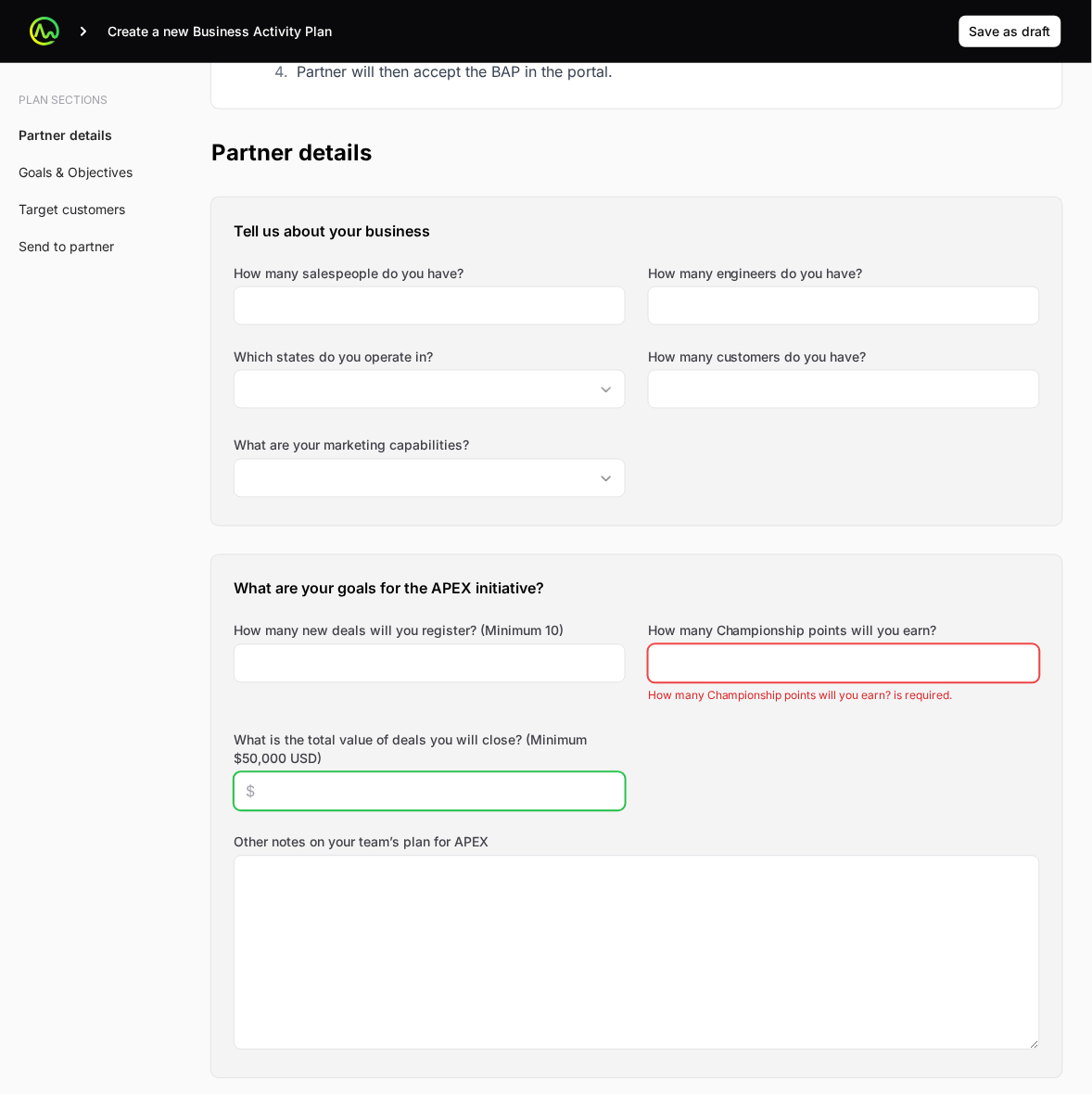
click at [377, 781] on input "What is the total value of deals you will close? (Minimum $50,000 USD)" at bounding box center [429, 792] width 368 height 22
drag, startPoint x: 359, startPoint y: 759, endPoint x: 224, endPoint y: 740, distance: 136.3
click at [224, 740] on div "What are your goals for the APEX initiative? How many new deals will you regist…" at bounding box center [637, 817] width 851 height 523
copy label "What is the total value of deals you will close? (Minimum $50,000 USD)"
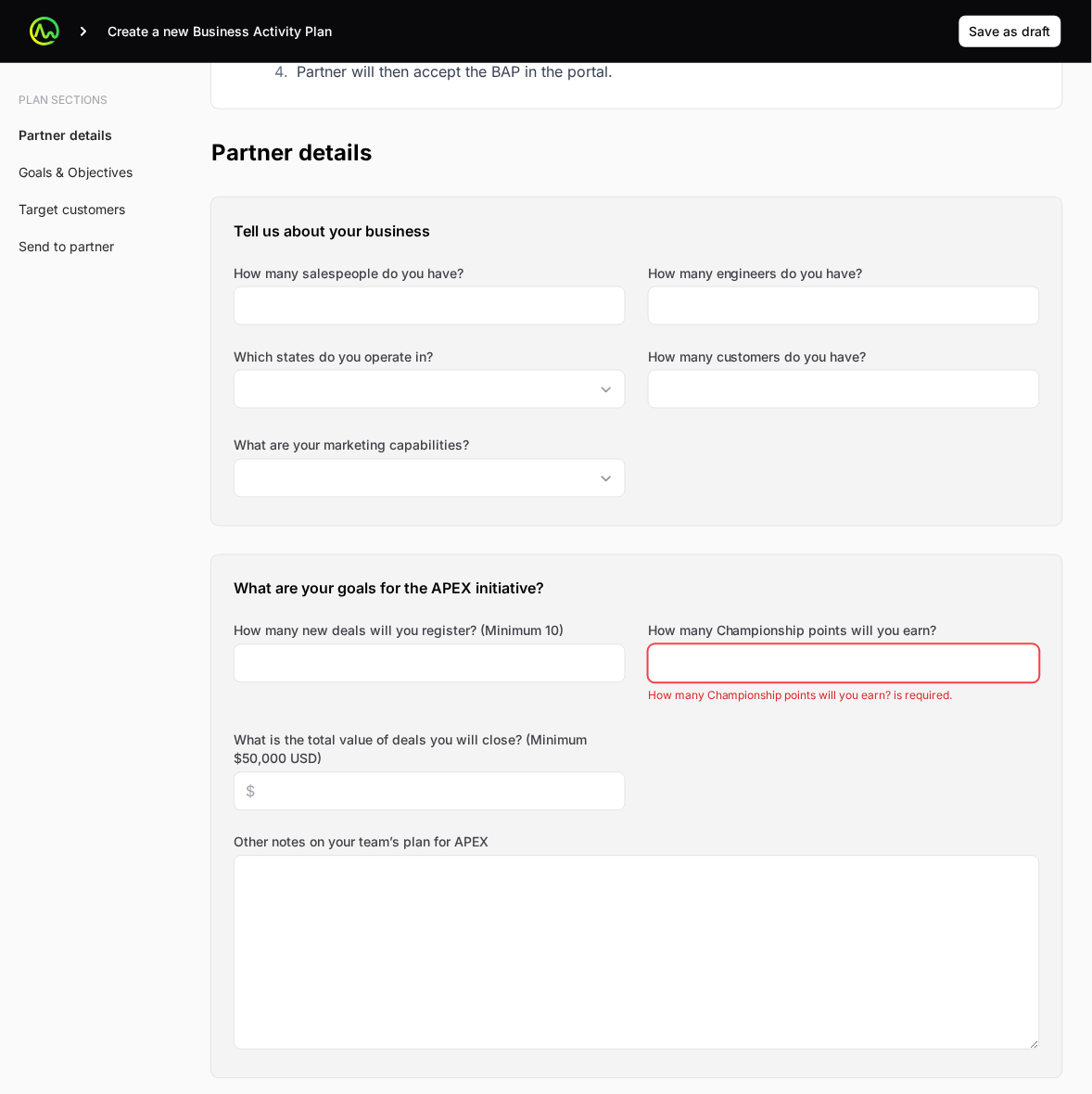
drag, startPoint x: 497, startPoint y: 846, endPoint x: 235, endPoint y: 847, distance: 262.0
click at [235, 847] on label "Other notes on your team’s plan for APEX" at bounding box center [637, 844] width 807 height 19
copy label "Other notes on your team’s plan for APEX"
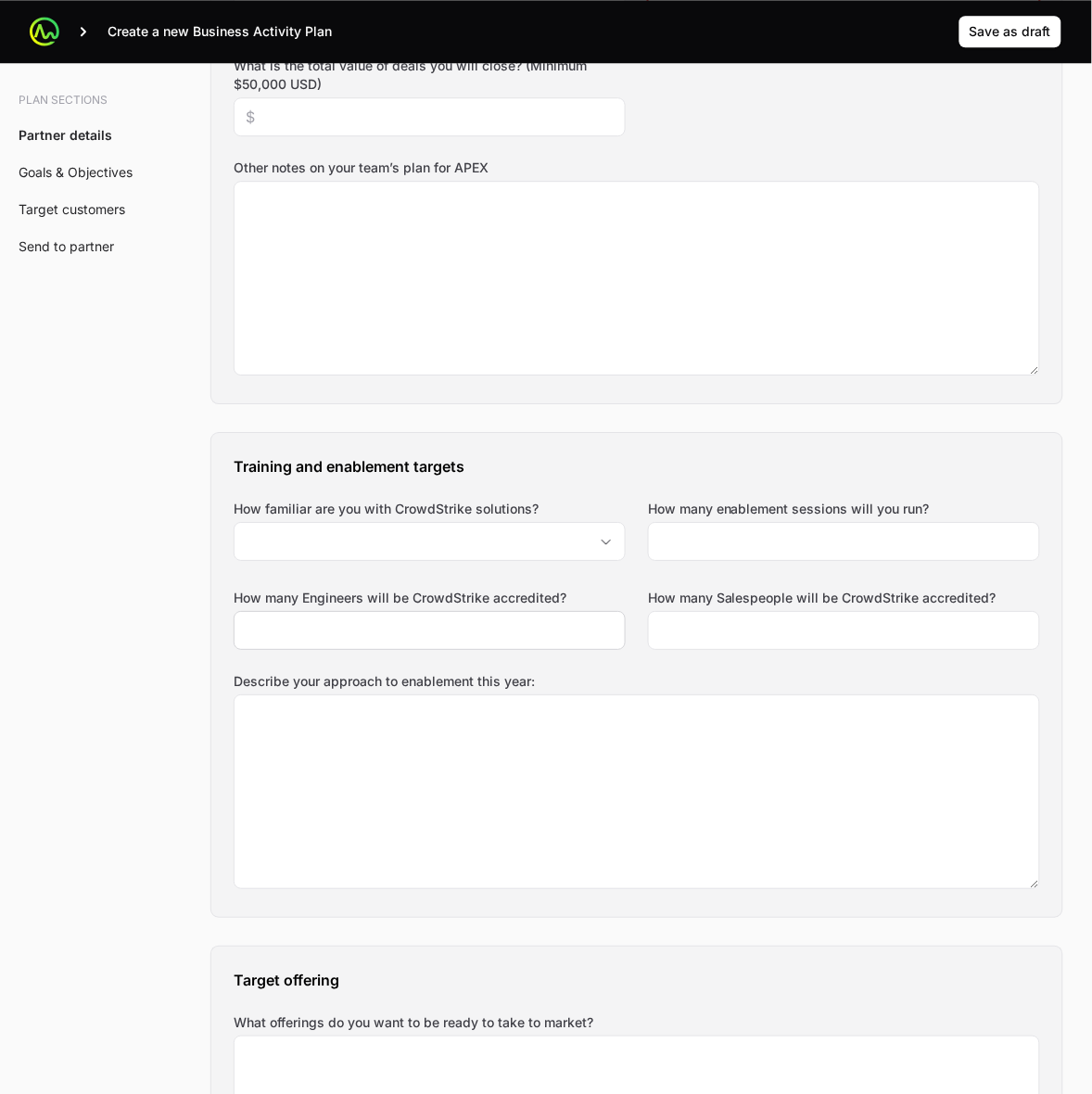
scroll to position [1044, 0]
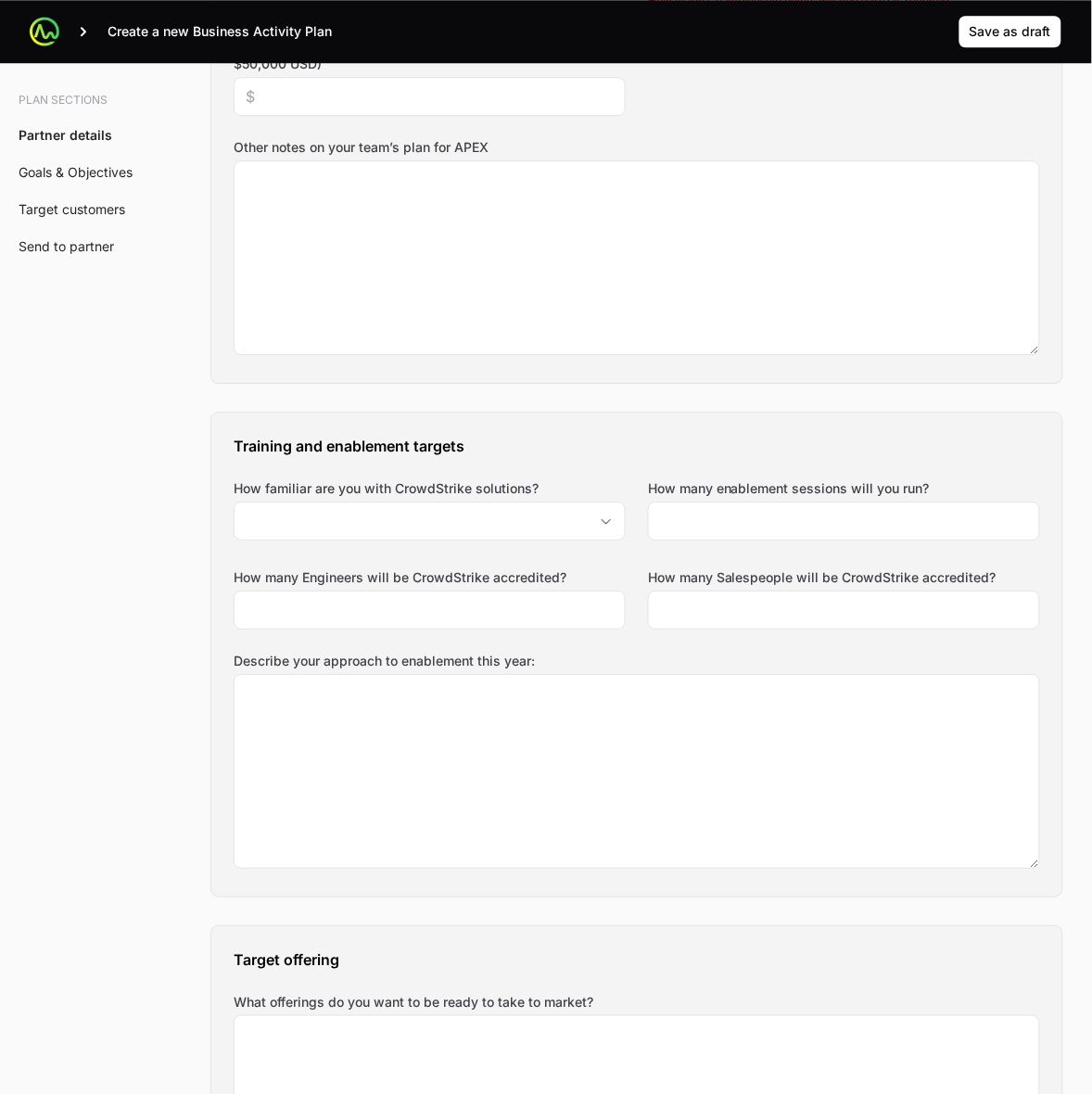
drag, startPoint x: 540, startPoint y: 487, endPoint x: 228, endPoint y: 490, distance: 312.0
click at [228, 490] on div "Training and enablement targets How familiar are you with CrowdStrike solutions…" at bounding box center [637, 655] width 851 height 484
copy label "How familiar are you with CrowdStrike solutions?"
drag, startPoint x: 51, startPoint y: 560, endPoint x: 391, endPoint y: 507, distance: 344.1
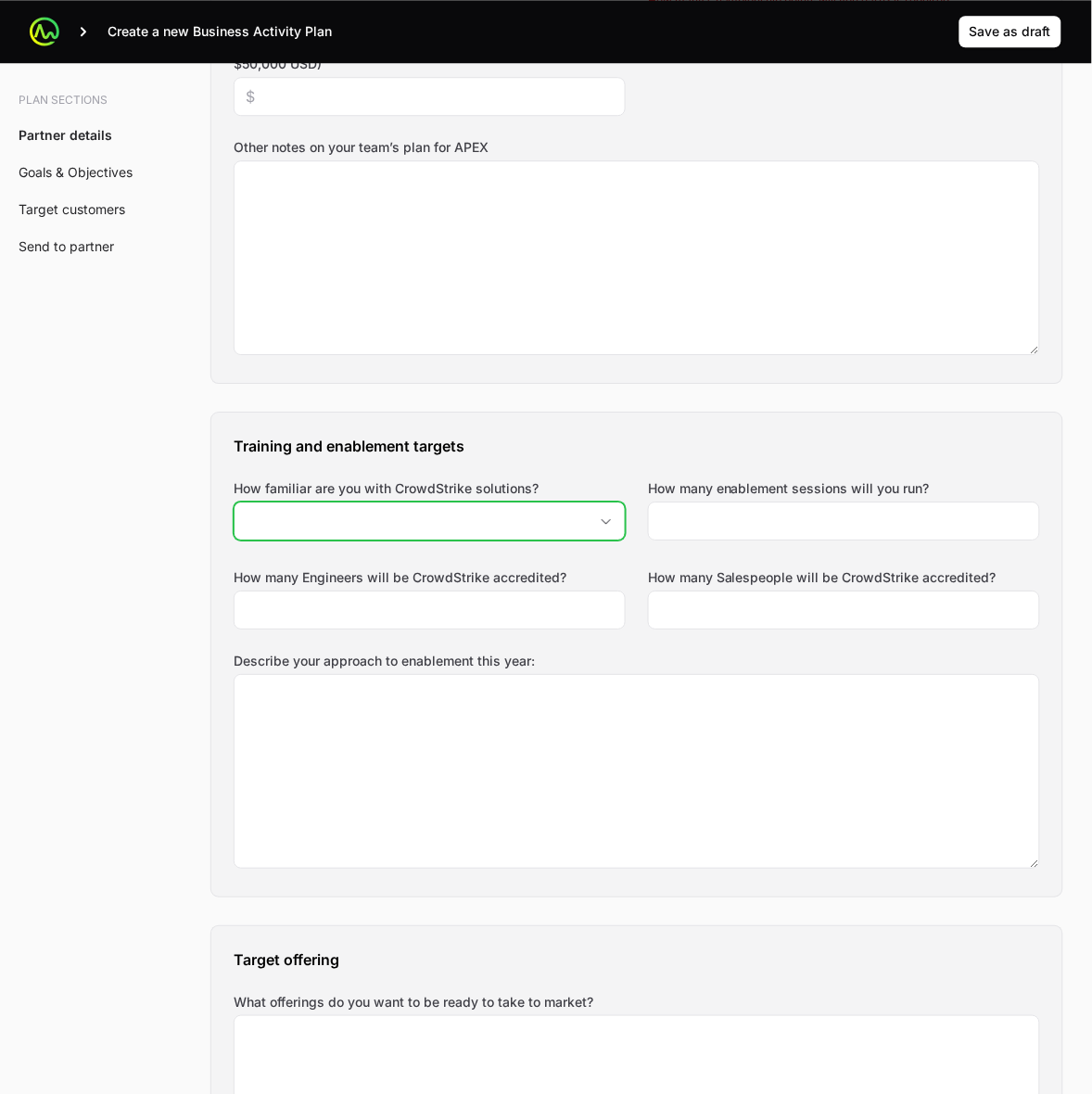
click at [605, 524] on icon "Open" at bounding box center [607, 521] width 15 height 7
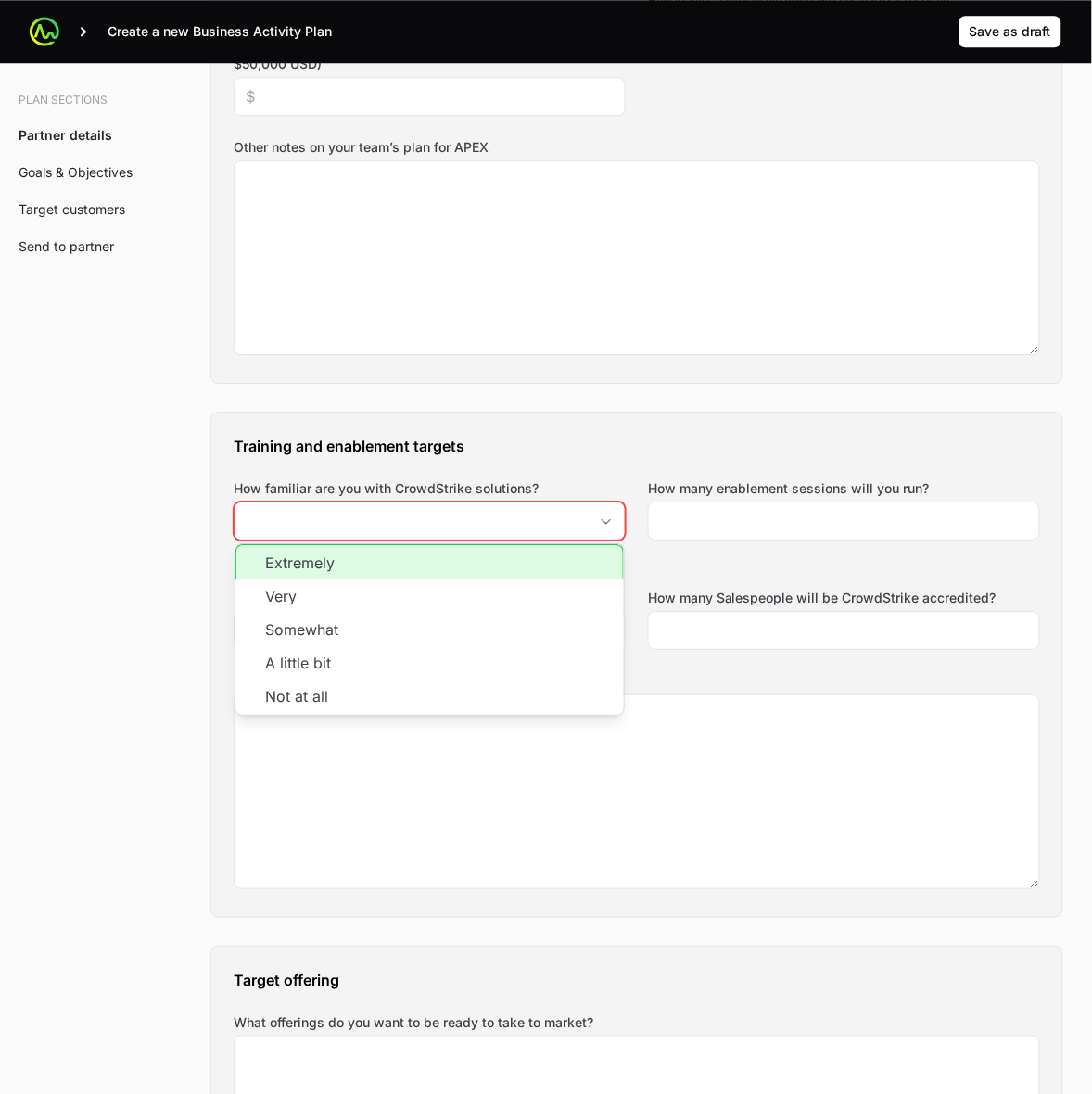
click at [369, 474] on div "Training and enablement targets How familiar are you with CrowdStrike solutions…" at bounding box center [637, 665] width 851 height 505
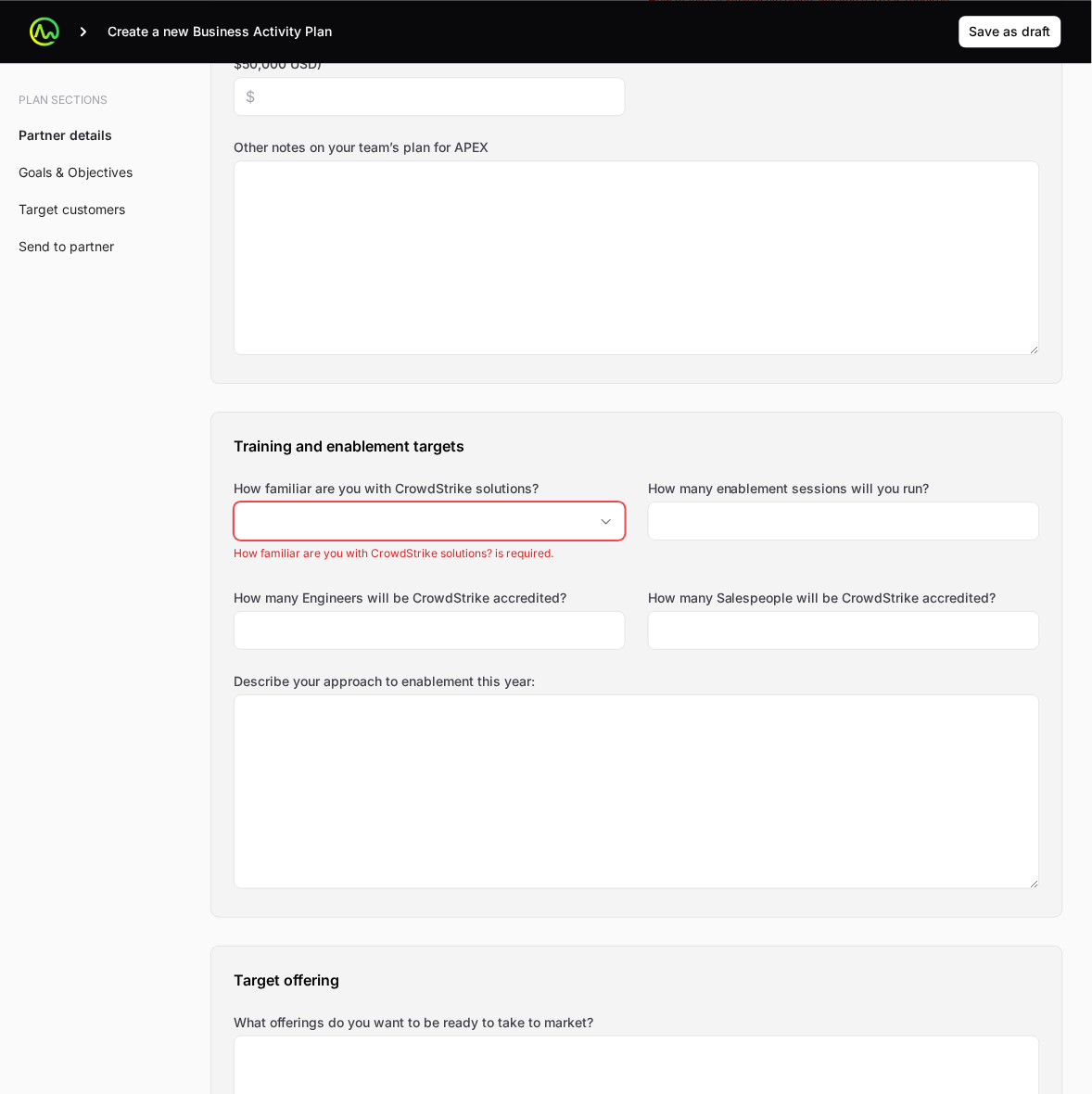
click at [443, 425] on div "Training and enablement targets How familiar are you with CrowdStrike solutions…" at bounding box center [637, 665] width 851 height 505
click at [605, 527] on div "Open" at bounding box center [607, 521] width 37 height 37
click at [609, 525] on icon "Open" at bounding box center [607, 521] width 15 height 7
click at [600, 518] on div "Open" at bounding box center [607, 521] width 37 height 37
click at [400, 529] on input "How familiar are you with CrowdStrike solutions?" at bounding box center [411, 521] width 354 height 37
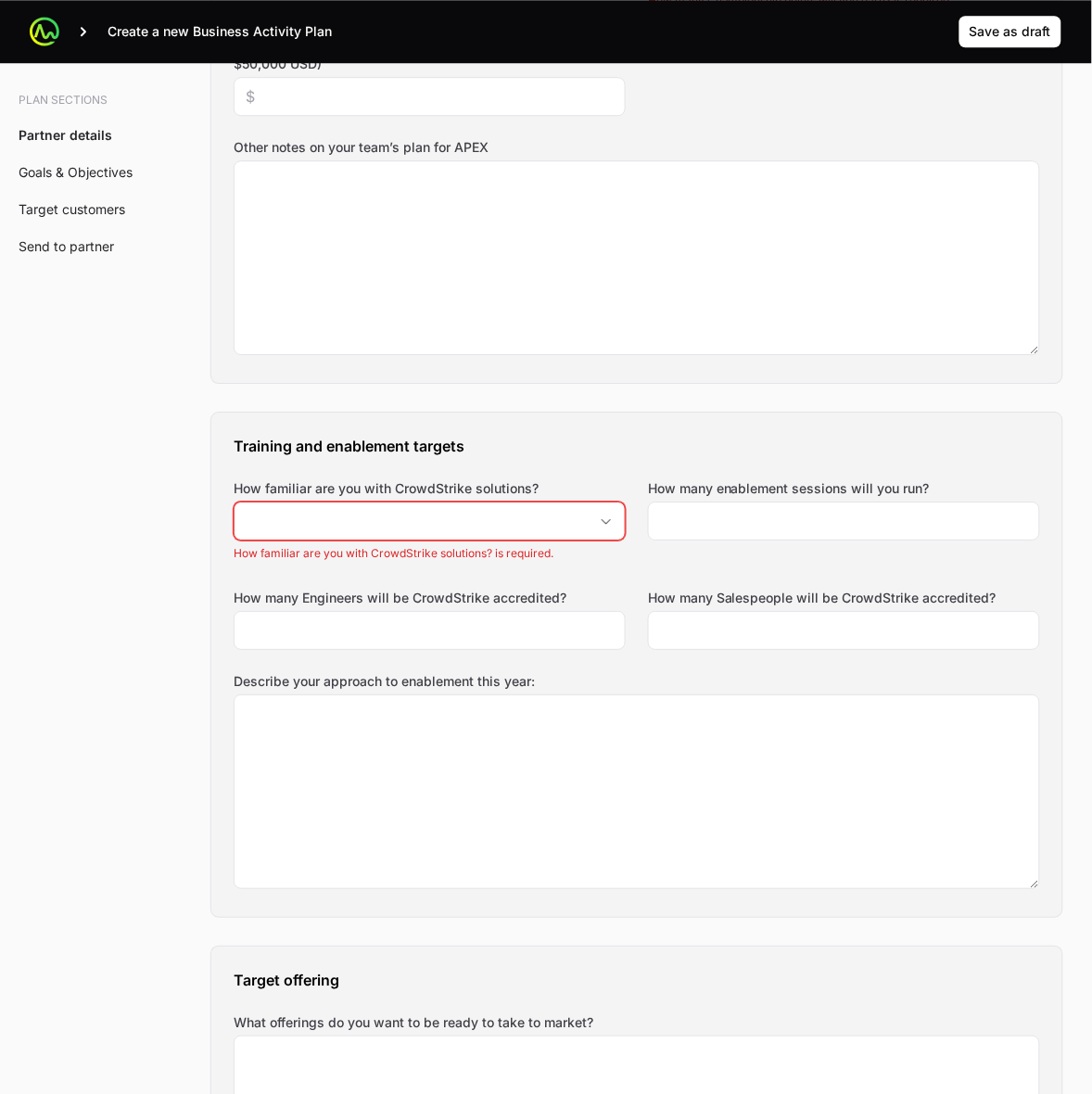
click at [697, 487] on label "How many enablement sessions will you run?" at bounding box center [789, 489] width 282 height 19
click at [697, 510] on input "How many enablement sessions will you run?" at bounding box center [843, 521] width 368 height 22
click at [697, 487] on label "How many enablement sessions will you run?" at bounding box center [789, 489] width 282 height 19
click at [697, 510] on input "How many enablement sessions will you run?" at bounding box center [843, 521] width 368 height 22
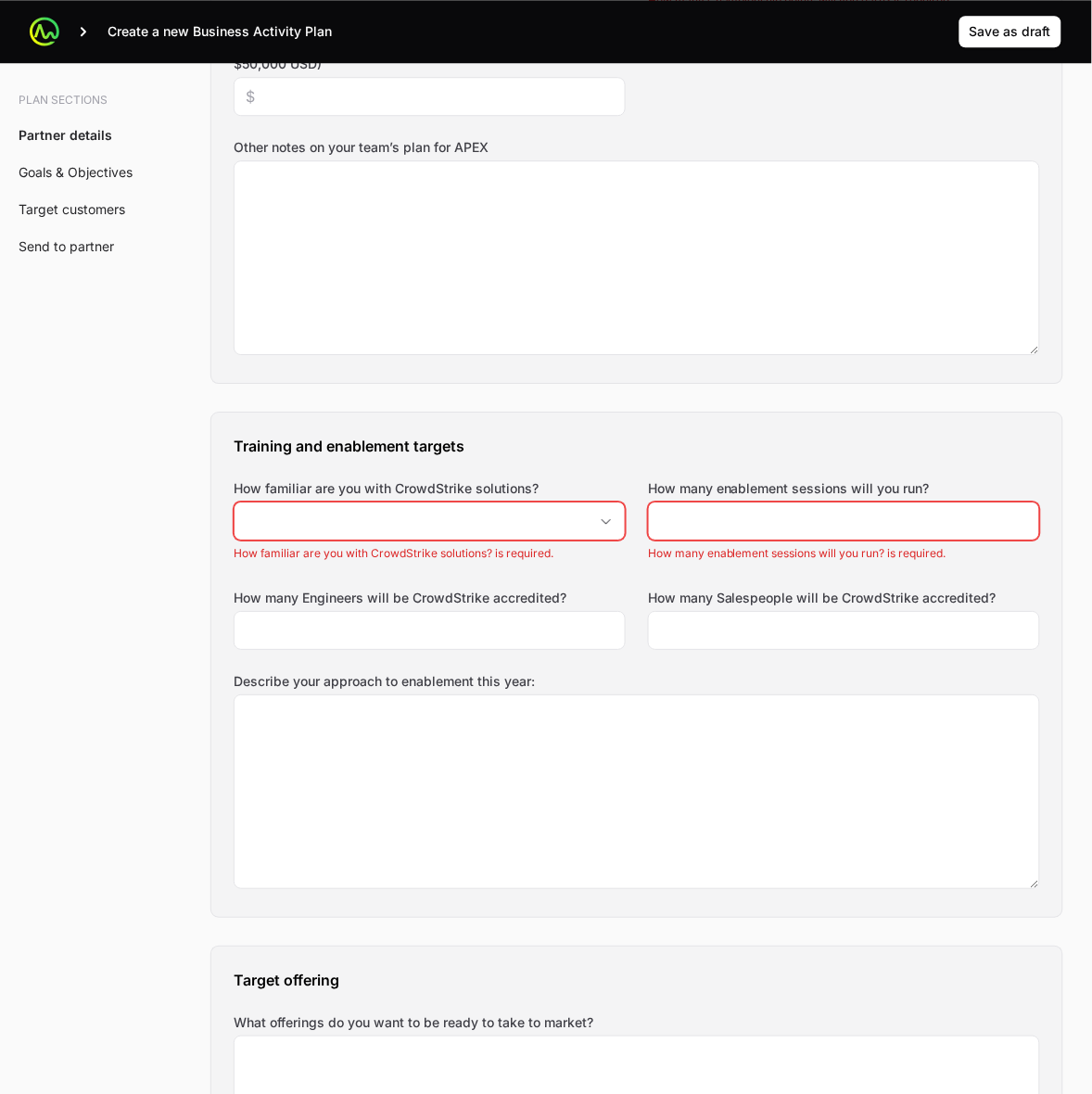
click at [697, 487] on label "How many enablement sessions will you run?" at bounding box center [789, 489] width 282 height 19
click at [697, 510] on input "How many enablement sessions will you run?" at bounding box center [843, 521] width 368 height 22
click at [494, 604] on label "How many Engineers will be CrowdStrike accredited?" at bounding box center [400, 599] width 333 height 19
click at [494, 619] on input "How many Engineers will be CrowdStrike accredited?" at bounding box center [429, 630] width 368 height 22
click at [494, 604] on label "How many Engineers will be CrowdStrike accredited?" at bounding box center [400, 599] width 333 height 19
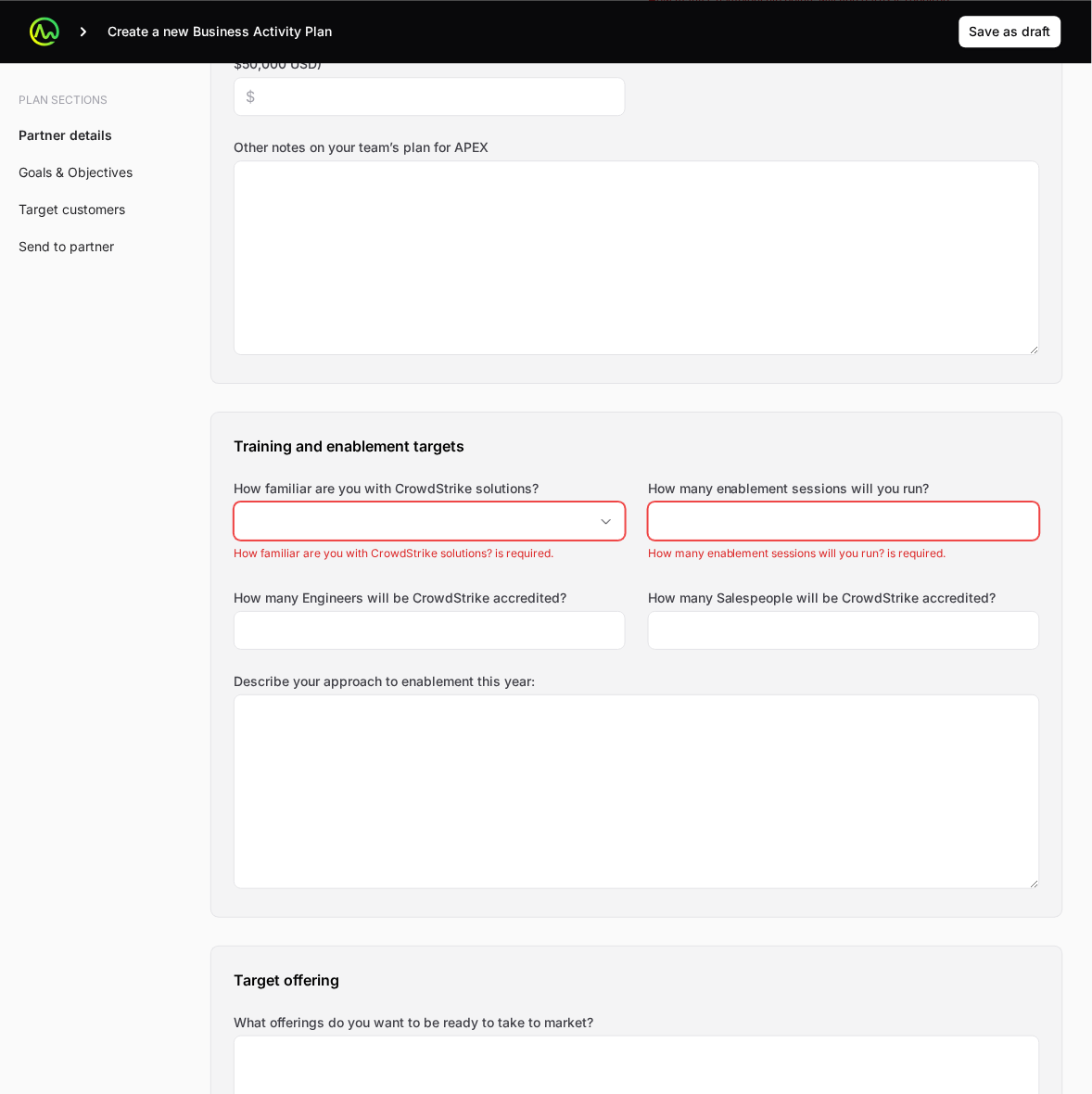
click at [494, 619] on input "How many Engineers will be CrowdStrike accredited?" at bounding box center [429, 630] width 368 height 22
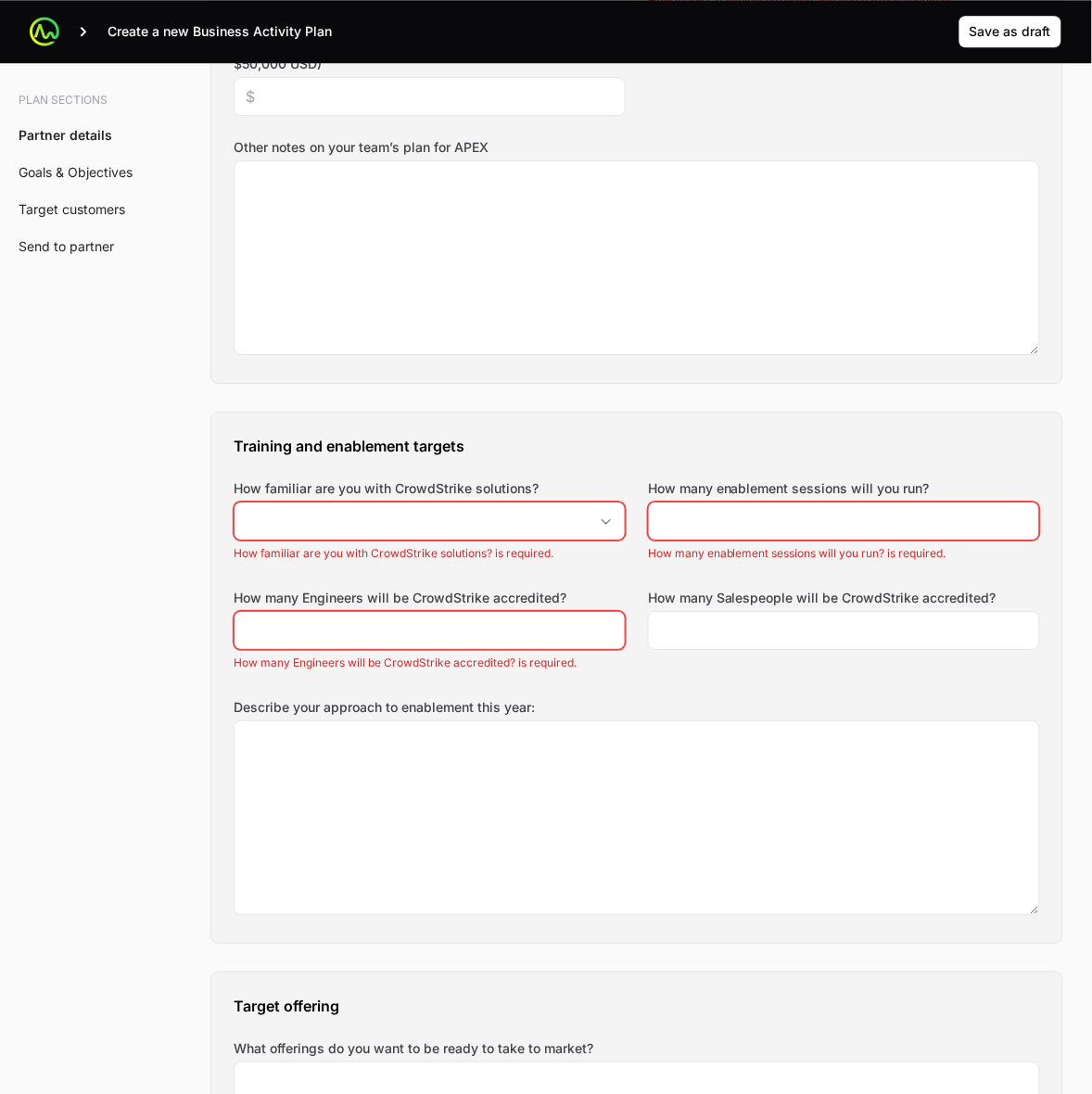
click at [494, 603] on label "How many Engineers will be CrowdStrike accredited?" at bounding box center [400, 599] width 333 height 19
click at [494, 619] on input "How many Engineers will be CrowdStrike accredited?" at bounding box center [429, 630] width 368 height 22
click at [714, 600] on label "How many Salespeople will be CrowdStrike accredited?" at bounding box center [822, 599] width 349 height 19
click at [714, 619] on input "How many Salespeople will be CrowdStrike accredited?" at bounding box center [843, 630] width 368 height 22
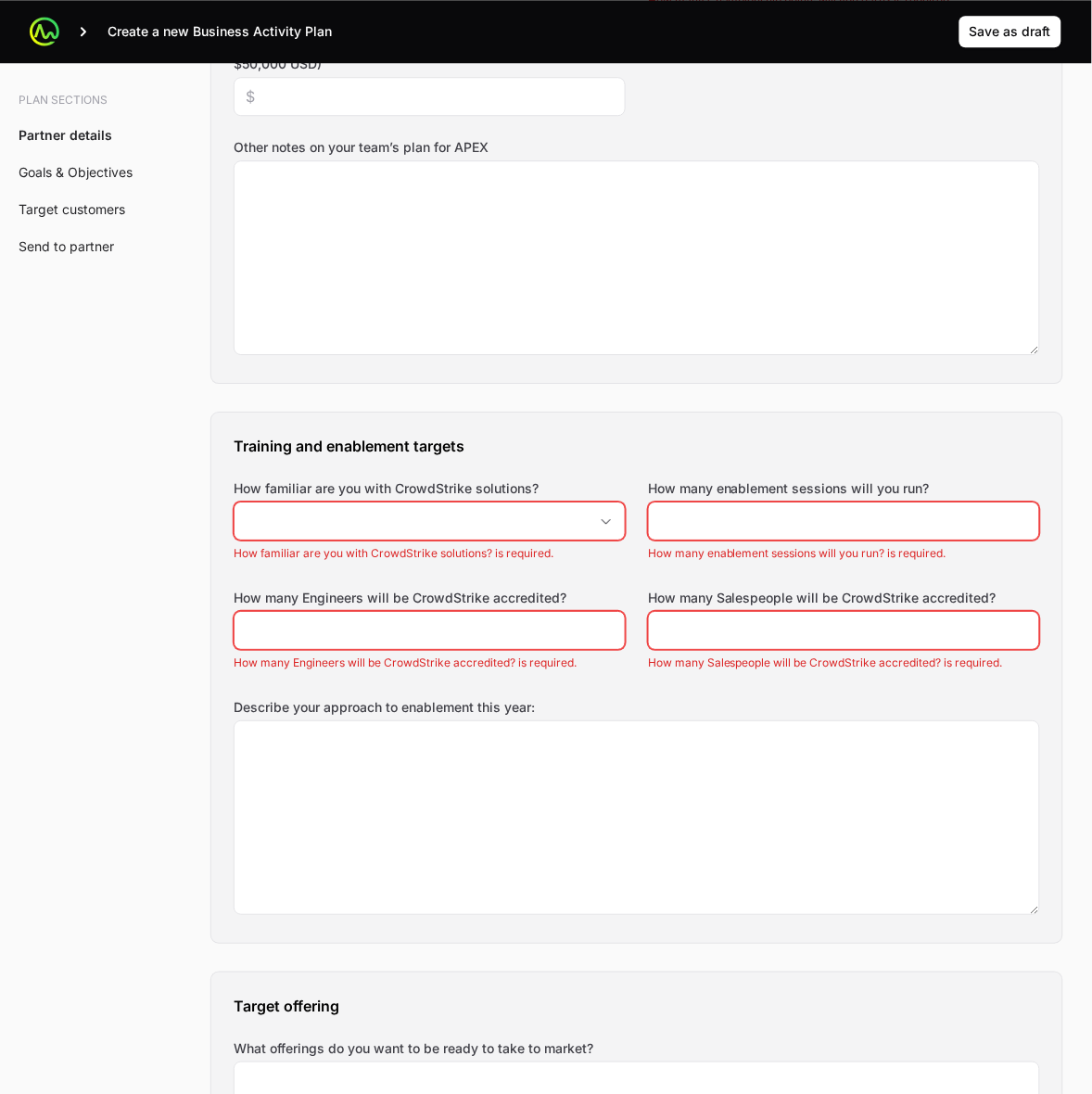
click at [715, 600] on label "How many Salespeople will be CrowdStrike accredited?" at bounding box center [822, 599] width 349 height 19
click at [715, 619] on input "How many Salespeople will be CrowdStrike accredited?" at bounding box center [843, 630] width 368 height 22
click at [715, 600] on label "How many Salespeople will be CrowdStrike accredited?" at bounding box center [822, 599] width 349 height 19
click at [715, 619] on input "How many Salespeople will be CrowdStrike accredited?" at bounding box center [843, 630] width 368 height 22
click at [479, 707] on label "Describe your approach to enablement this year:" at bounding box center [637, 708] width 807 height 19
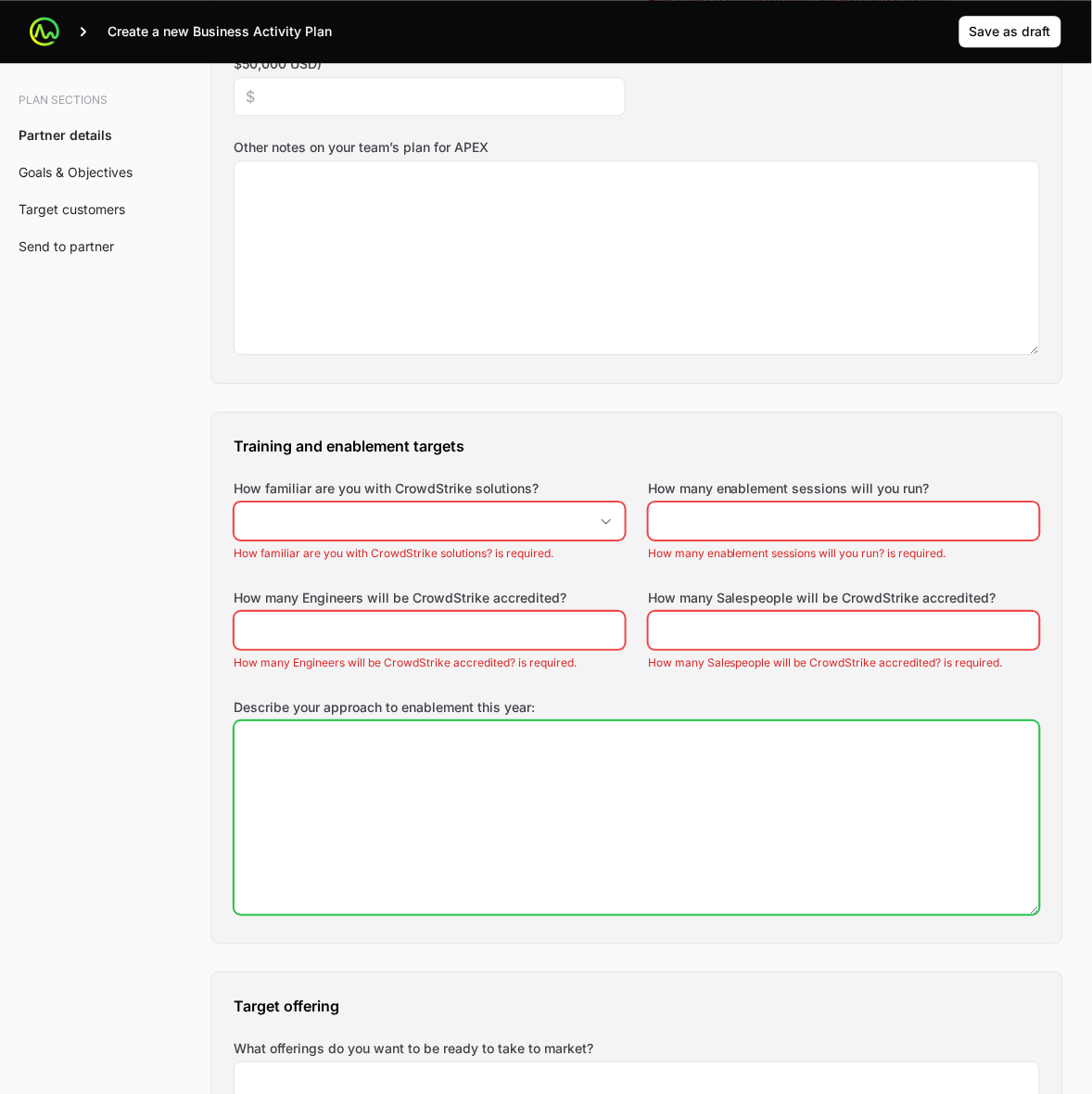
click at [479, 722] on textarea "Describe your approach to enablement this year:" at bounding box center [637, 817] width 805 height 193
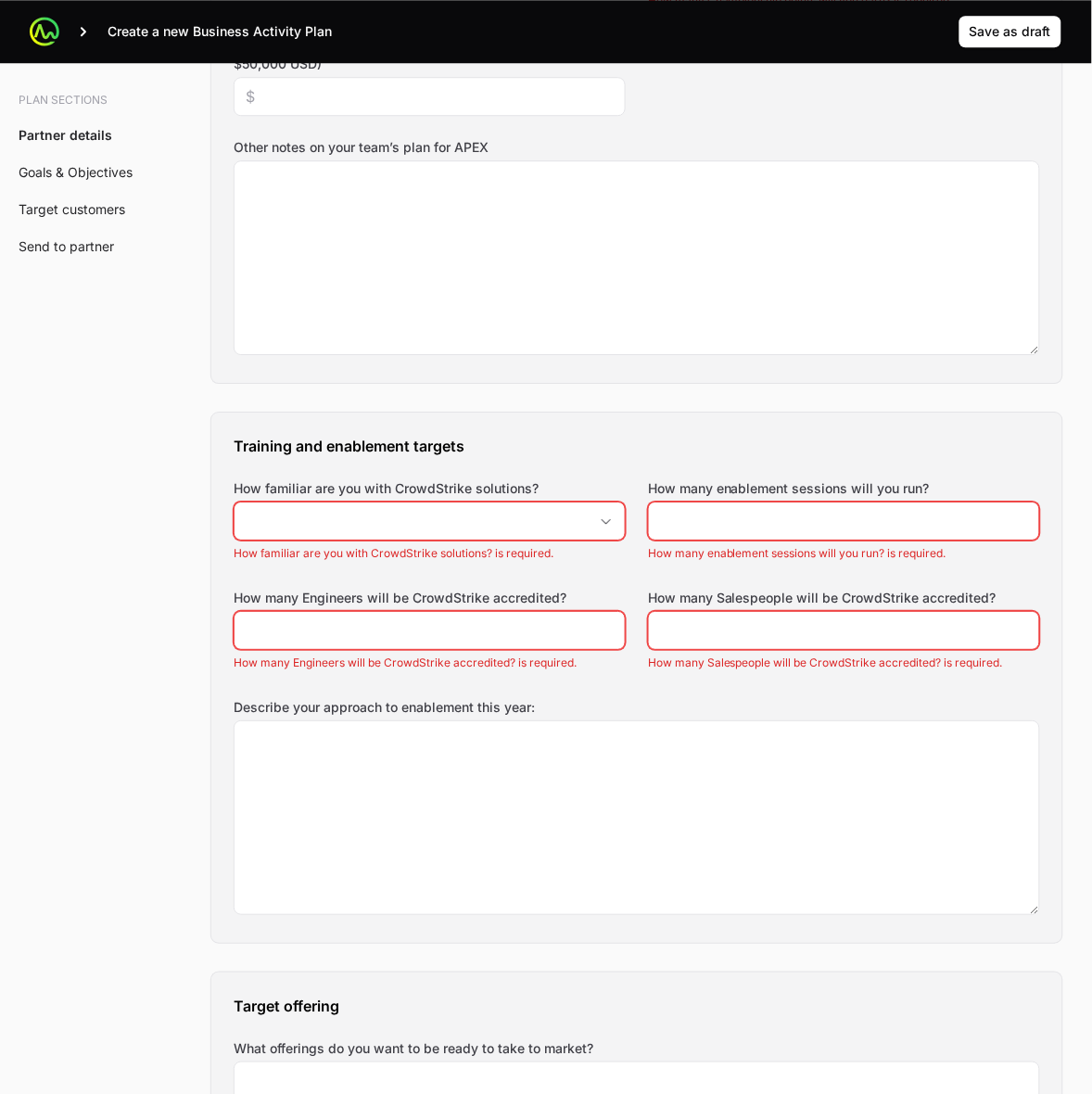
click at [479, 707] on label "Describe your approach to enablement this year:" at bounding box center [637, 708] width 807 height 19
click at [479, 722] on textarea "Describe your approach to enablement this year:" at bounding box center [637, 817] width 805 height 193
click at [479, 707] on label "Describe your approach to enablement this year:" at bounding box center [637, 708] width 807 height 19
click at [479, 722] on textarea "Describe your approach to enablement this year:" at bounding box center [637, 817] width 805 height 193
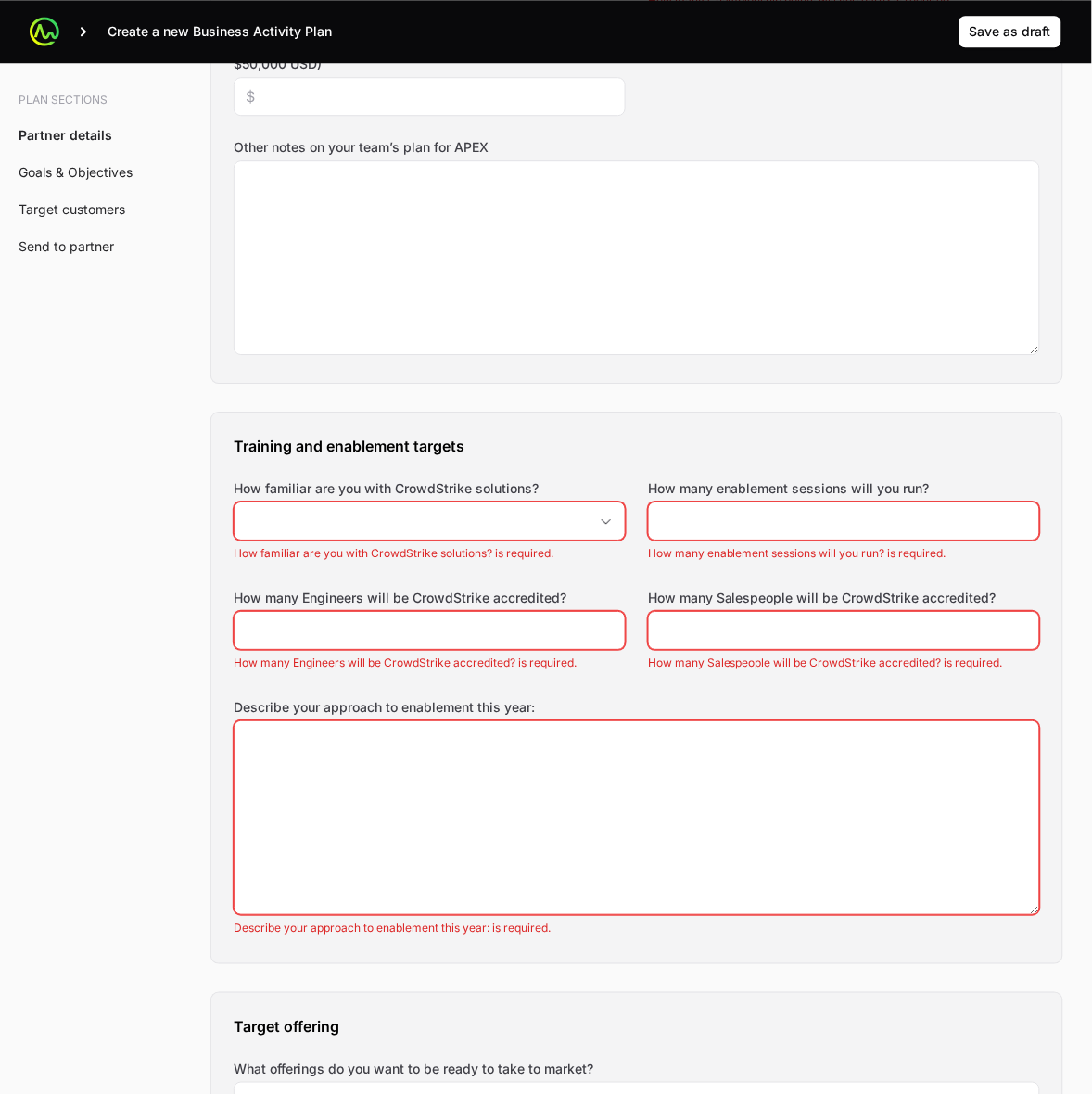
click at [237, 576] on div "Training and enablement targets How familiar are you with CrowdStrike solutions…" at bounding box center [637, 688] width 851 height 551
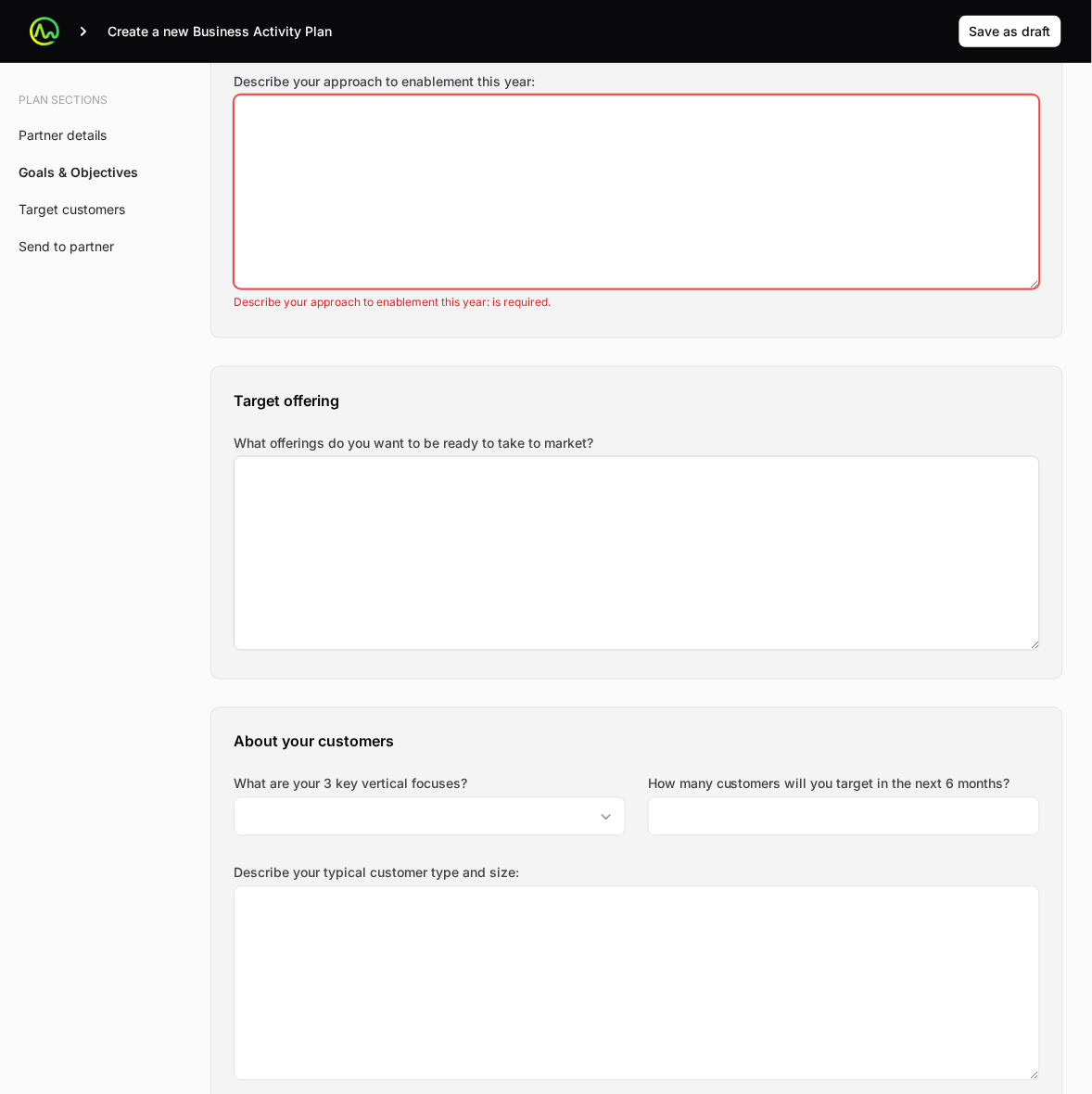
scroll to position [1739, 0]
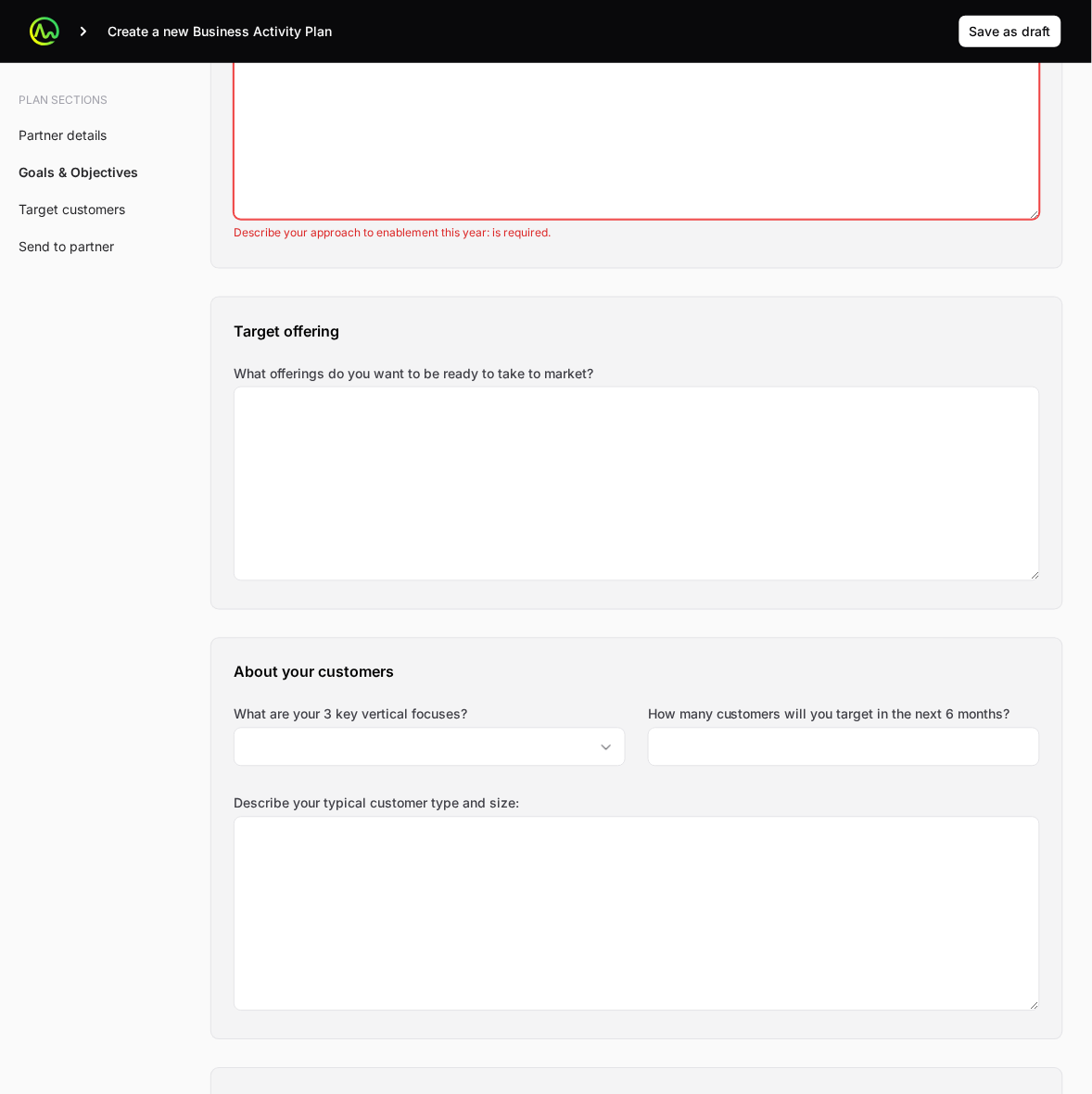
click at [332, 380] on label "What offerings do you want to be ready to take to market?" at bounding box center [637, 373] width 807 height 19
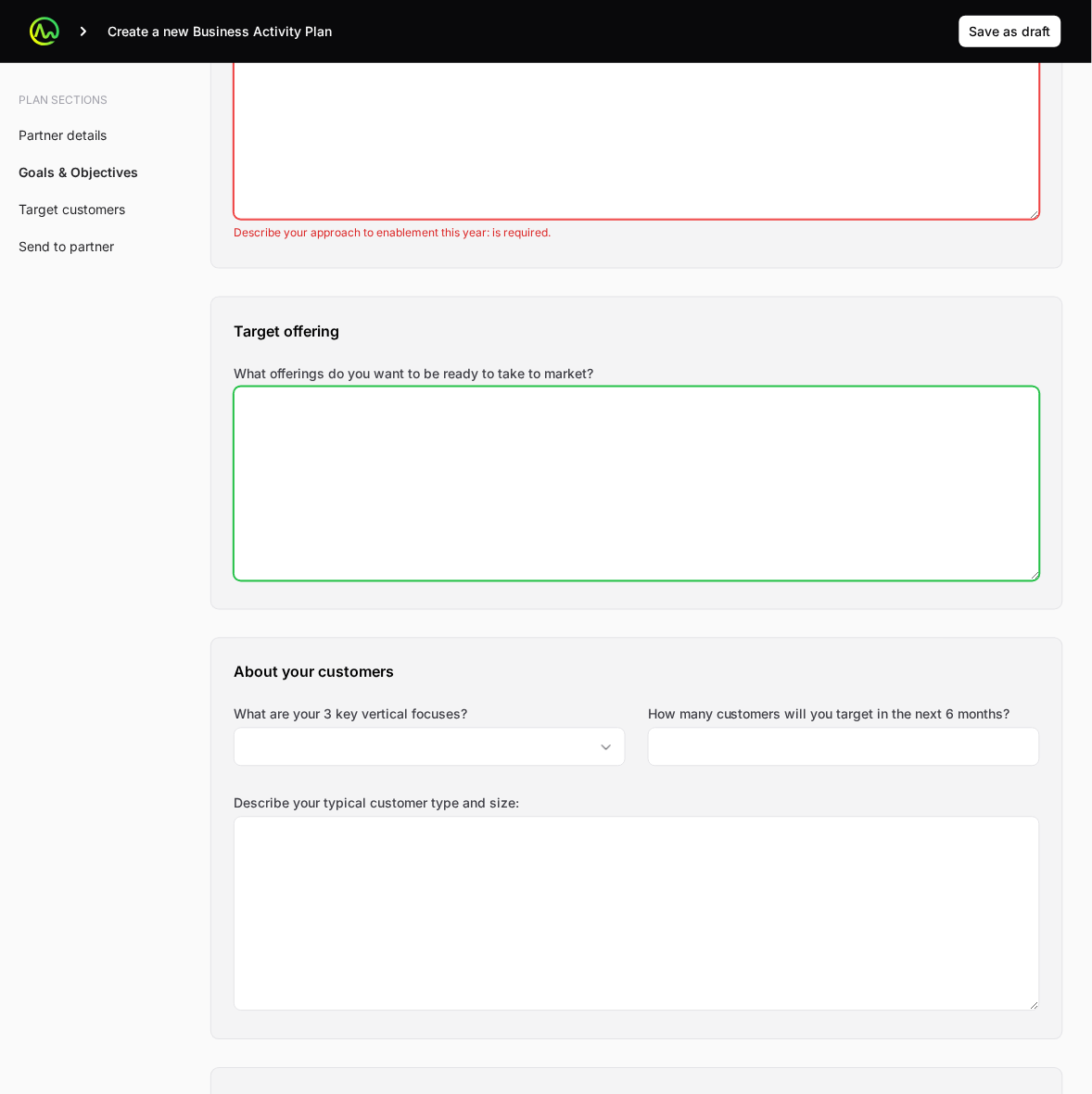
click at [332, 387] on textarea "What offerings do you want to be ready to take to market?" at bounding box center [637, 483] width 805 height 193
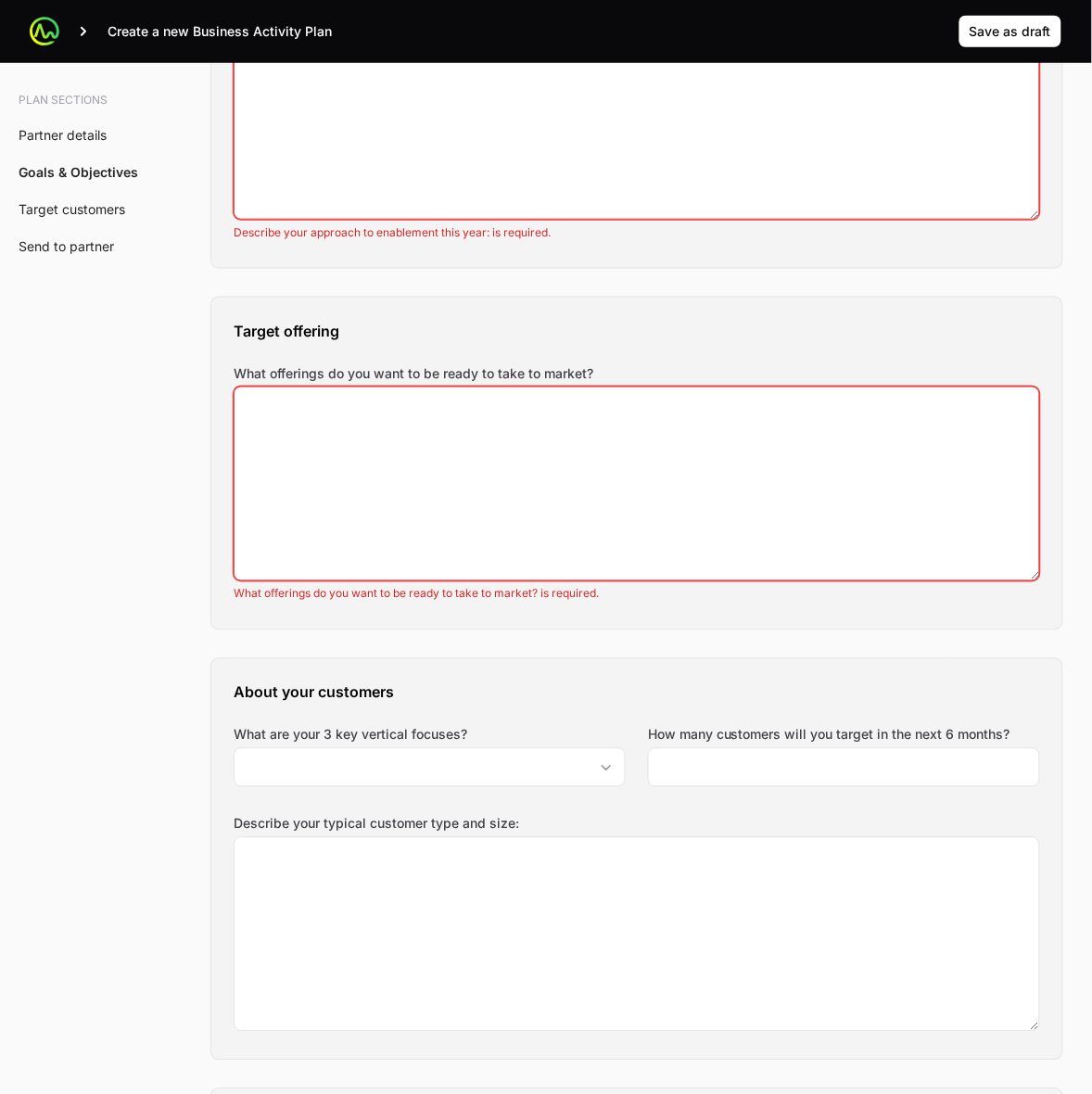
click at [332, 380] on label "What offerings do you want to be ready to take to market?" at bounding box center [637, 373] width 807 height 19
click at [332, 387] on textarea "What offerings do you want to be ready to take to market?" at bounding box center [637, 483] width 805 height 193
click at [332, 380] on label "What offerings do you want to be ready to take to market?" at bounding box center [637, 373] width 807 height 19
click at [332, 387] on textarea "What offerings do you want to be ready to take to market?" at bounding box center [637, 483] width 805 height 193
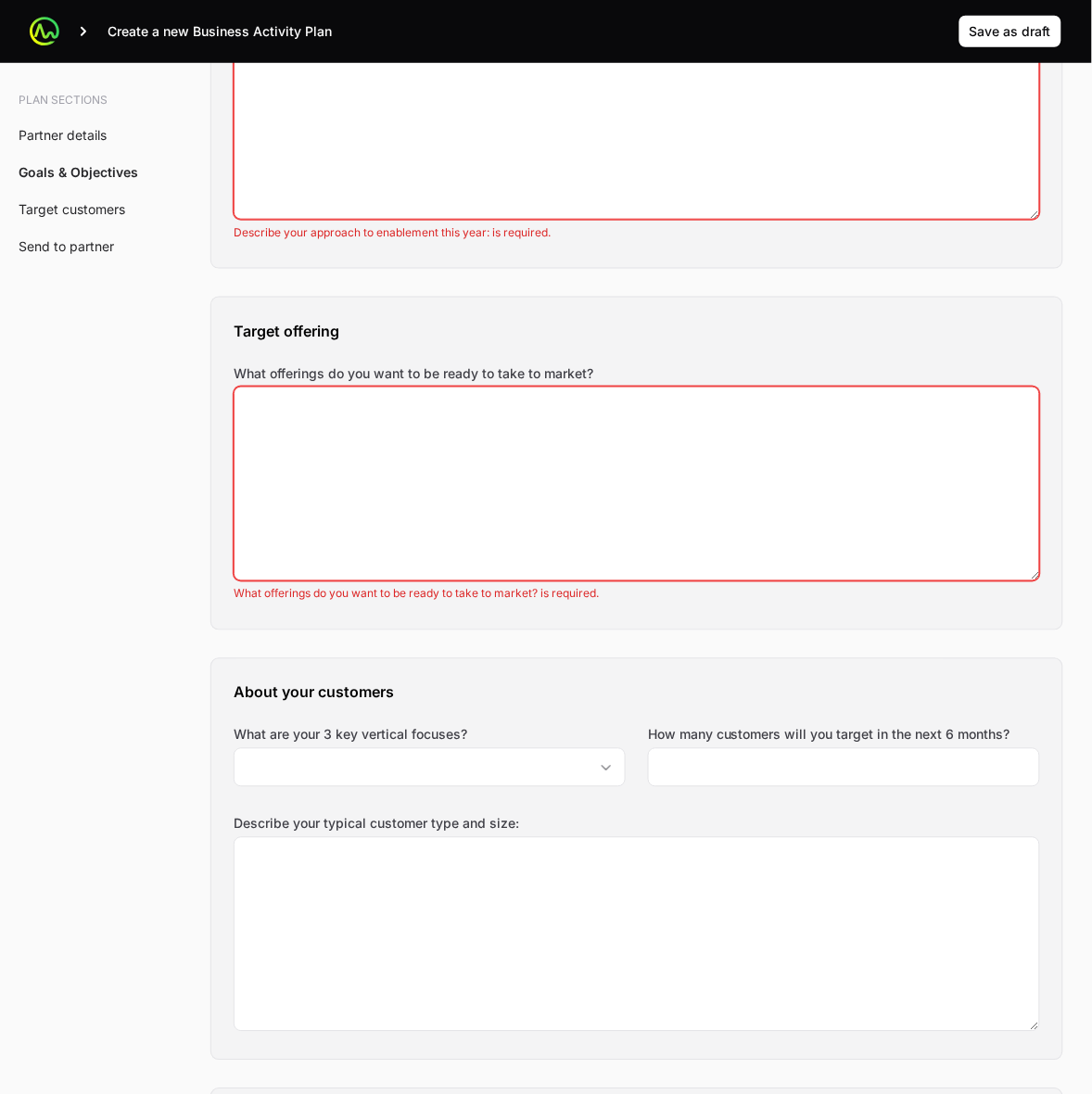
click at [353, 698] on h3 "About your customers" at bounding box center [637, 693] width 807 height 22
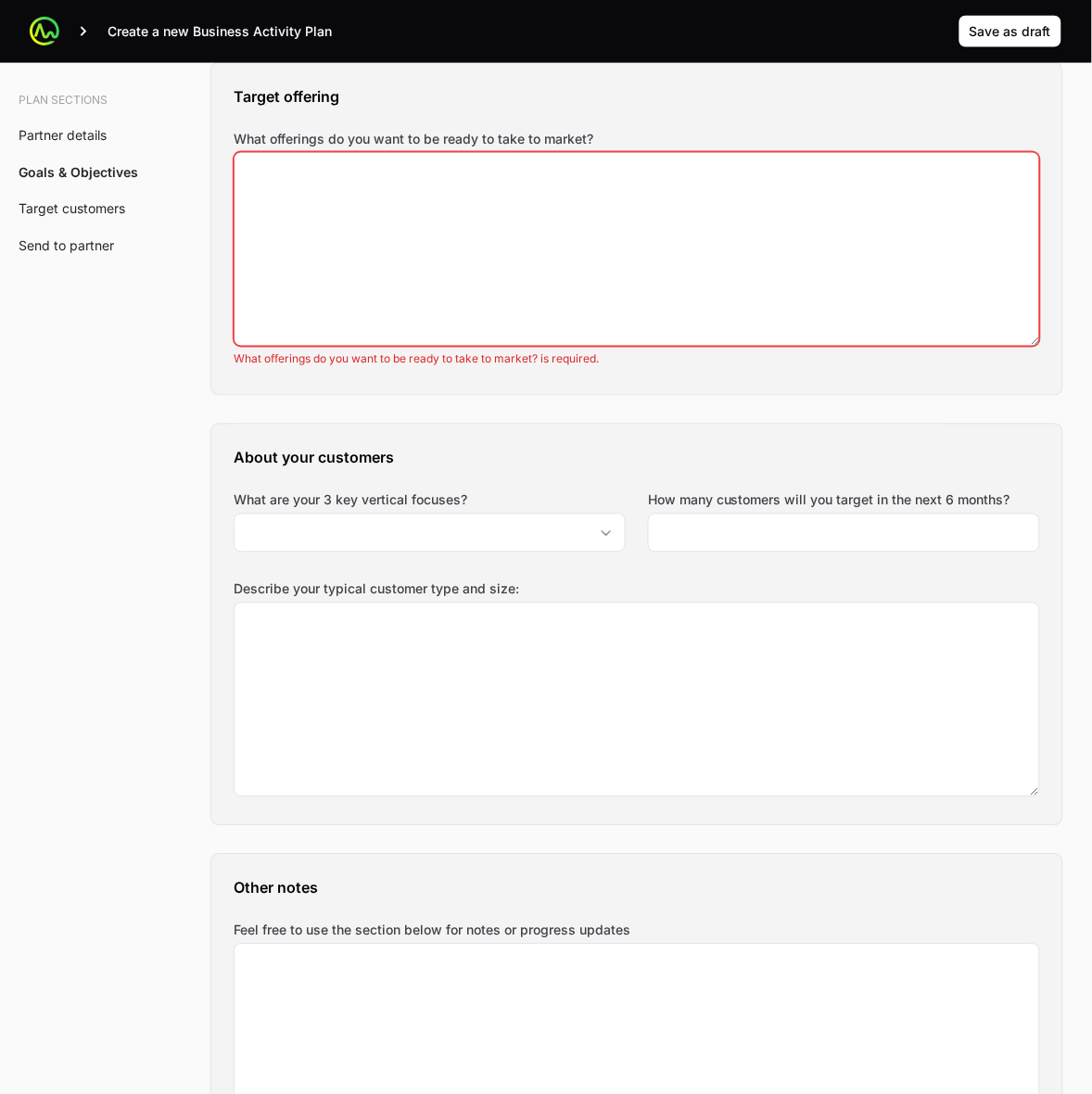
scroll to position [2087, 0]
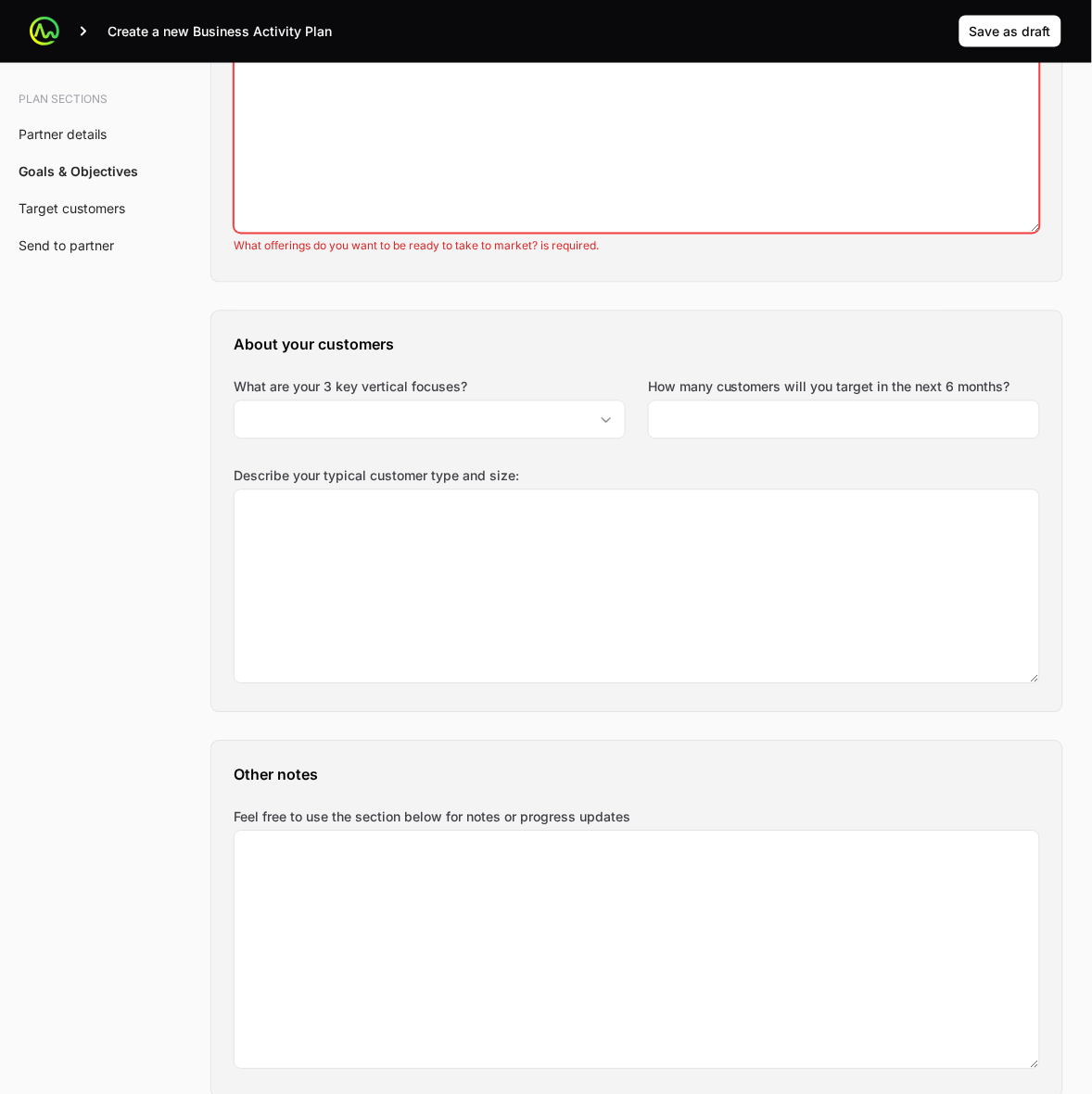
click at [359, 385] on label "What are your 3 key vertical focuses?" at bounding box center [429, 387] width 392 height 19
click at [359, 401] on input "What are your 3 key vertical focuses?" at bounding box center [411, 420] width 354 height 37
click at [359, 385] on label "What are your 3 key vertical focuses?" at bounding box center [429, 387] width 392 height 19
click at [359, 401] on input "What are your 3 key vertical focuses?" at bounding box center [411, 420] width 354 height 37
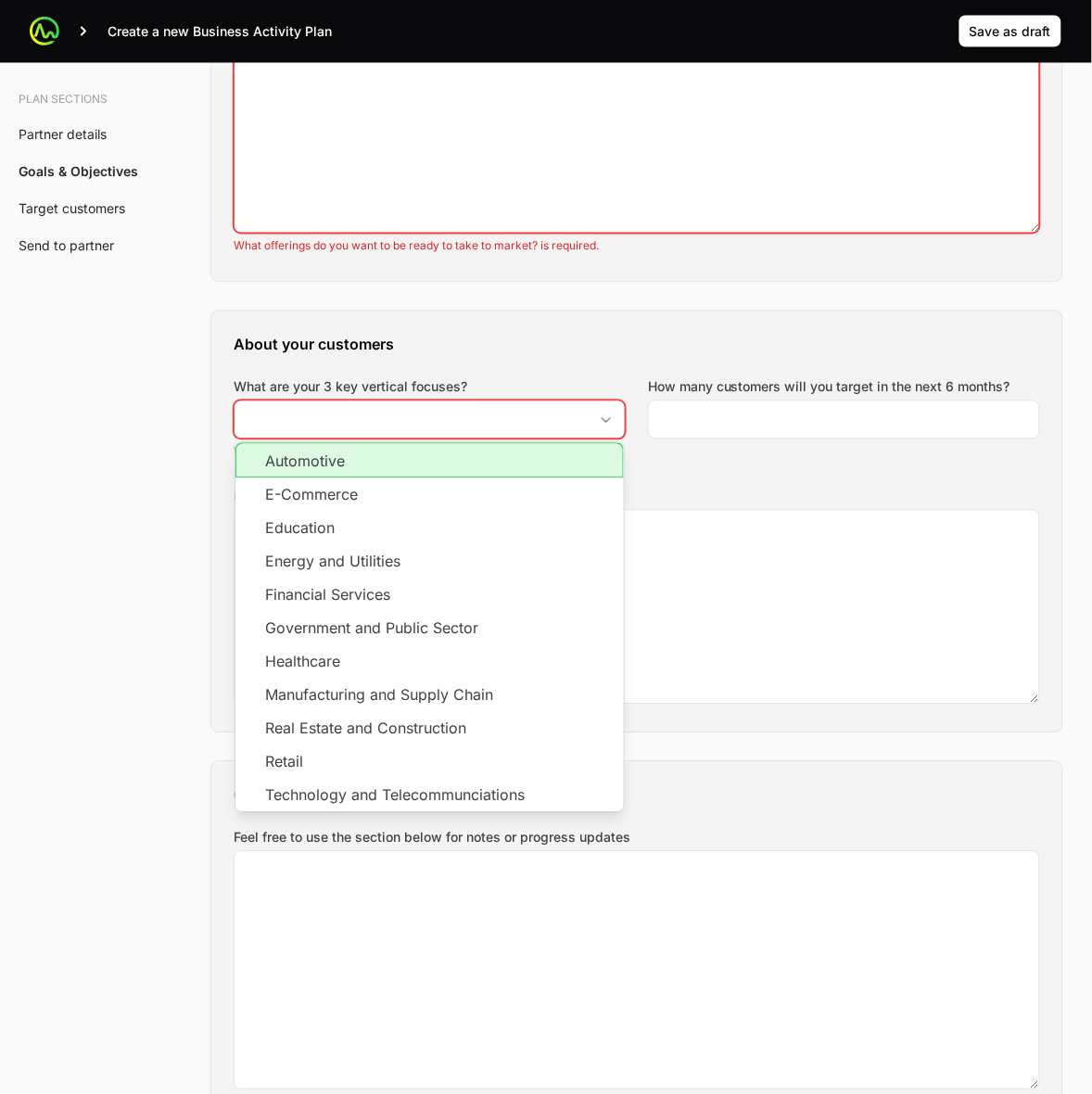
click at [359, 385] on label "What are your 3 key vertical focuses?" at bounding box center [429, 387] width 392 height 19
click at [359, 401] on input "What are your 3 key vertical focuses?" at bounding box center [411, 420] width 354 height 37
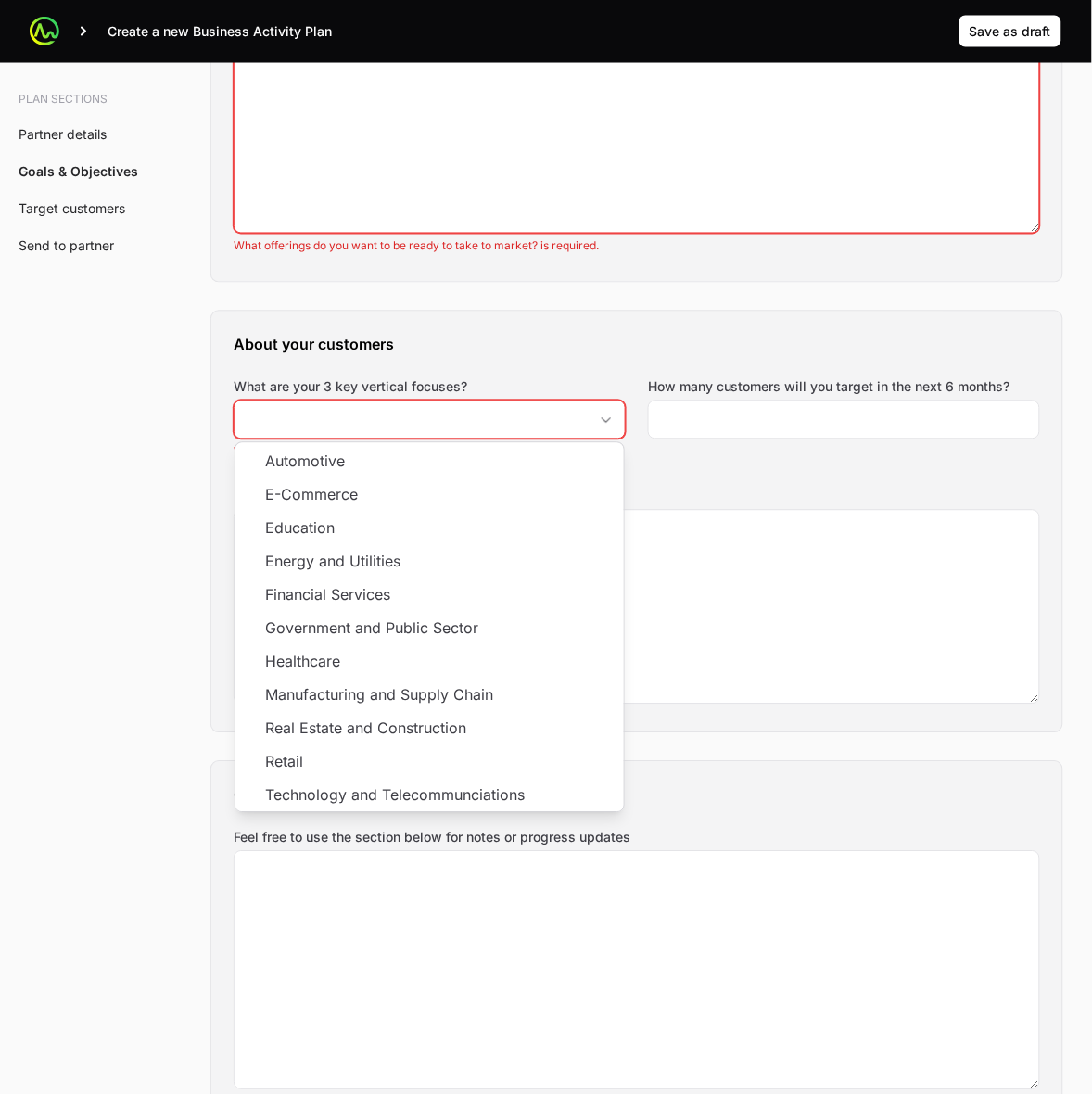
click at [164, 577] on div "Plan sections Partner details Goals & Objectives Target customers Send to partn…" at bounding box center [546, 998] width 1092 height 5829
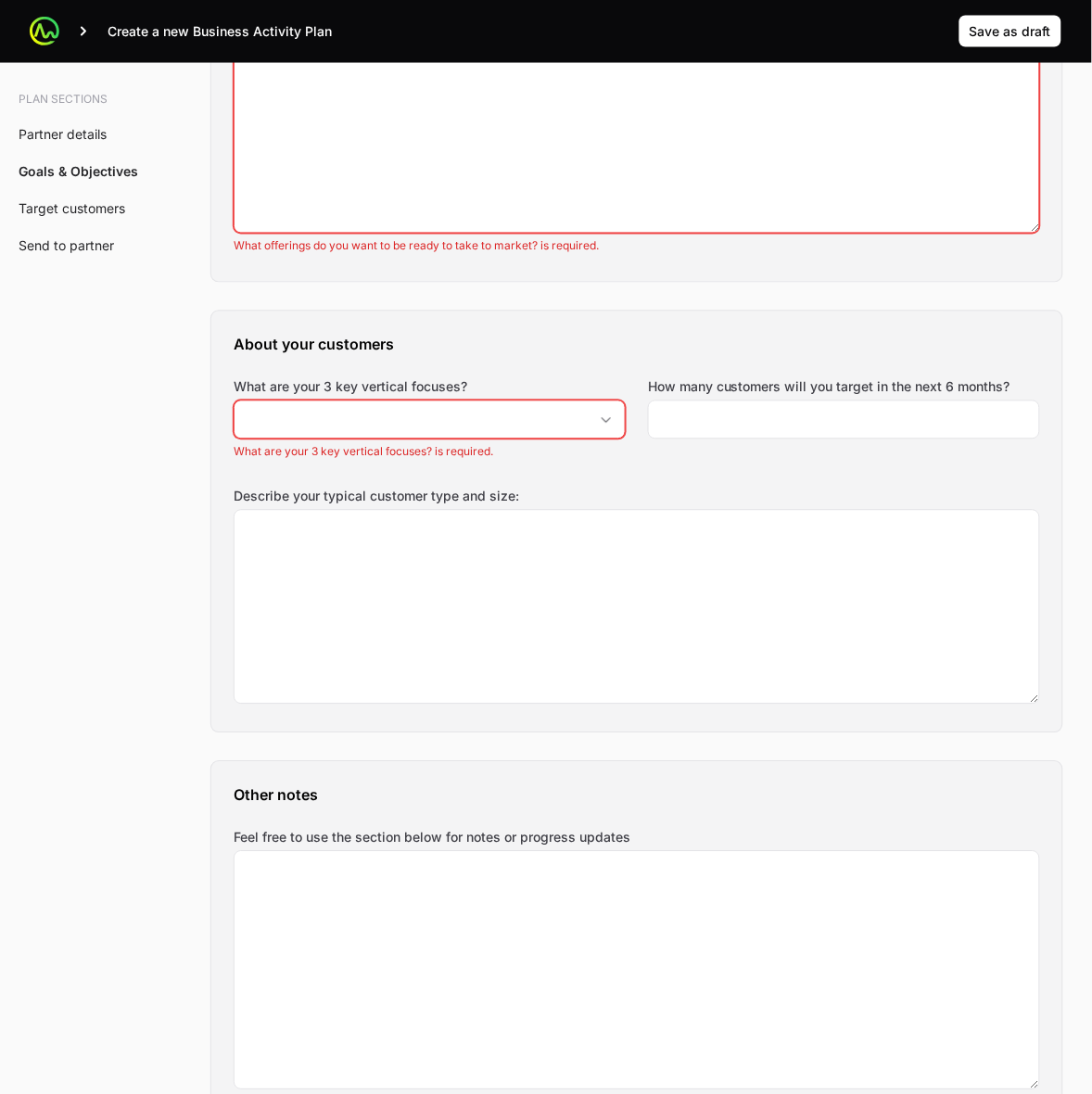
click at [817, 394] on label "How many customers will you target in the next 6 months?" at bounding box center [829, 387] width 363 height 19
click at [817, 409] on input "How many customers will you target in the next 6 months?" at bounding box center [843, 420] width 368 height 22
click at [817, 394] on label "How many customers will you target in the next 6 months?" at bounding box center [829, 387] width 363 height 19
click at [817, 409] on input "How many customers will you target in the next 6 months?" at bounding box center [843, 420] width 368 height 22
click at [817, 394] on label "How many customers will you target in the next 6 months?" at bounding box center [829, 387] width 363 height 19
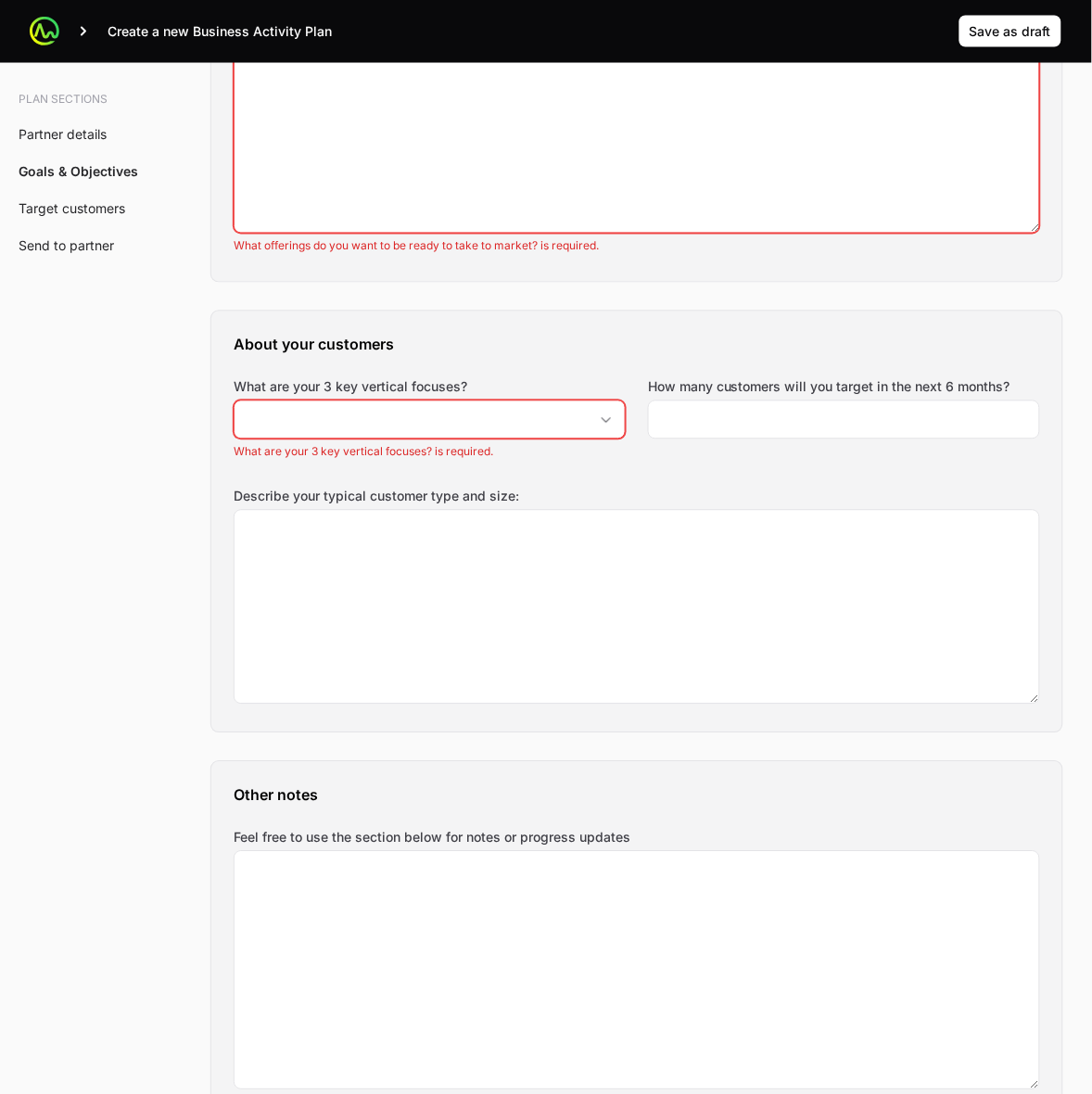
click at [817, 409] on input "How many customers will you target in the next 6 months?" at bounding box center [843, 420] width 368 height 22
click at [129, 498] on div "Plan sections Partner details Goals & Objectives Target customers Send to partn…" at bounding box center [546, 998] width 1092 height 5829
click at [322, 499] on label "Describe your typical customer type and size:" at bounding box center [637, 497] width 807 height 19
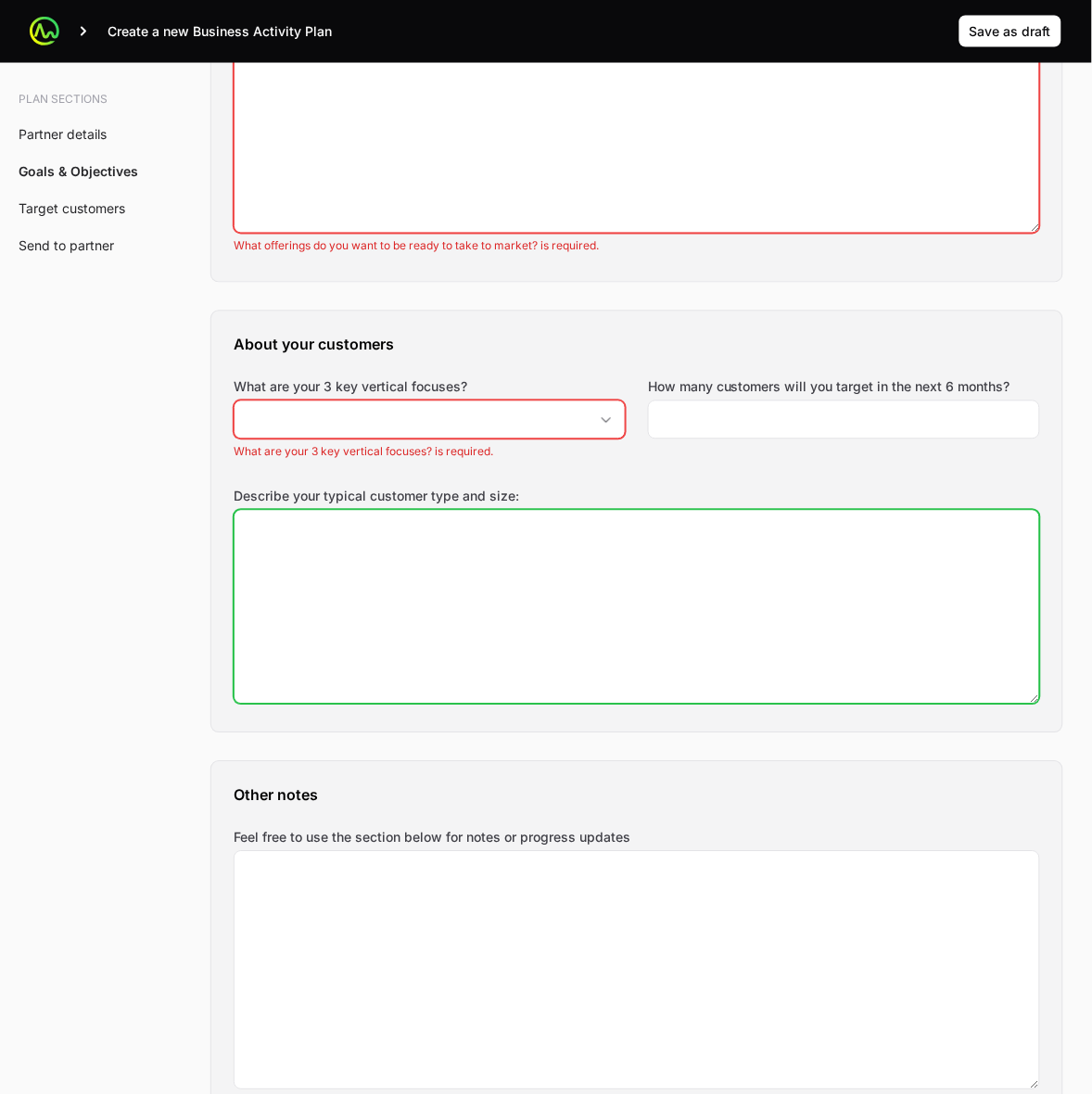
click at [322, 511] on textarea "Describe your typical customer type and size:" at bounding box center [637, 607] width 805 height 193
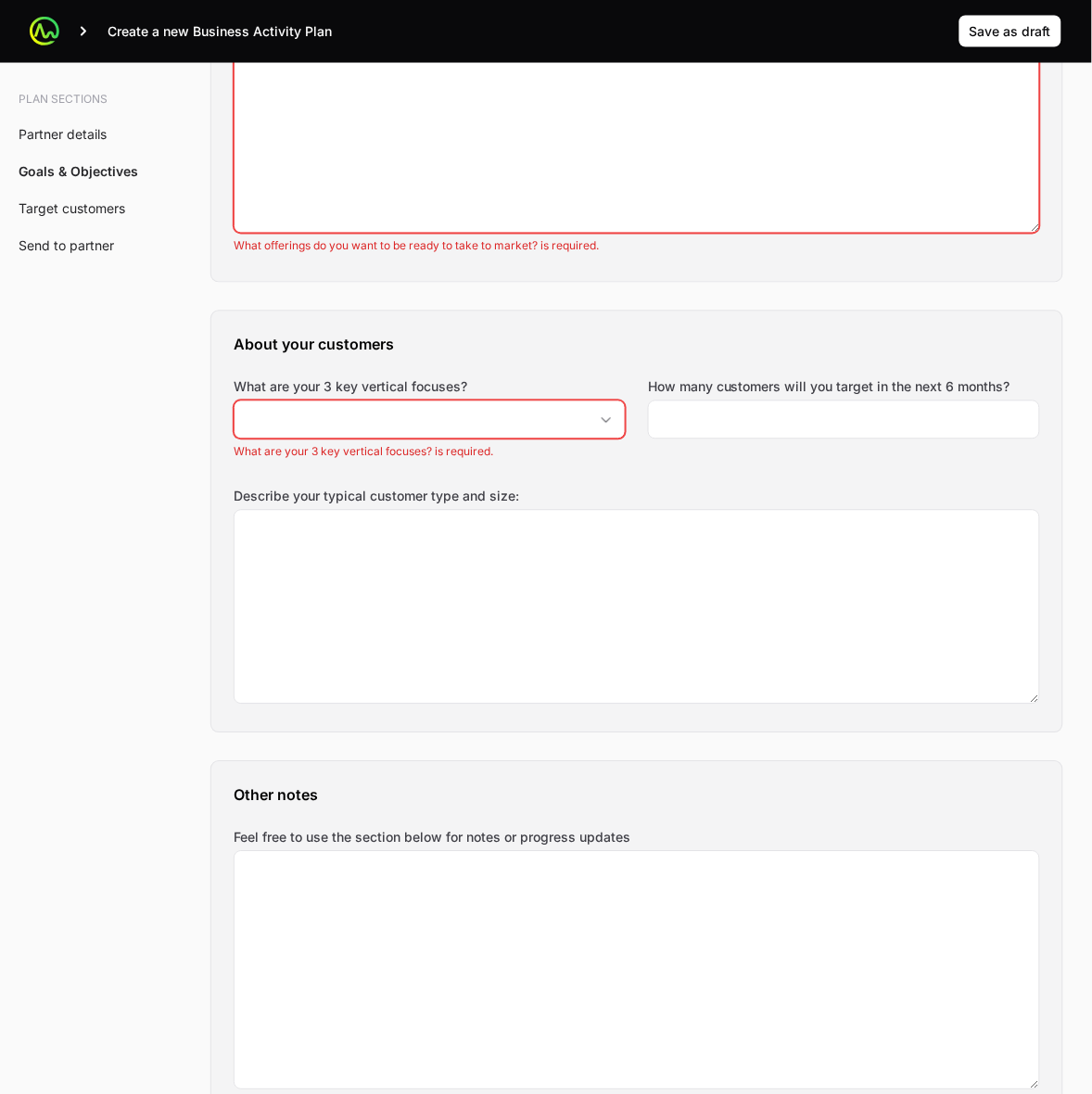
click at [322, 501] on label "Describe your typical customer type and size:" at bounding box center [637, 497] width 807 height 19
click at [322, 511] on textarea "Describe your typical customer type and size:" at bounding box center [637, 607] width 805 height 193
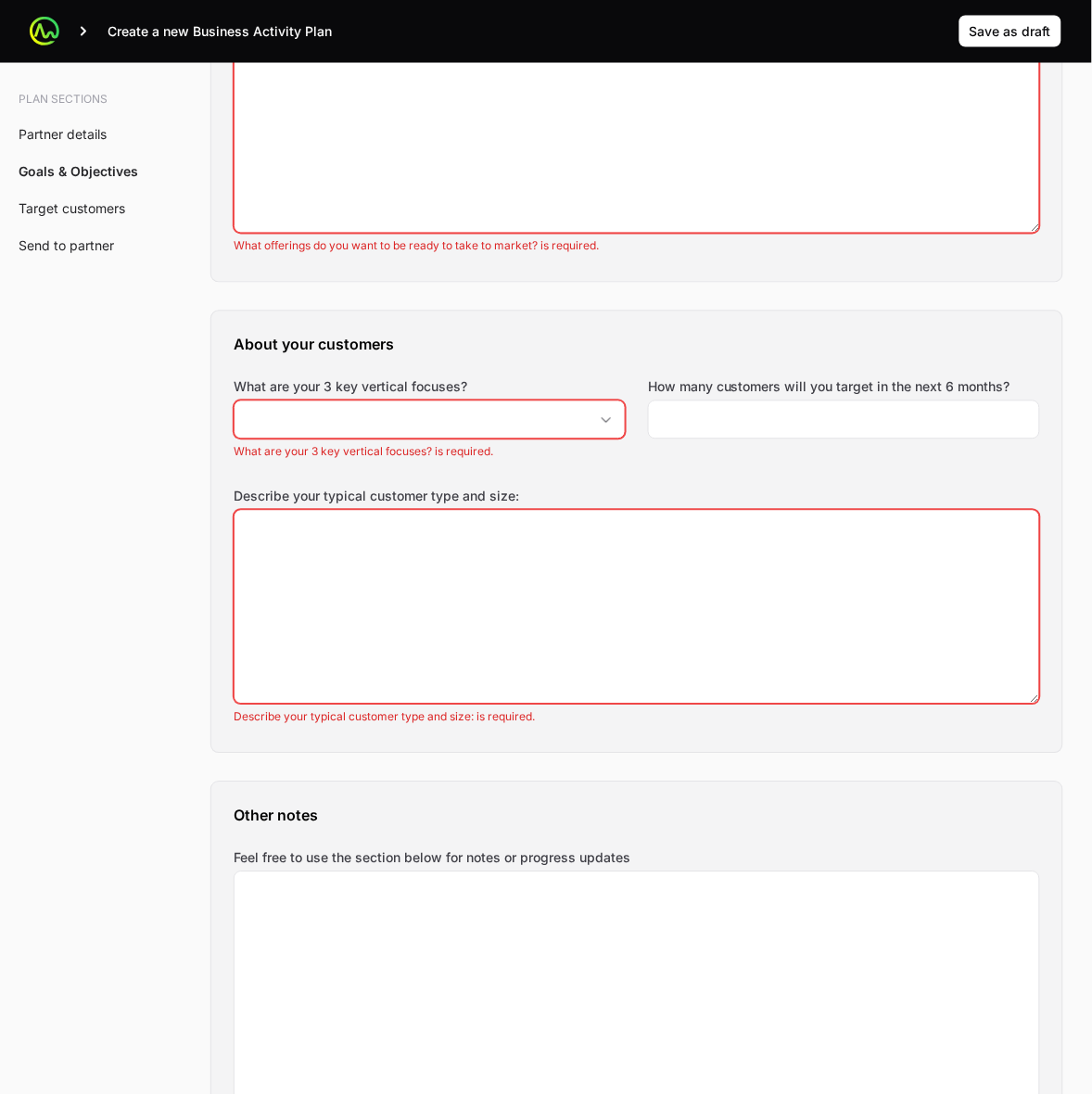
click at [322, 501] on label "Describe your typical customer type and size:" at bounding box center [637, 497] width 807 height 19
click at [322, 511] on textarea "Describe your typical customer type and size:" at bounding box center [637, 607] width 805 height 193
click at [134, 757] on div "Plan sections Partner details Goals & Objectives Target customers Send to partn…" at bounding box center [546, 1008] width 1092 height 5850
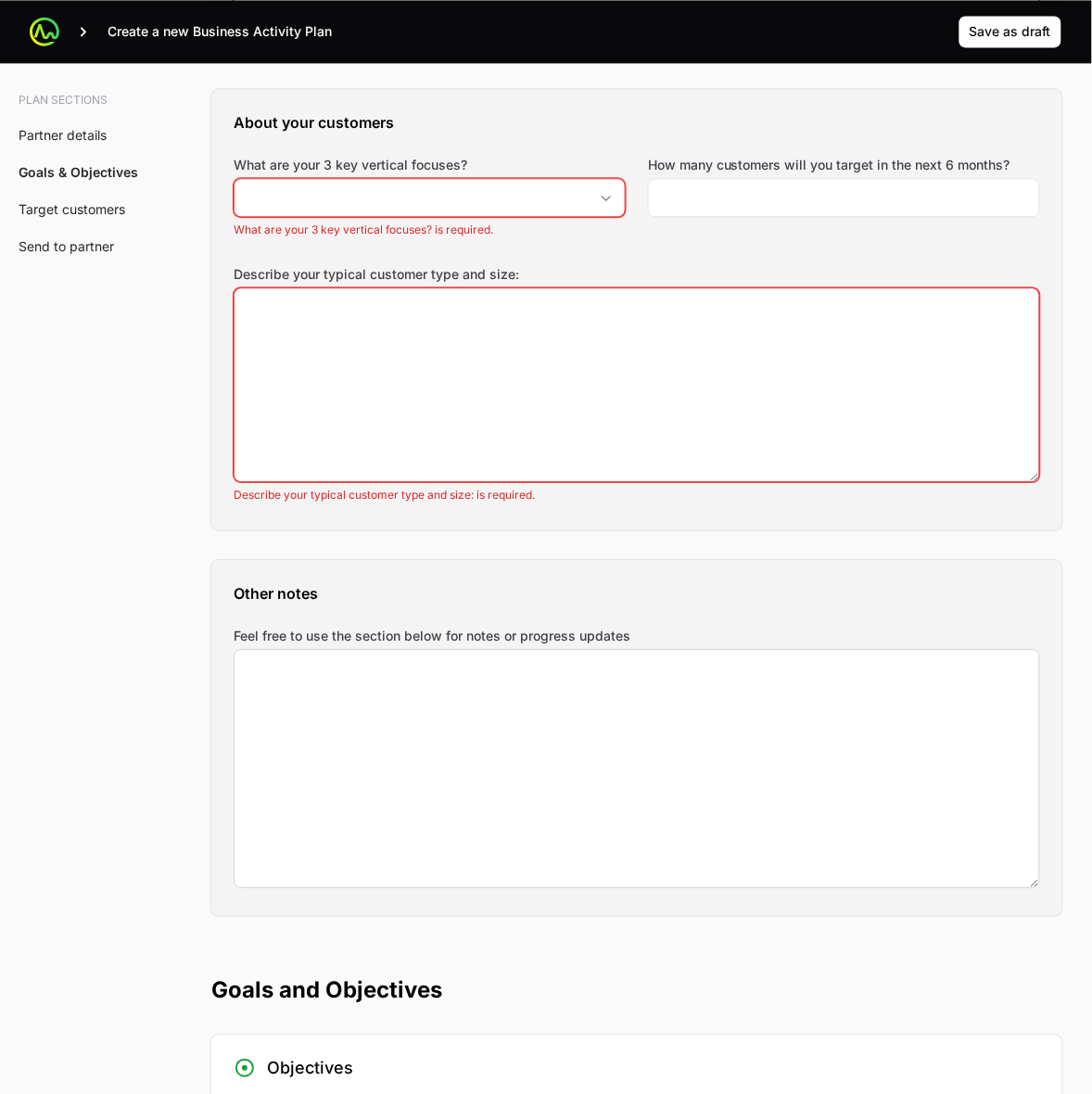
scroll to position [2318, 0]
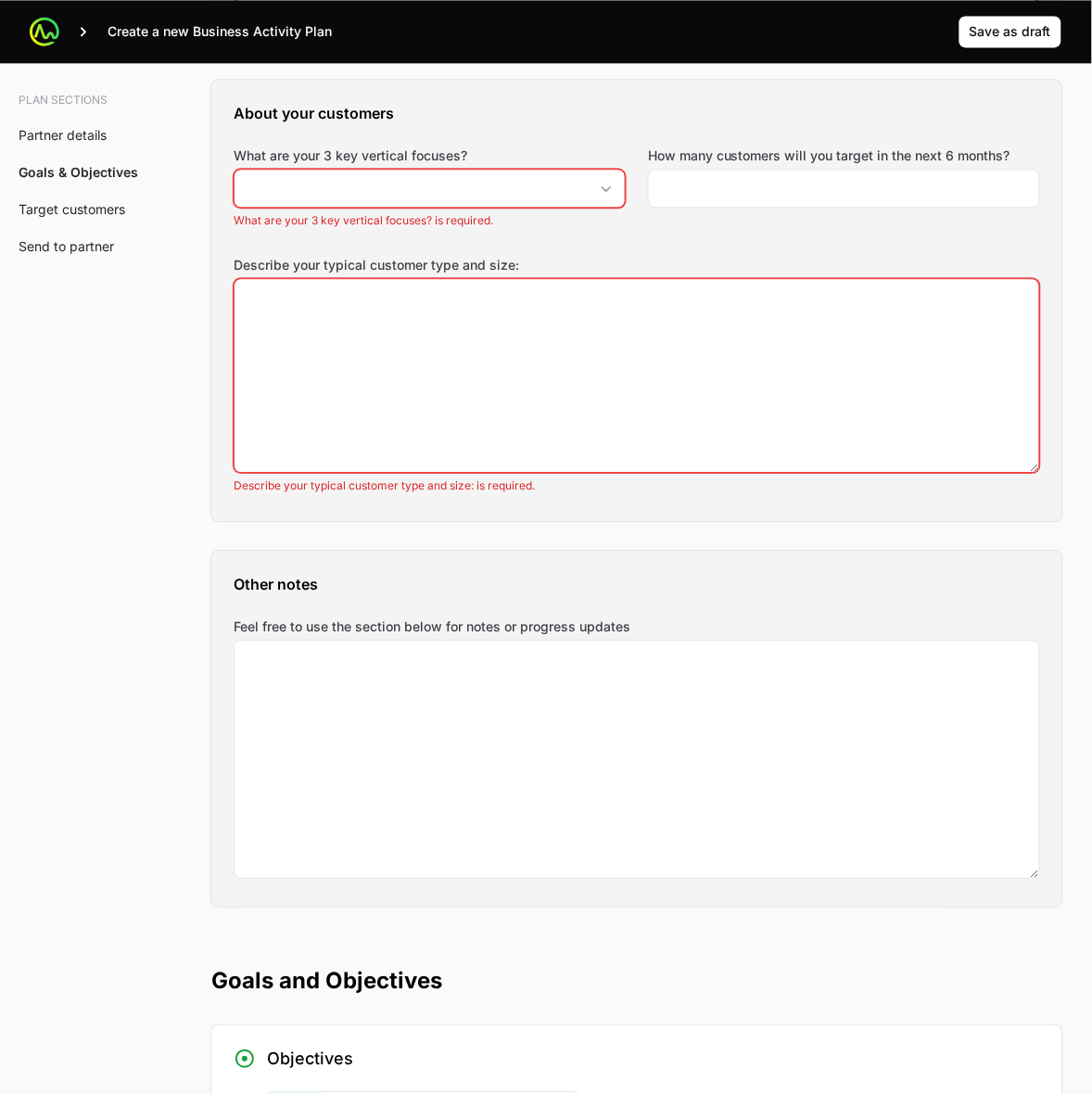
click at [462, 631] on label "Feel free to use the section below for notes or progress updates" at bounding box center [637, 627] width 807 height 19
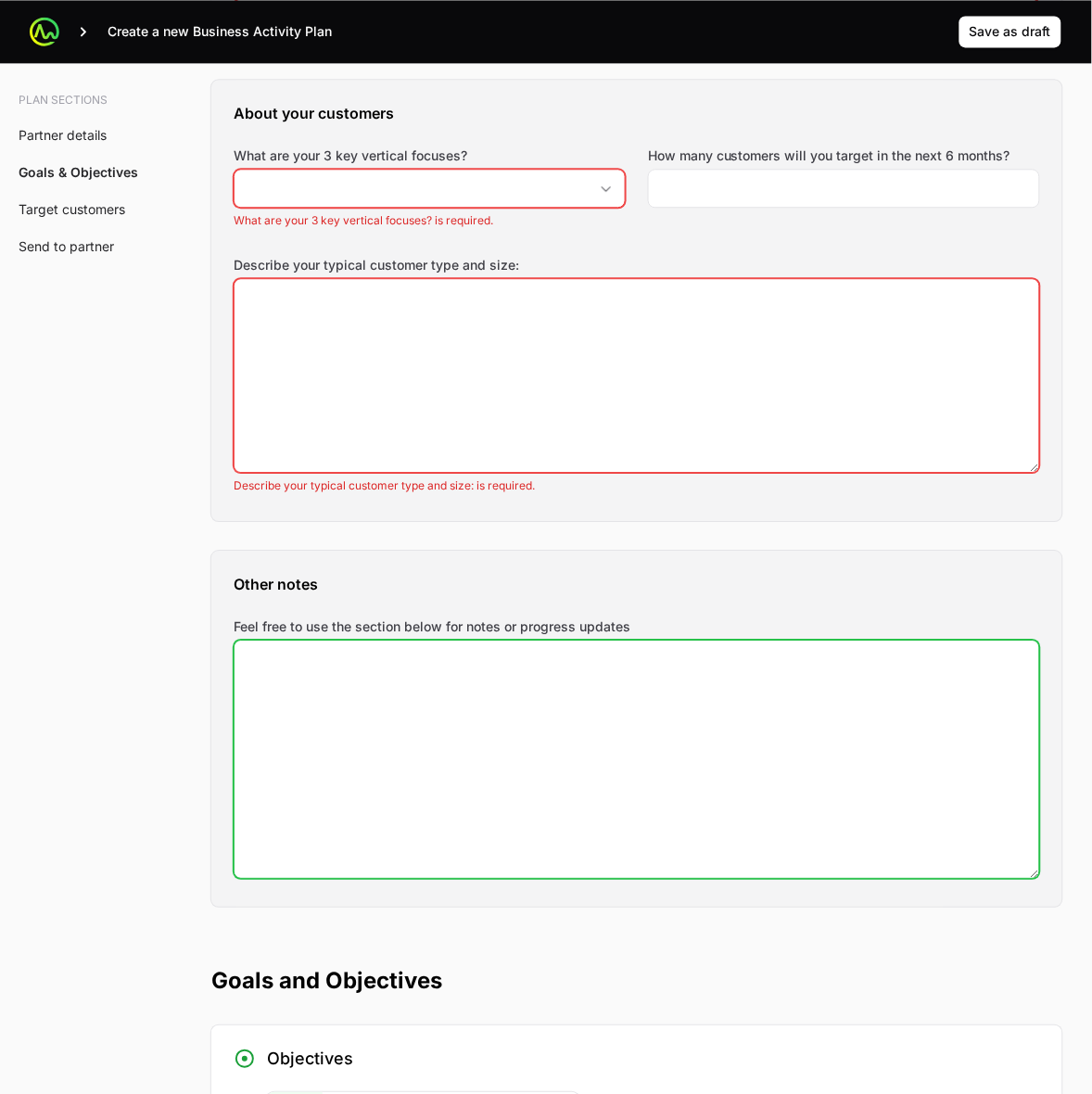
click at [462, 641] on textarea "Feel free to use the section below for notes or progress updates" at bounding box center [637, 759] width 805 height 237
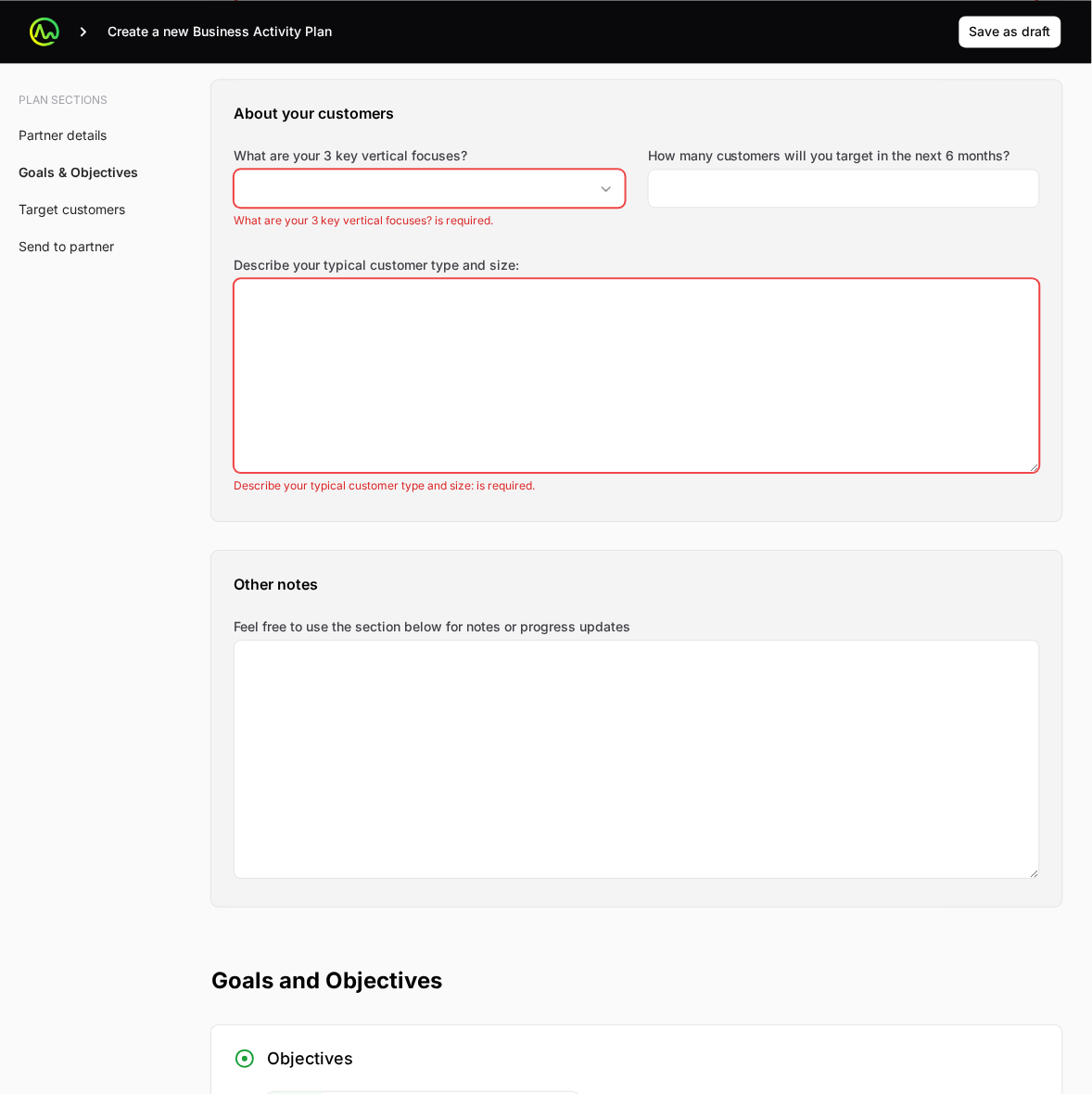
click at [462, 631] on label "Feel free to use the section below for notes or progress updates" at bounding box center [637, 627] width 807 height 19
click at [462, 641] on textarea "Feel free to use the section below for notes or progress updates" at bounding box center [637, 759] width 805 height 237
click at [462, 631] on label "Feel free to use the section below for notes or progress updates" at bounding box center [637, 627] width 807 height 19
click at [462, 641] on textarea "Feel free to use the section below for notes or progress updates" at bounding box center [637, 759] width 805 height 237
click at [840, 595] on h3 "Other notes" at bounding box center [637, 585] width 807 height 22
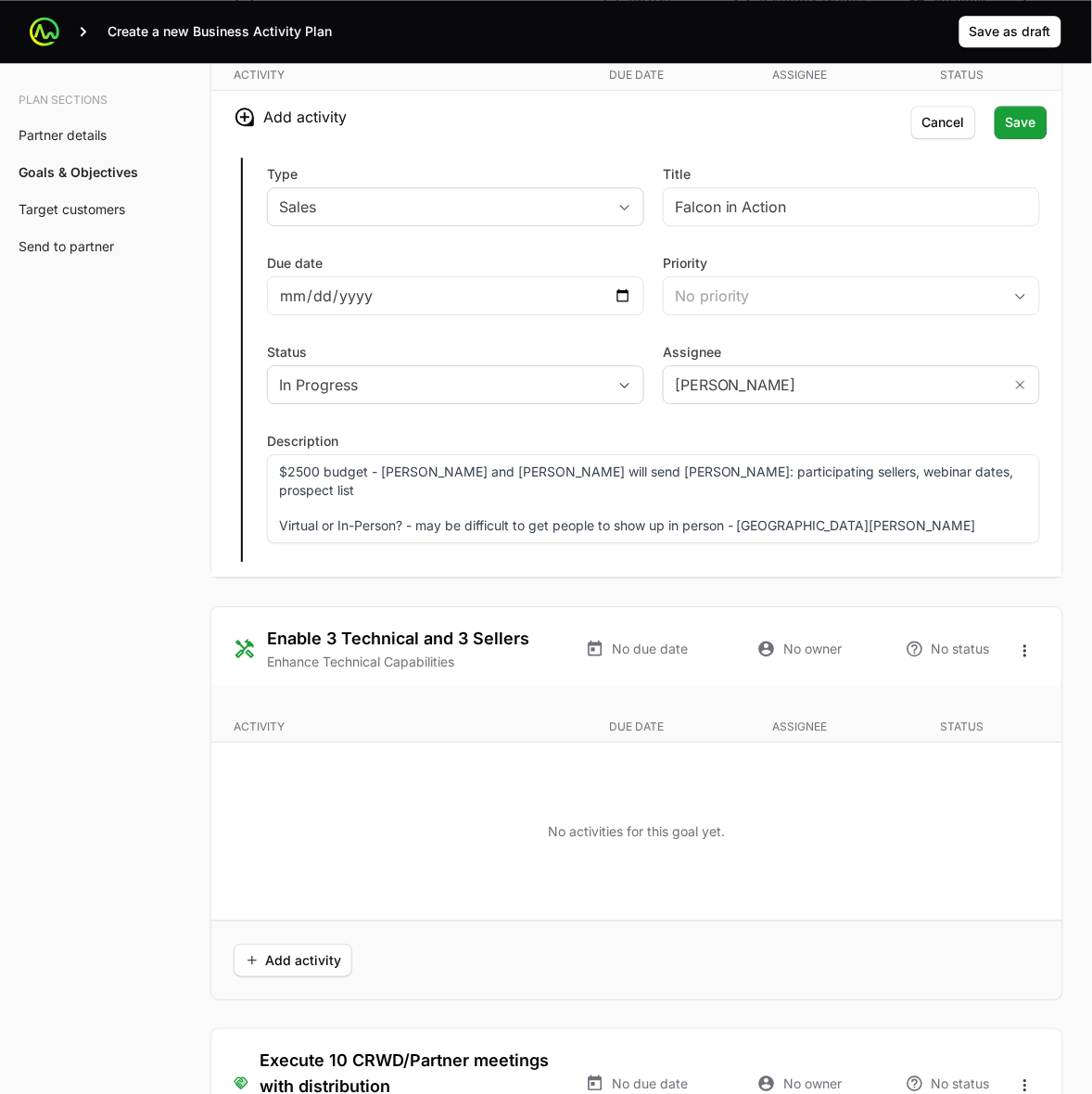
scroll to position [3710, 0]
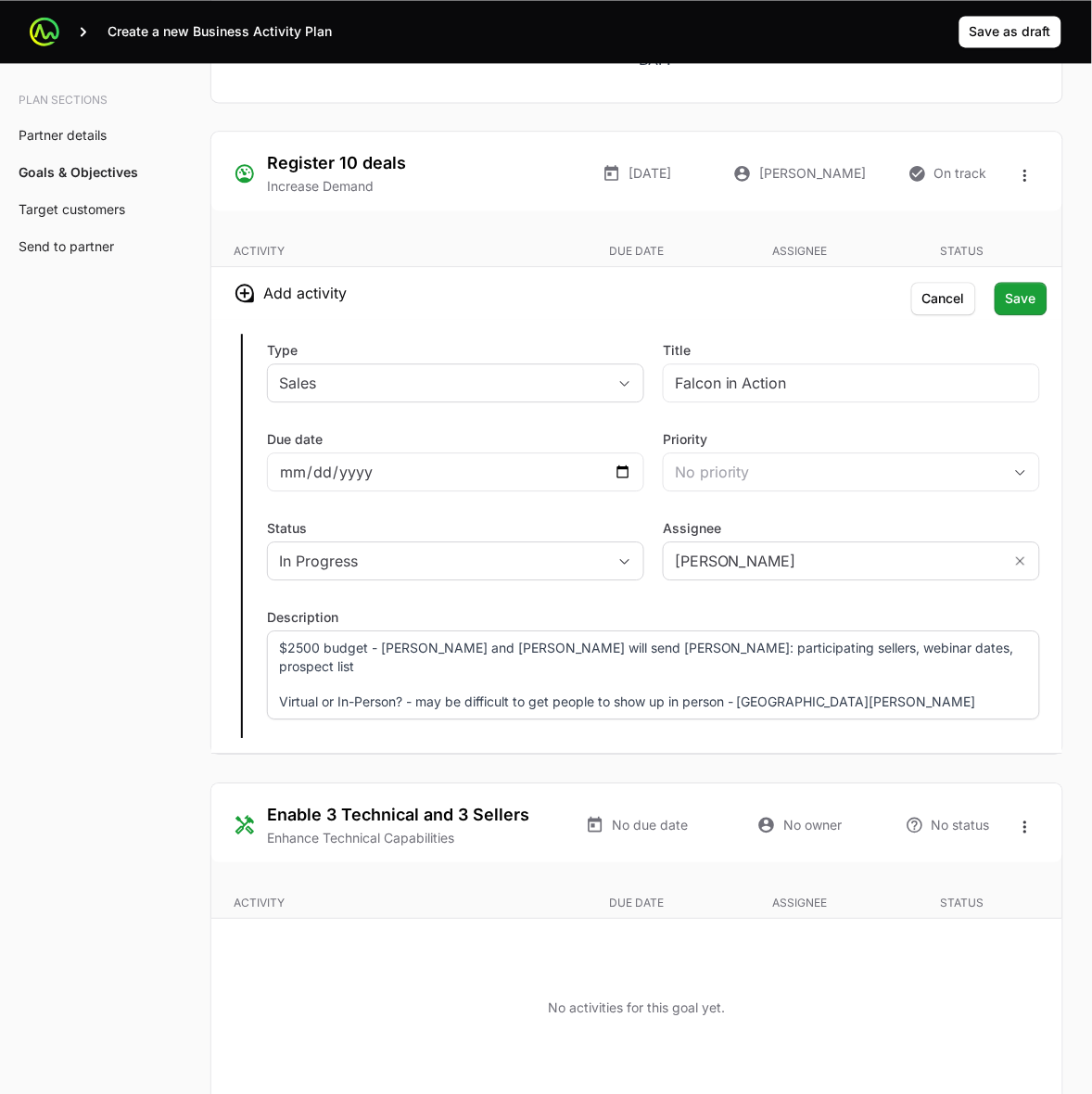
drag, startPoint x: 323, startPoint y: 682, endPoint x: 503, endPoint y: 711, distance: 182.3
click at [323, 693] on p "Virtual or In-Person? - may be difficult to get people to show up in person - […" at bounding box center [654, 702] width 749 height 19
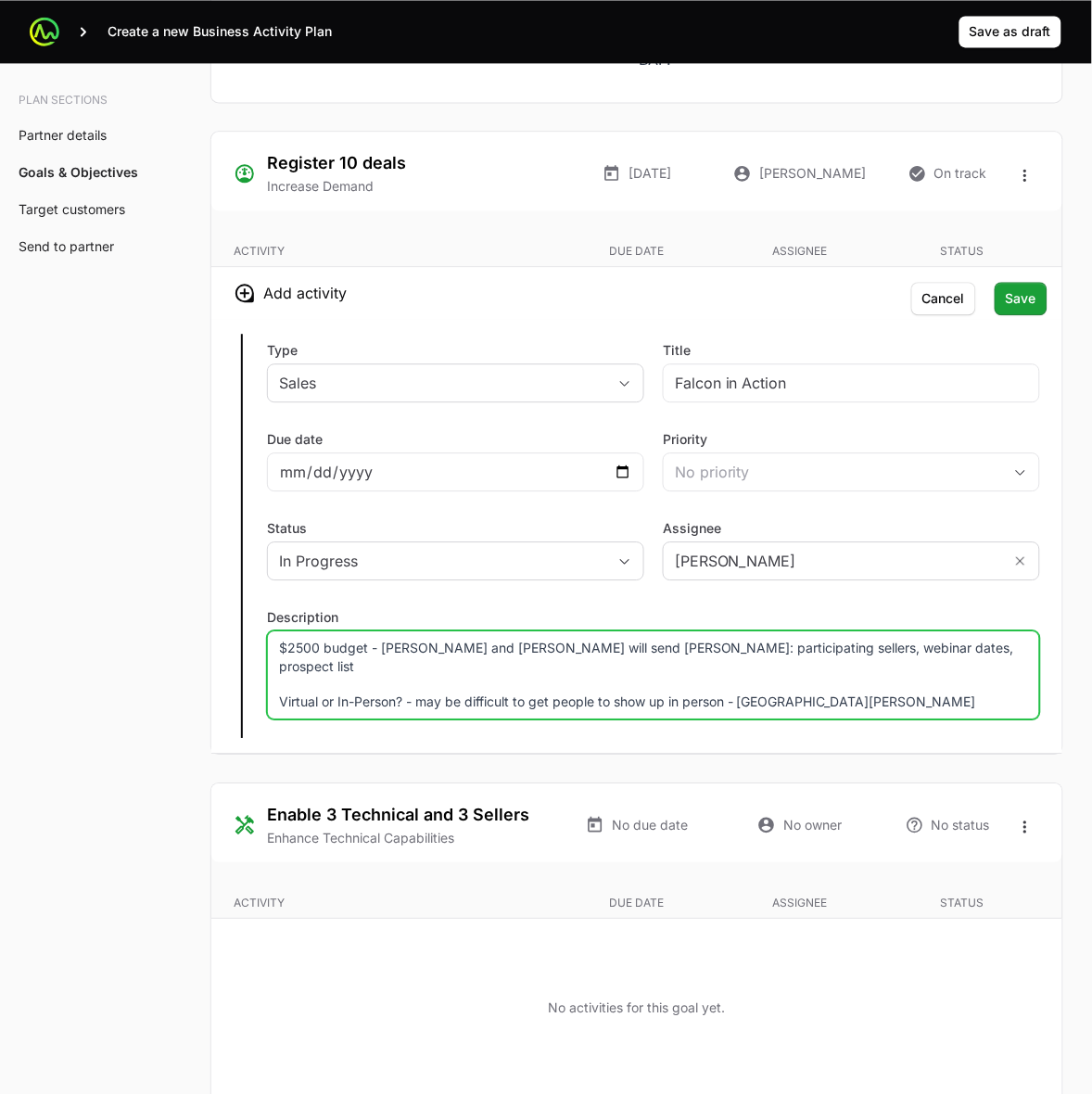
click at [859, 696] on p "Virtual or In-Person? - may be difficult to get people to show up in person - […" at bounding box center [654, 702] width 749 height 19
click at [817, 693] on p "Virtual or In-Person? - may be difficult to get people to show up in person - […" at bounding box center [654, 702] width 749 height 19
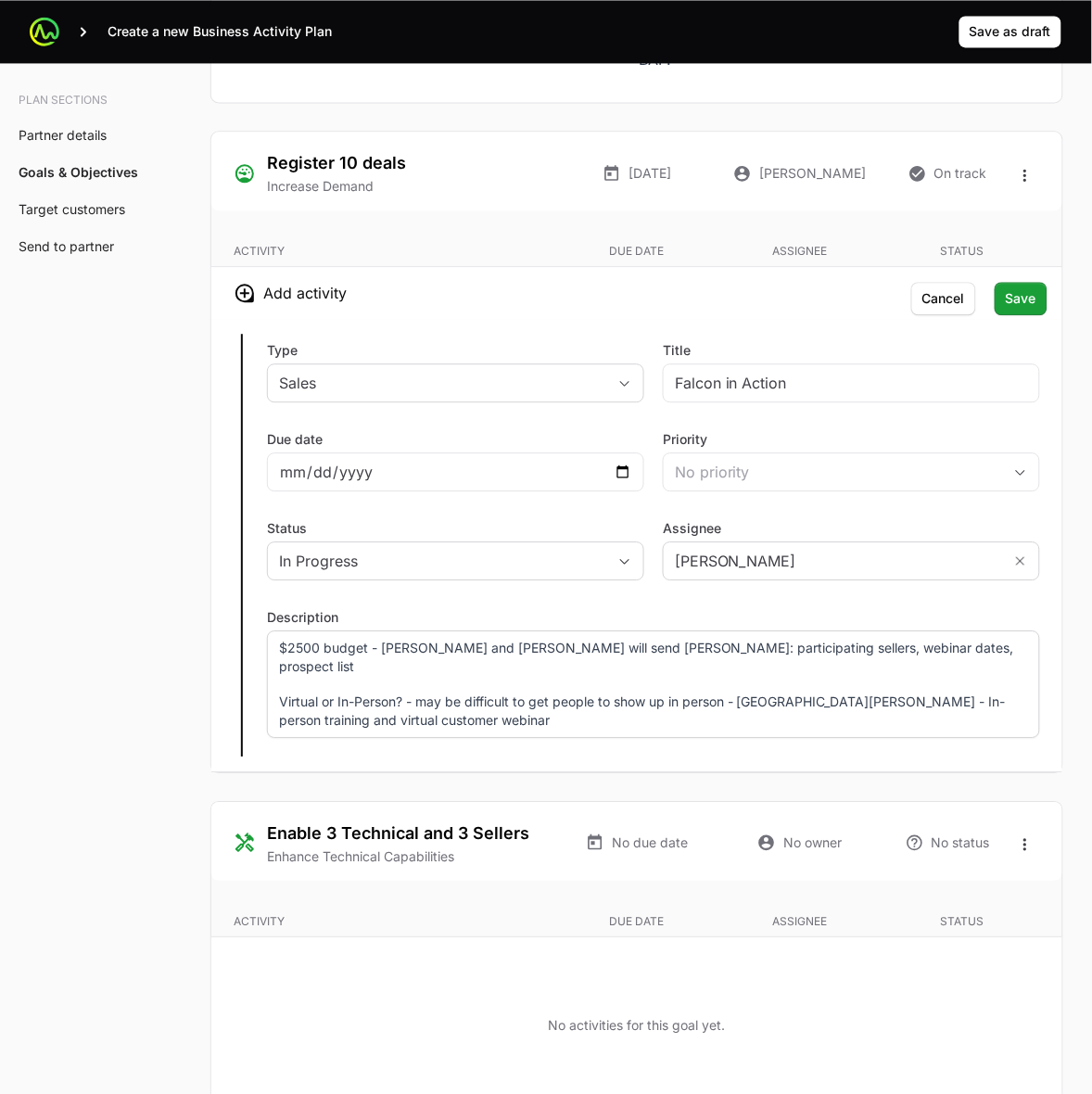
drag, startPoint x: 465, startPoint y: 658, endPoint x: 480, endPoint y: 661, distance: 15.3
click at [465, 658] on p "$2500 budget - [PERSON_NAME] and [PERSON_NAME] will send [PERSON_NAME]: partici…" at bounding box center [654, 657] width 749 height 37
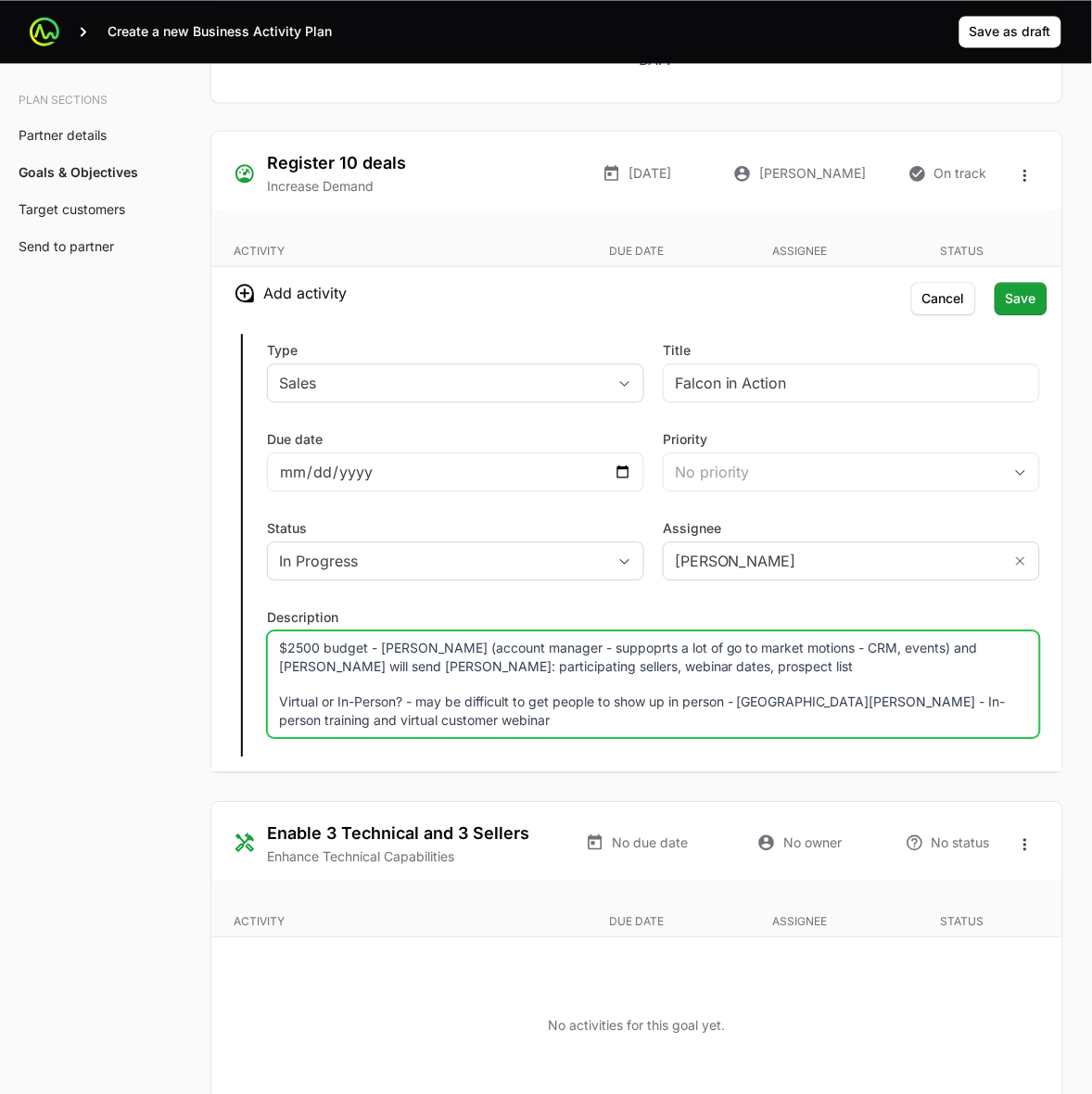
click at [647, 730] on p "Virtual or In-Person? - may be difficult to get people to show up in person - […" at bounding box center [654, 711] width 749 height 37
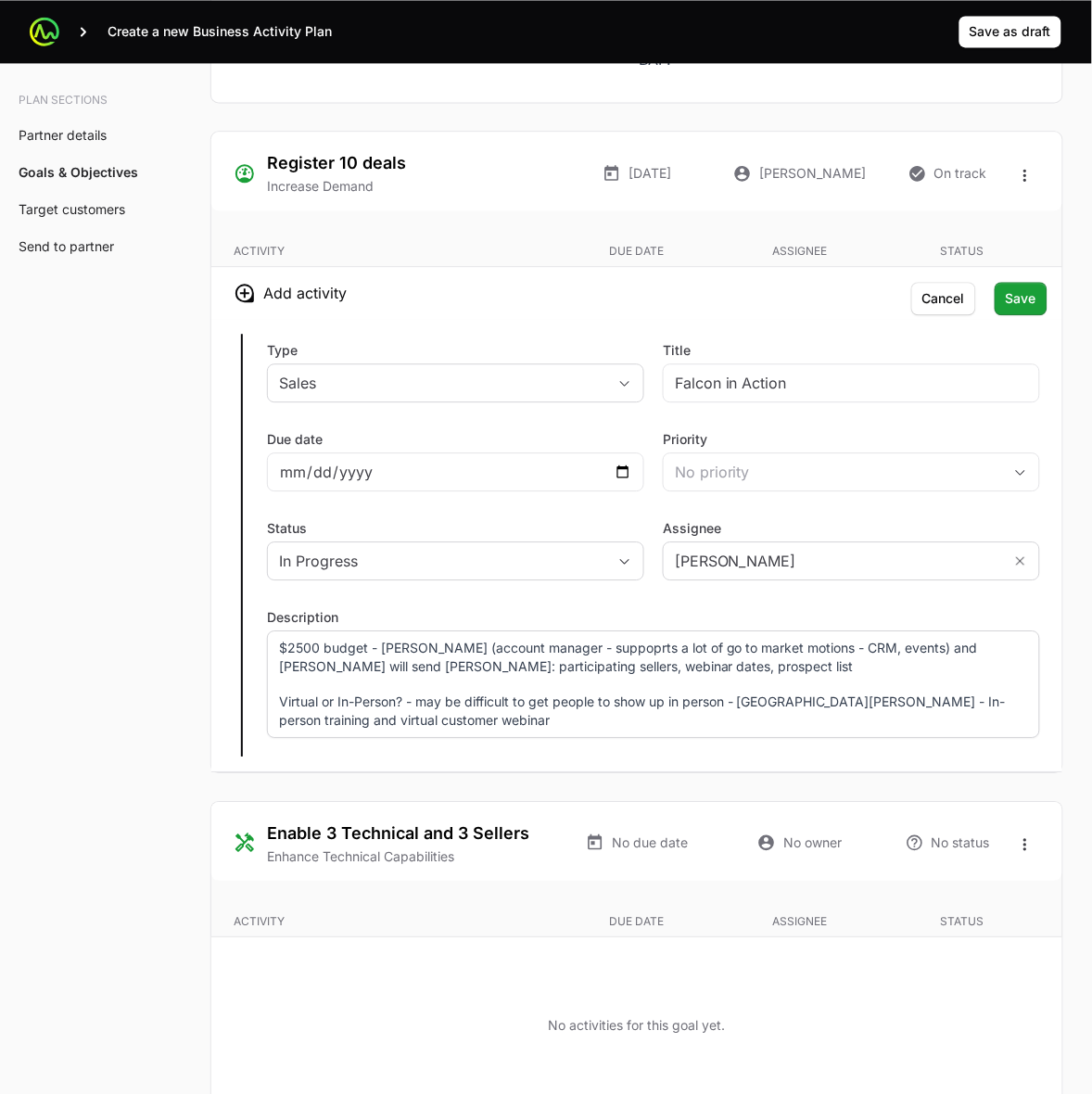
click at [517, 724] on p "Virtual or In-Person? - may be difficult to get people to show up in person - […" at bounding box center [654, 711] width 749 height 37
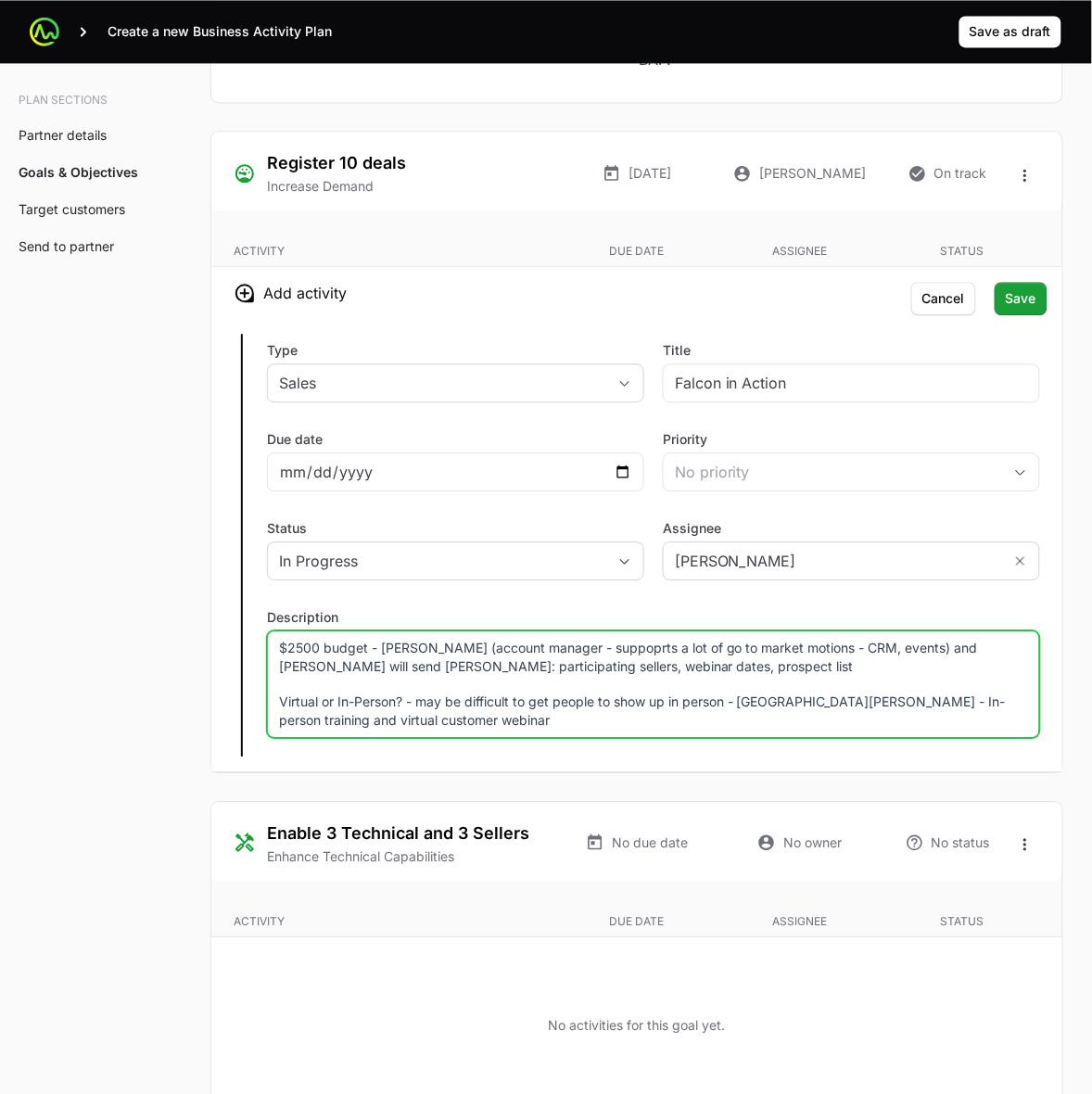
click at [612, 669] on p "$2500 budget - [PERSON_NAME] (account manager - suppoprts a lot of go to market…" at bounding box center [654, 657] width 749 height 37
